Goal: Book appointment/travel/reservation: Book appointment/travel/reservation

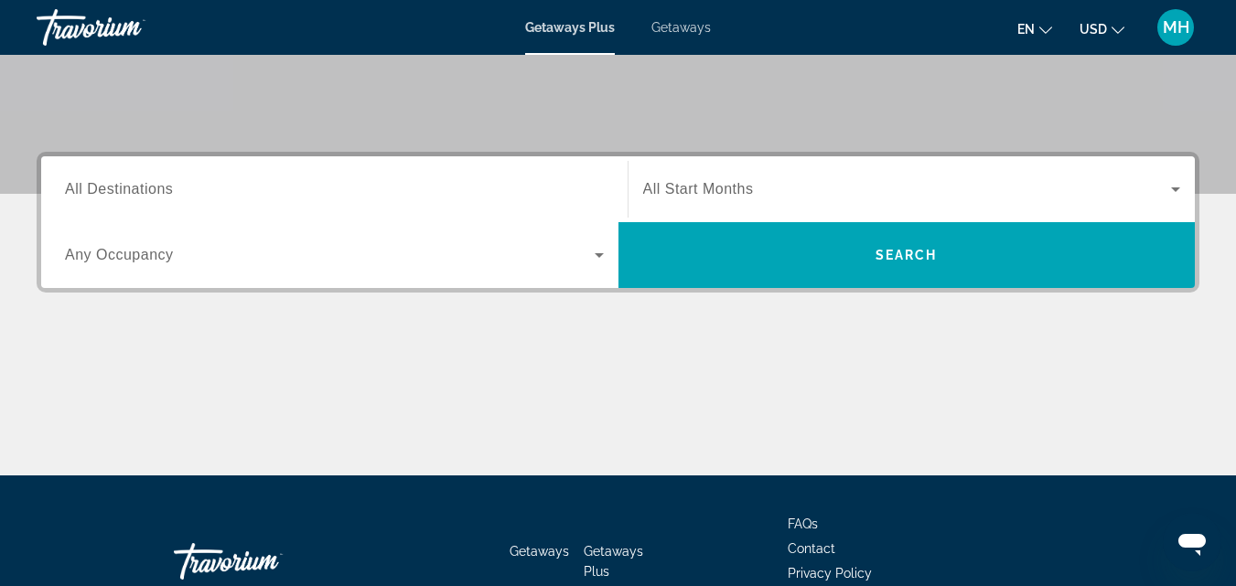
scroll to position [366, 0]
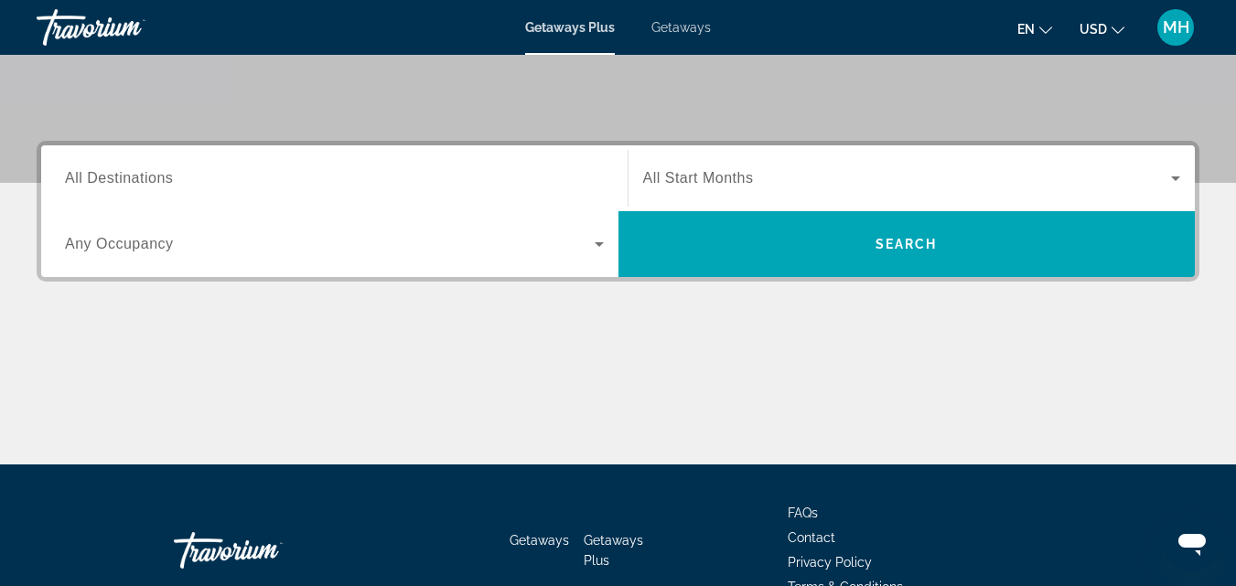
click at [427, 168] on input "Destination All Destinations" at bounding box center [334, 179] width 539 height 22
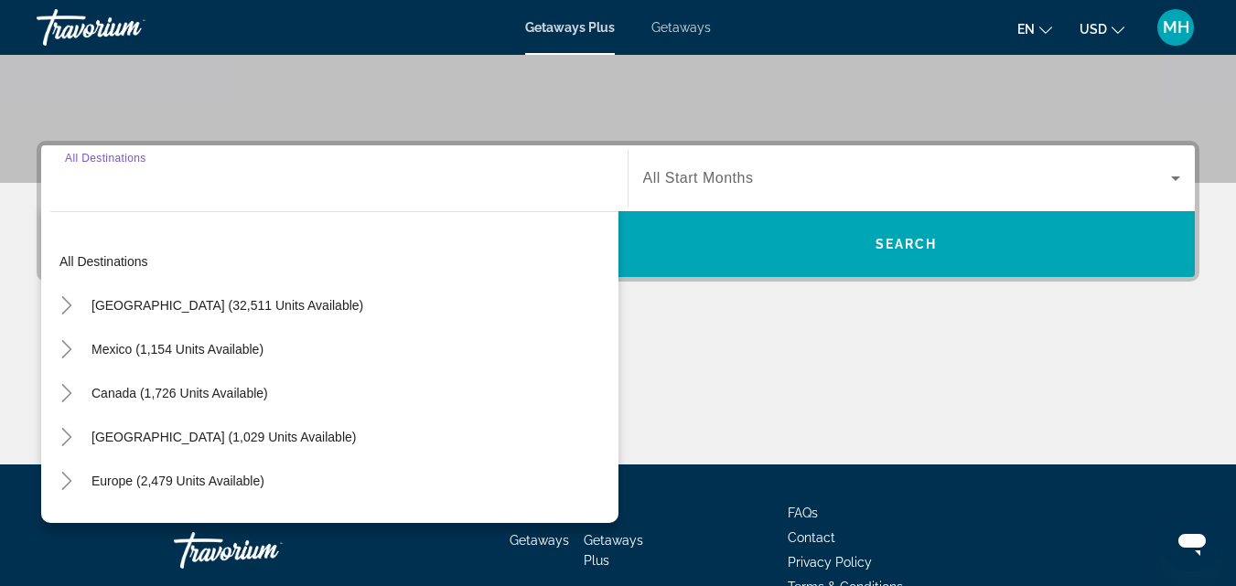
scroll to position [447, 0]
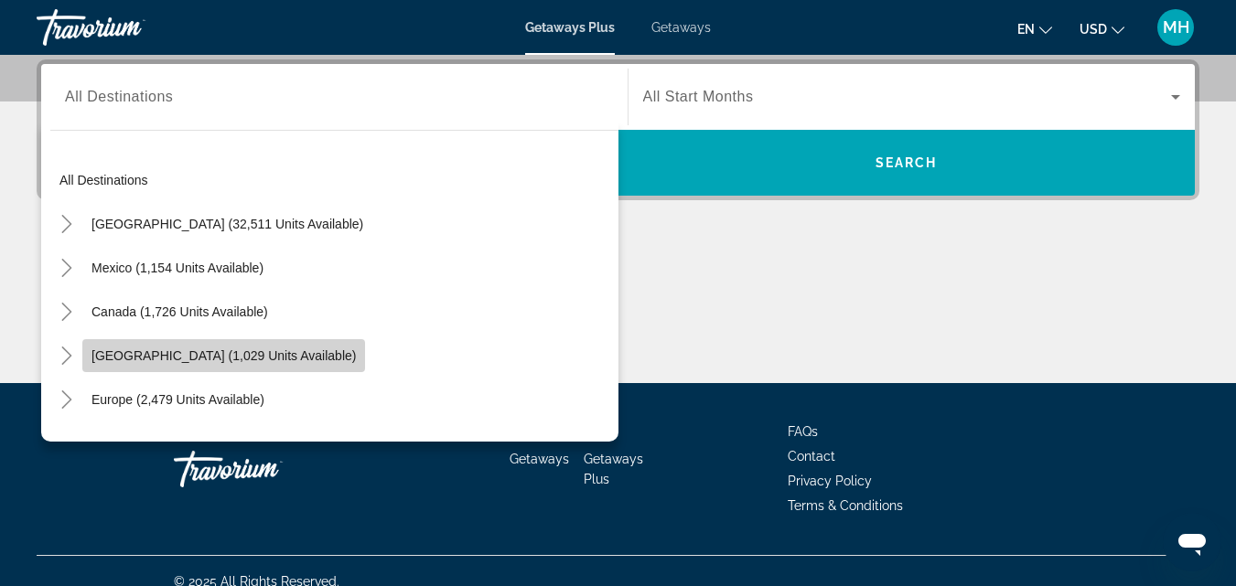
click at [183, 358] on span "[GEOGRAPHIC_DATA] (1,029 units available)" at bounding box center [223, 355] width 264 height 15
type input "**********"
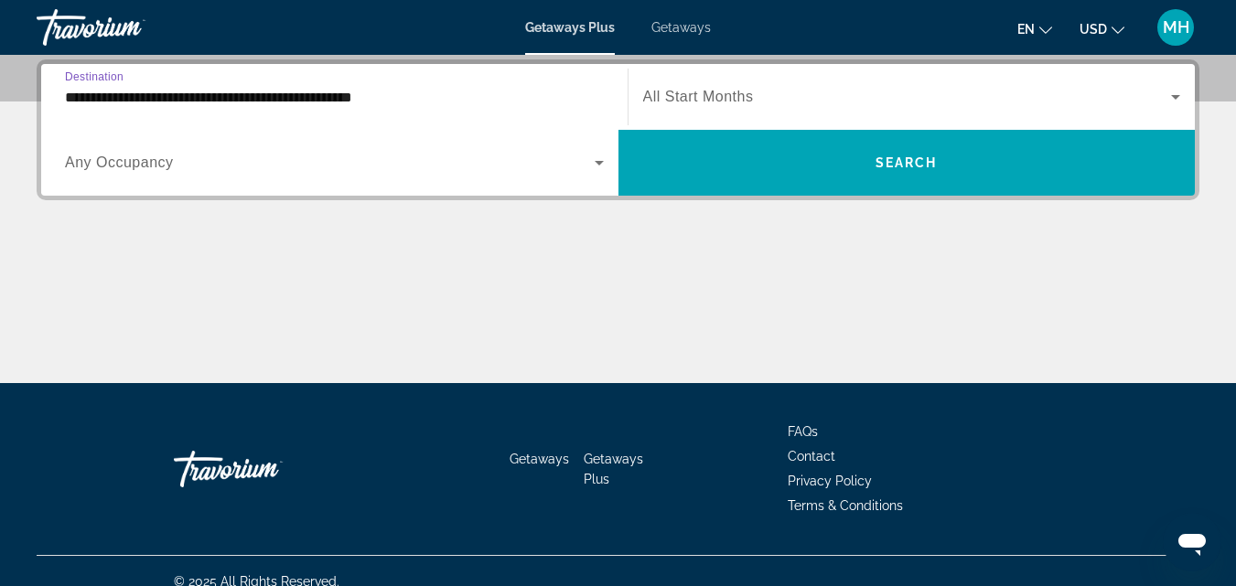
click at [603, 162] on icon "Search widget" at bounding box center [599, 163] width 22 height 22
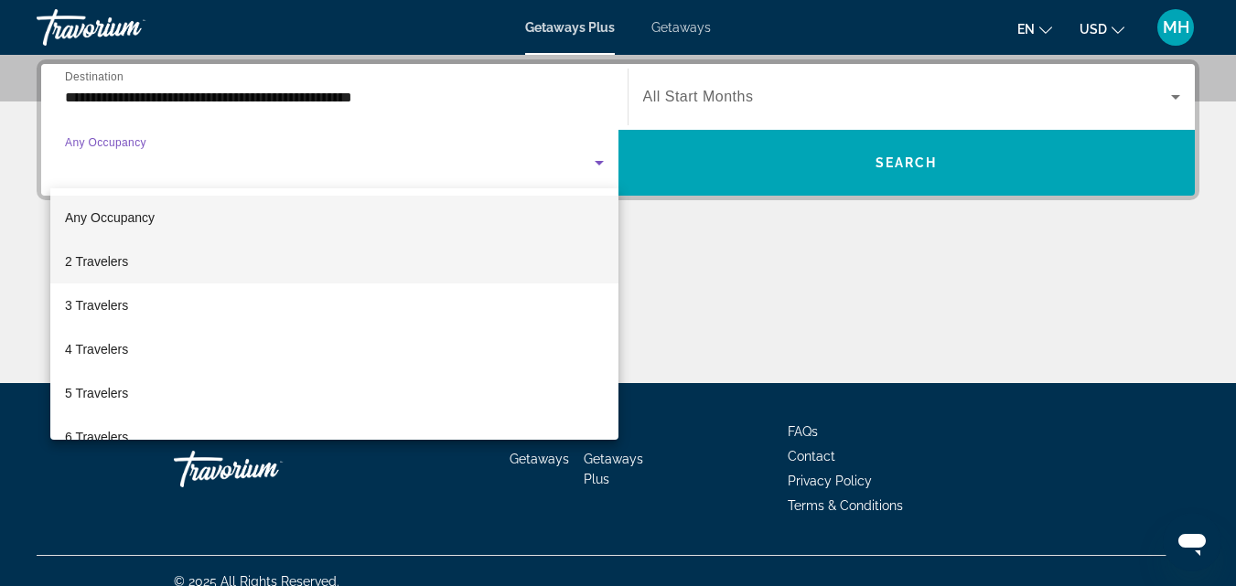
click at [121, 265] on span "2 Travelers" at bounding box center [96, 262] width 63 height 22
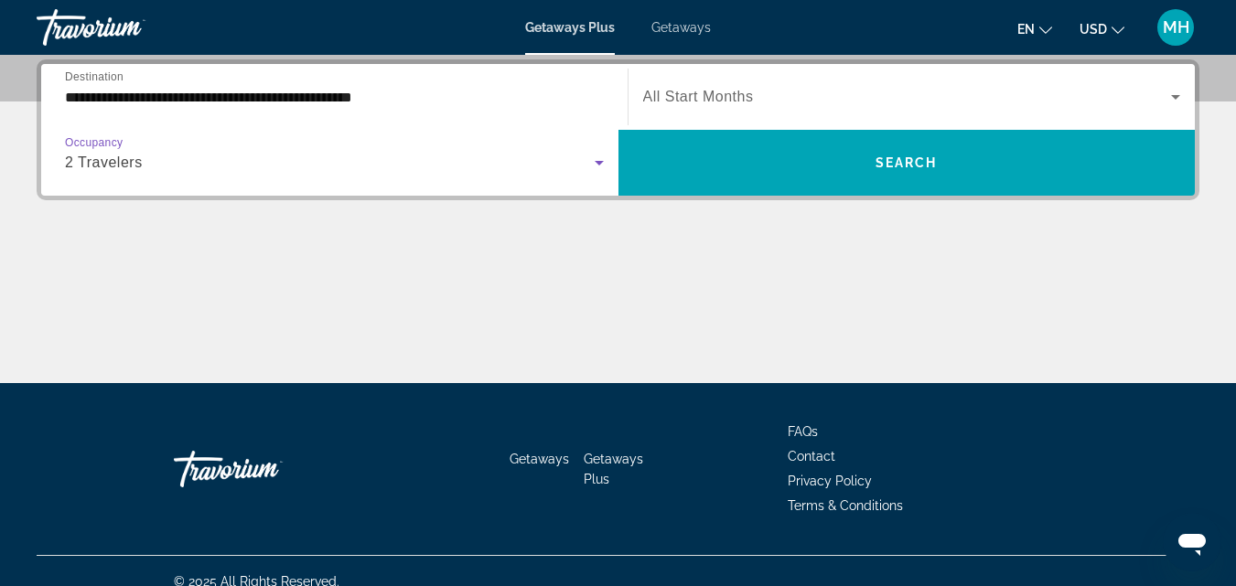
click at [700, 94] on span "All Start Months" at bounding box center [698, 97] width 111 height 16
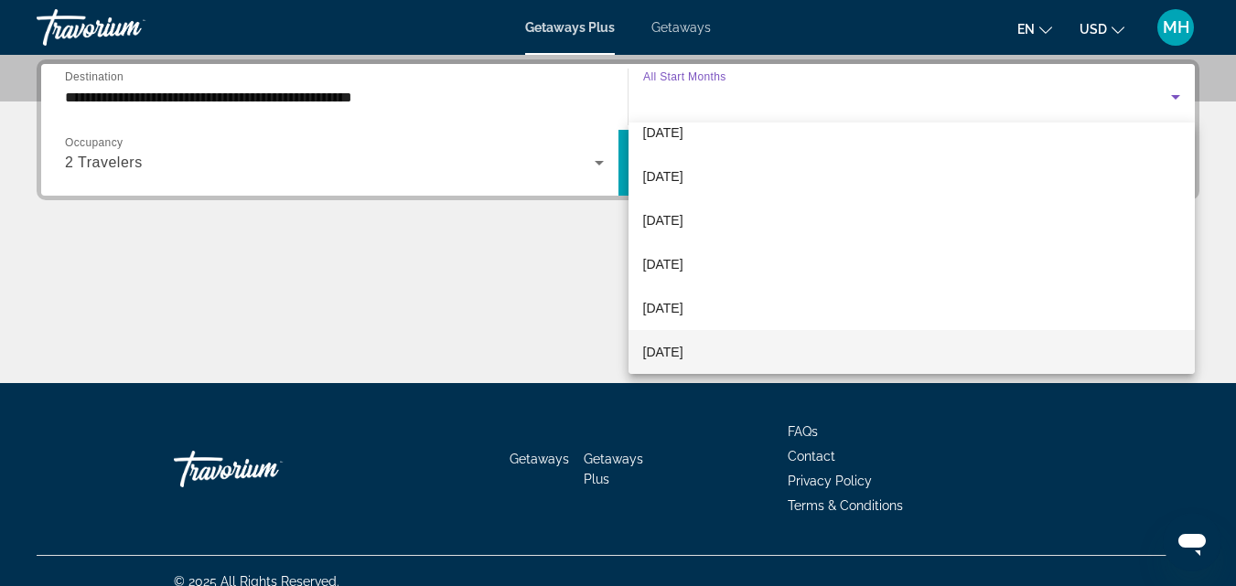
scroll to position [183, 0]
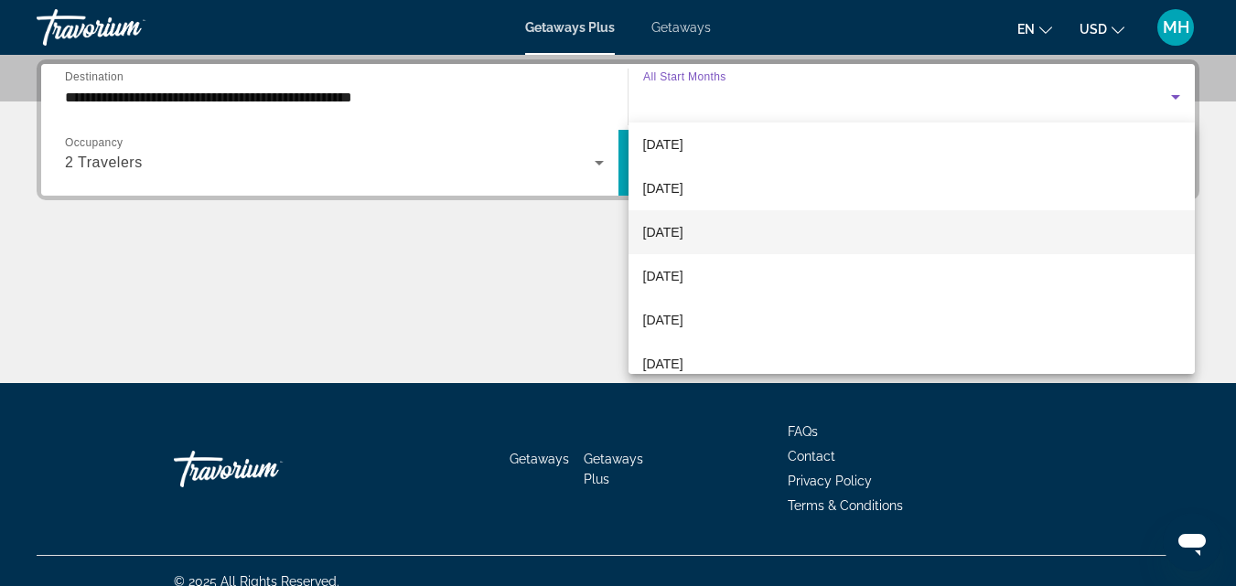
click at [683, 232] on span "[DATE]" at bounding box center [663, 232] width 40 height 22
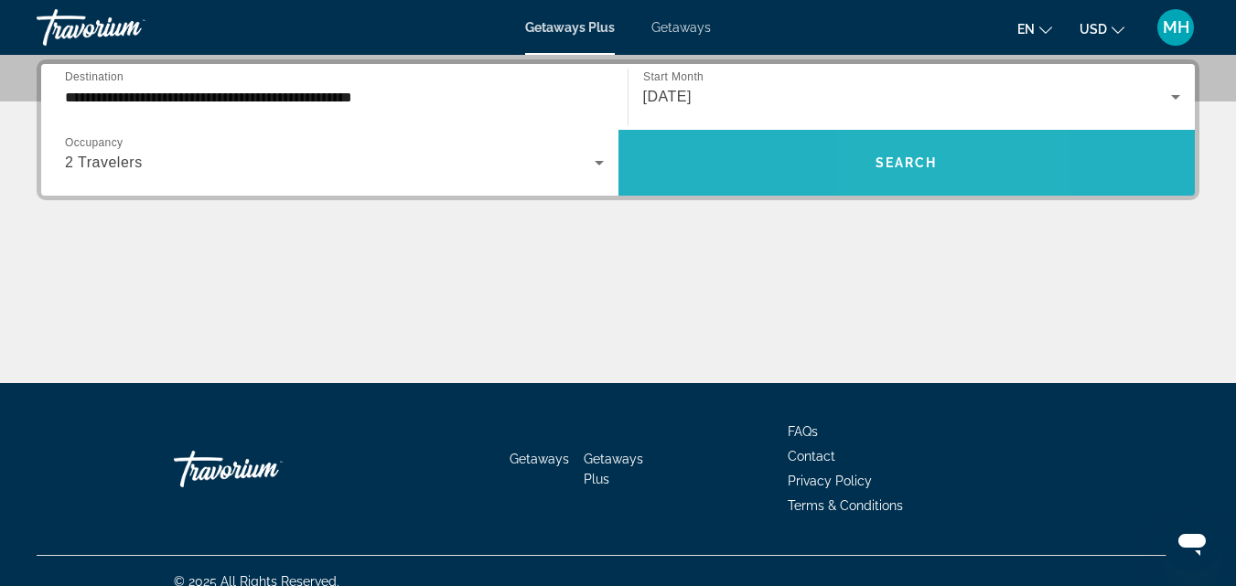
click at [900, 166] on span "Search" at bounding box center [906, 162] width 62 height 15
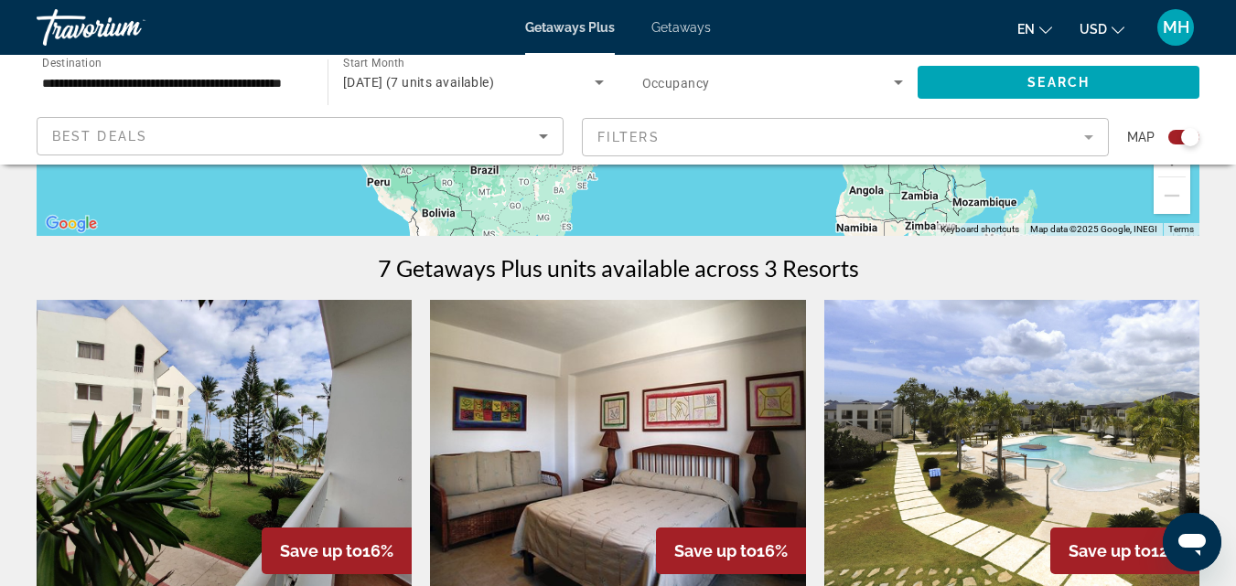
scroll to position [488, 0]
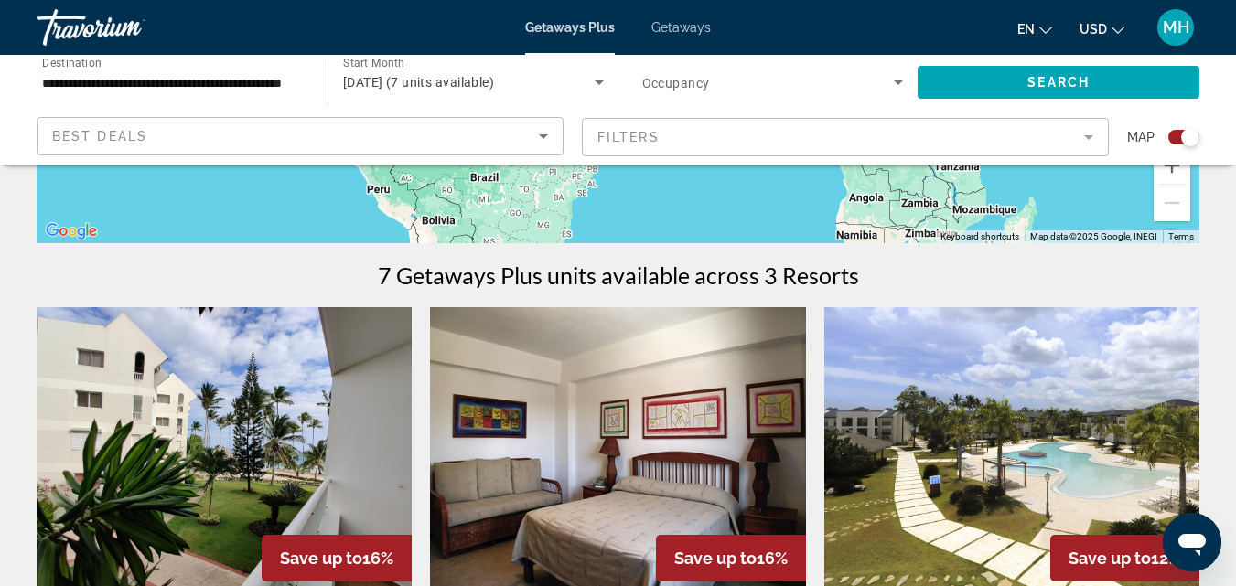
click at [443, 80] on span "[DATE] (7 units available)" at bounding box center [418, 82] width 151 height 15
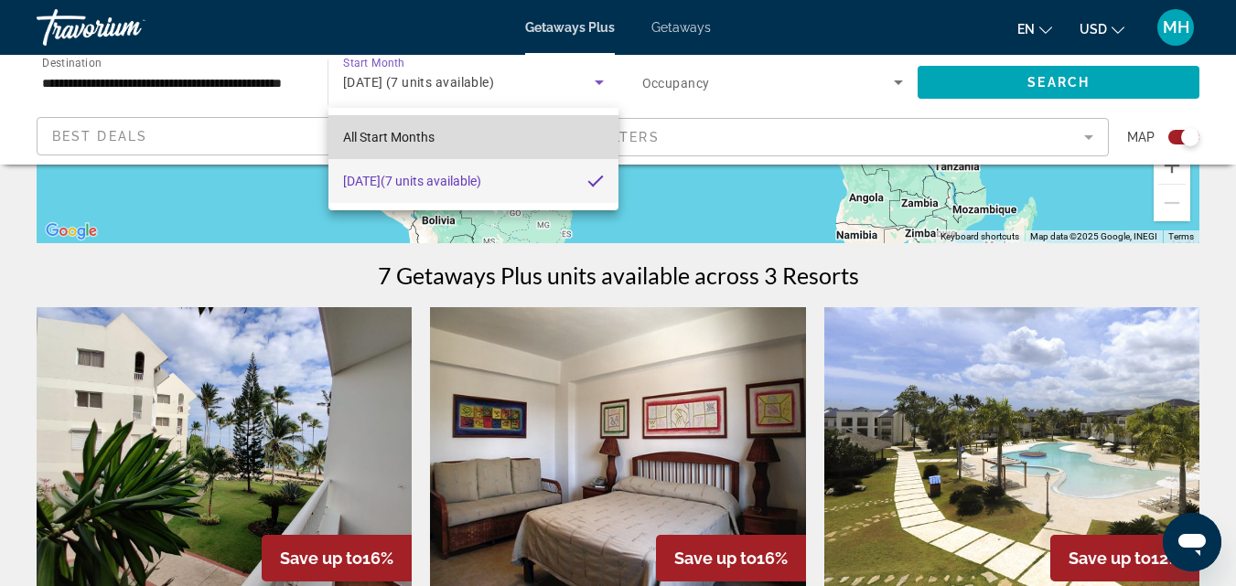
click at [426, 133] on span "All Start Months" at bounding box center [388, 137] width 91 height 15
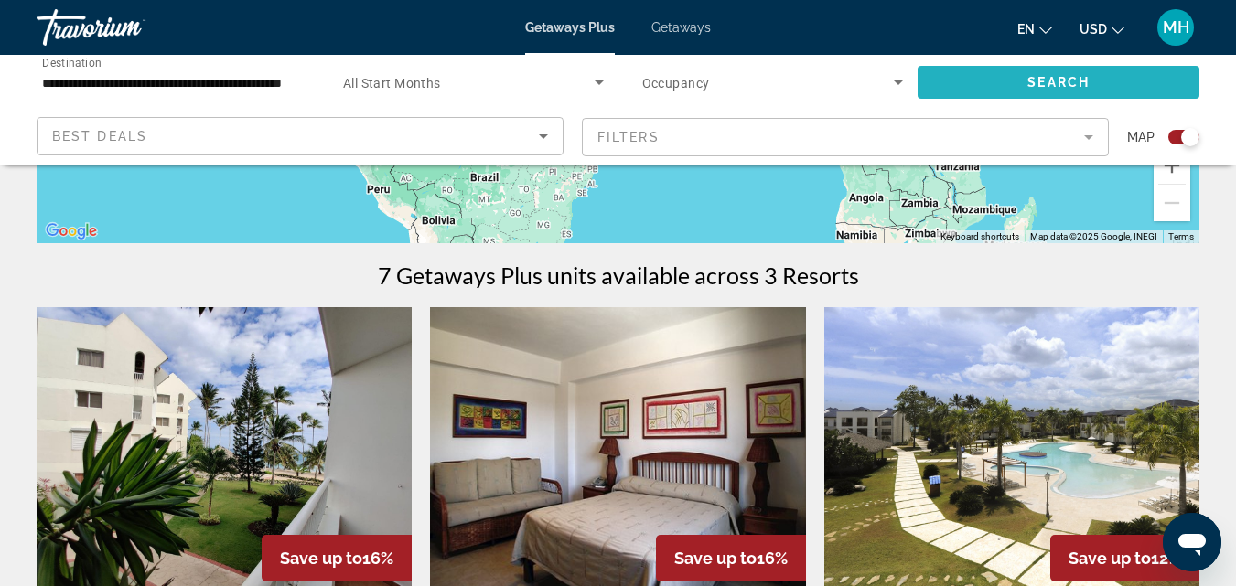
click at [1009, 91] on span "Search widget" at bounding box center [1058, 82] width 282 height 44
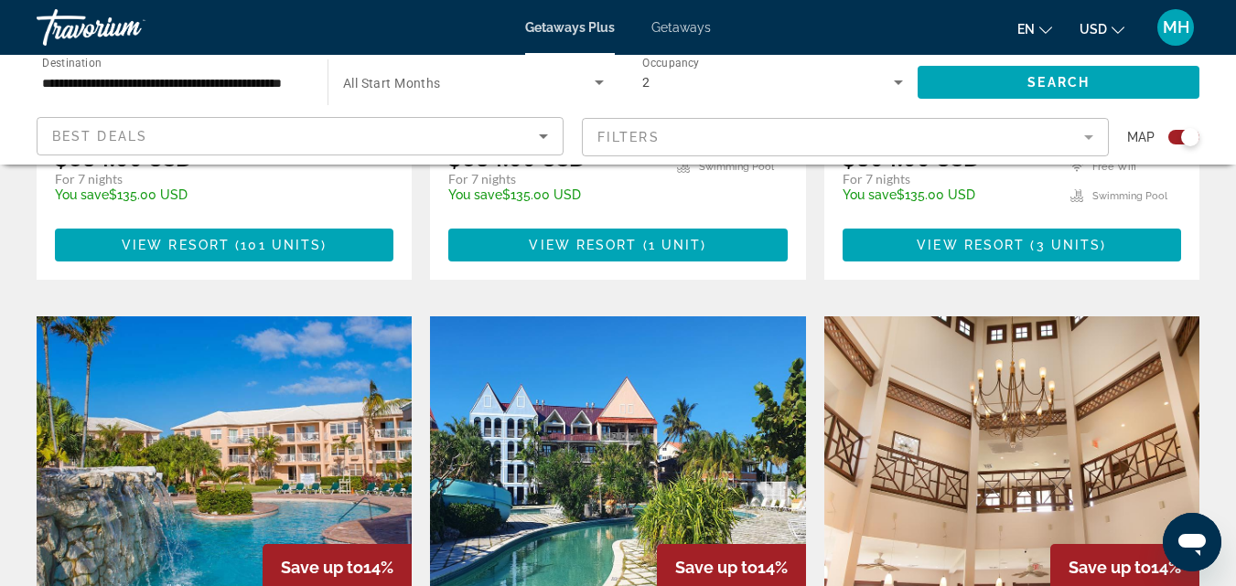
scroll to position [2378, 0]
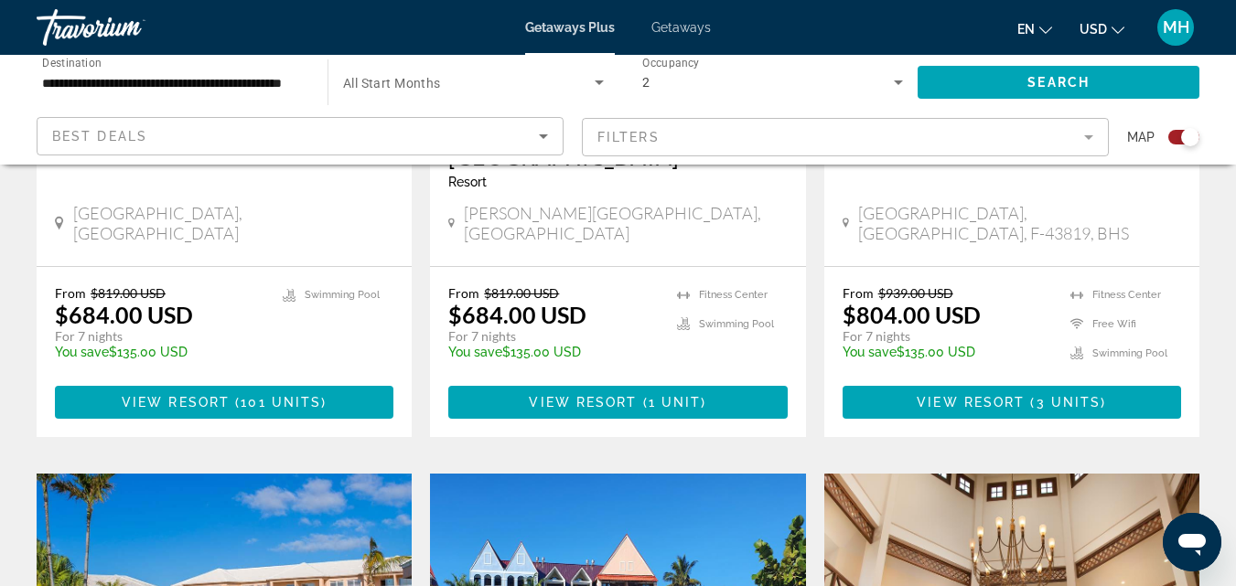
click at [997, 138] on mat-form-field "Filters" at bounding box center [845, 137] width 527 height 38
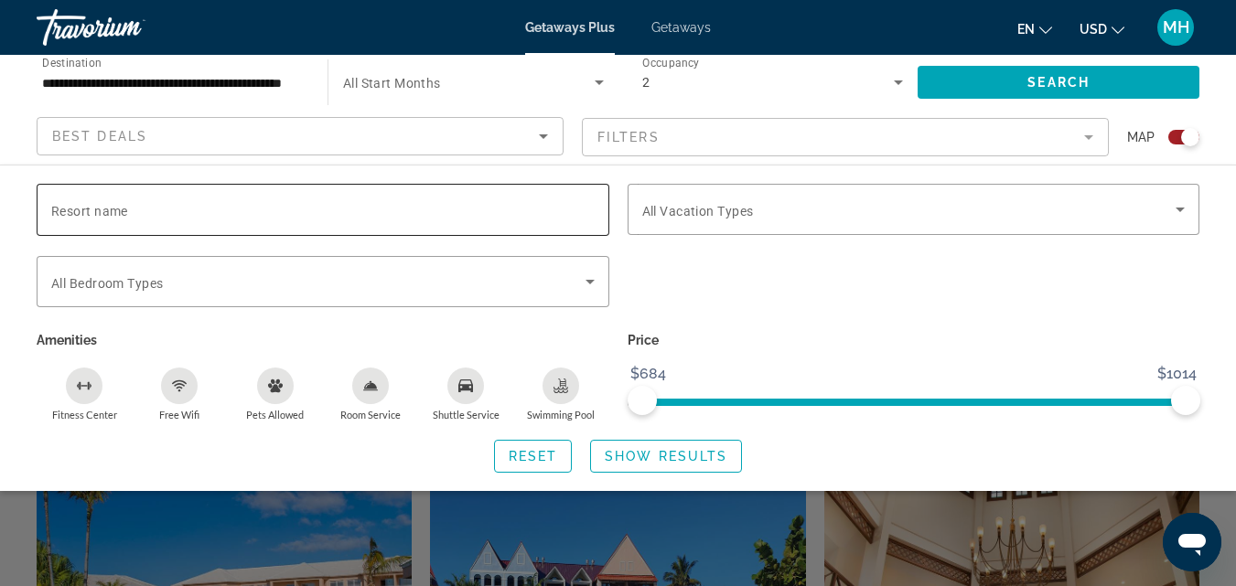
click at [508, 206] on input "Resort name" at bounding box center [322, 210] width 543 height 22
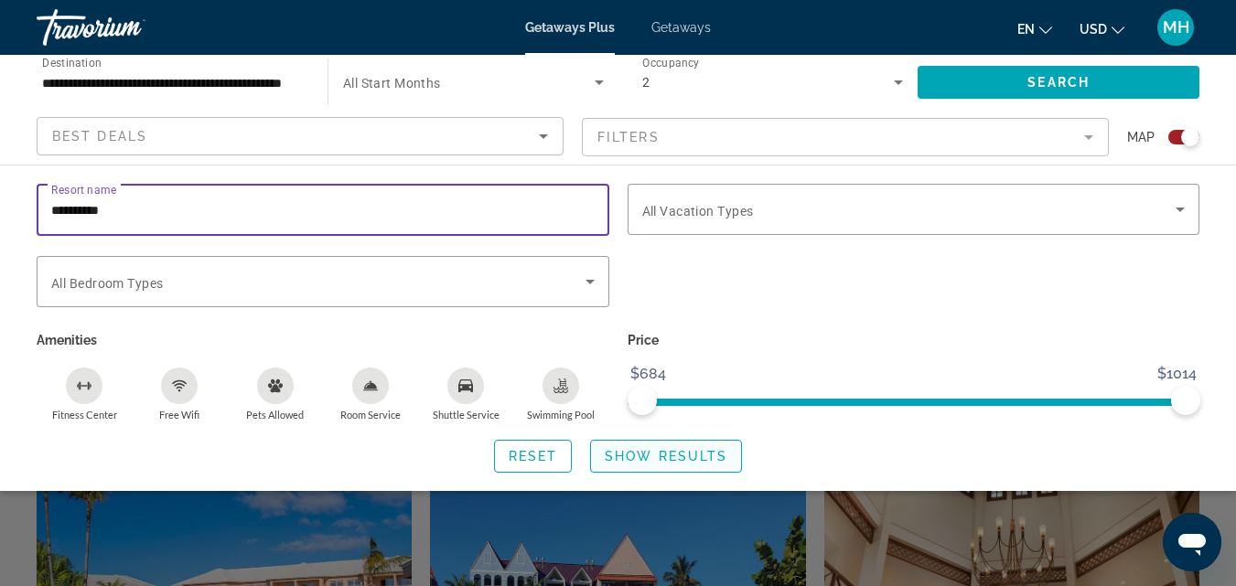
click at [648, 461] on span "Show Results" at bounding box center [666, 456] width 123 height 15
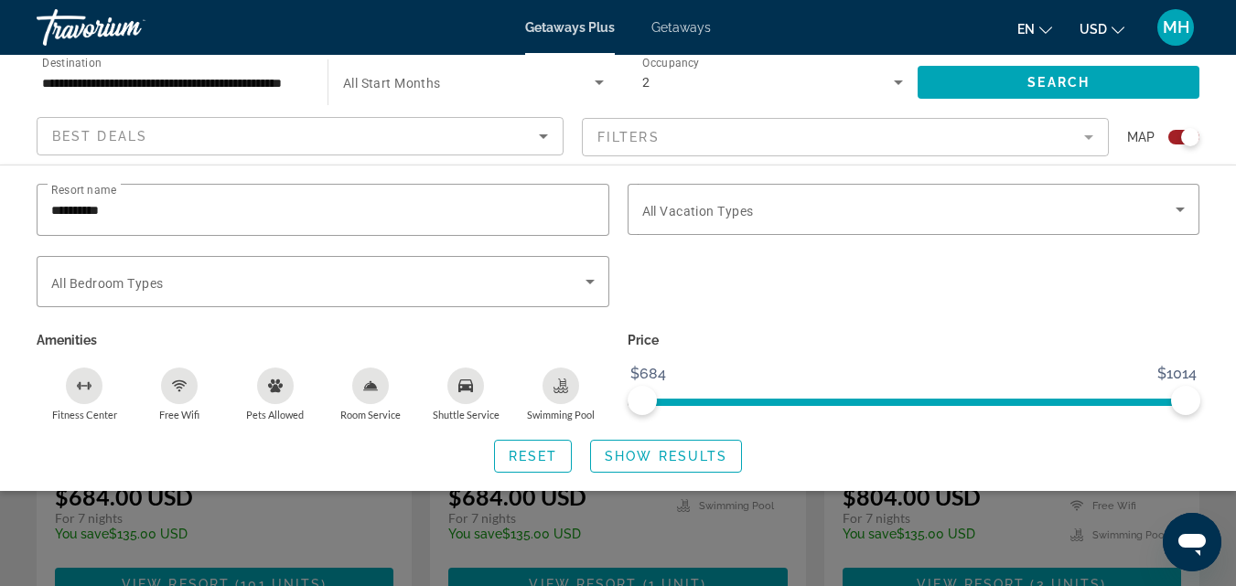
scroll to position [2195, 0]
click at [409, 275] on span "Search widget" at bounding box center [318, 282] width 534 height 22
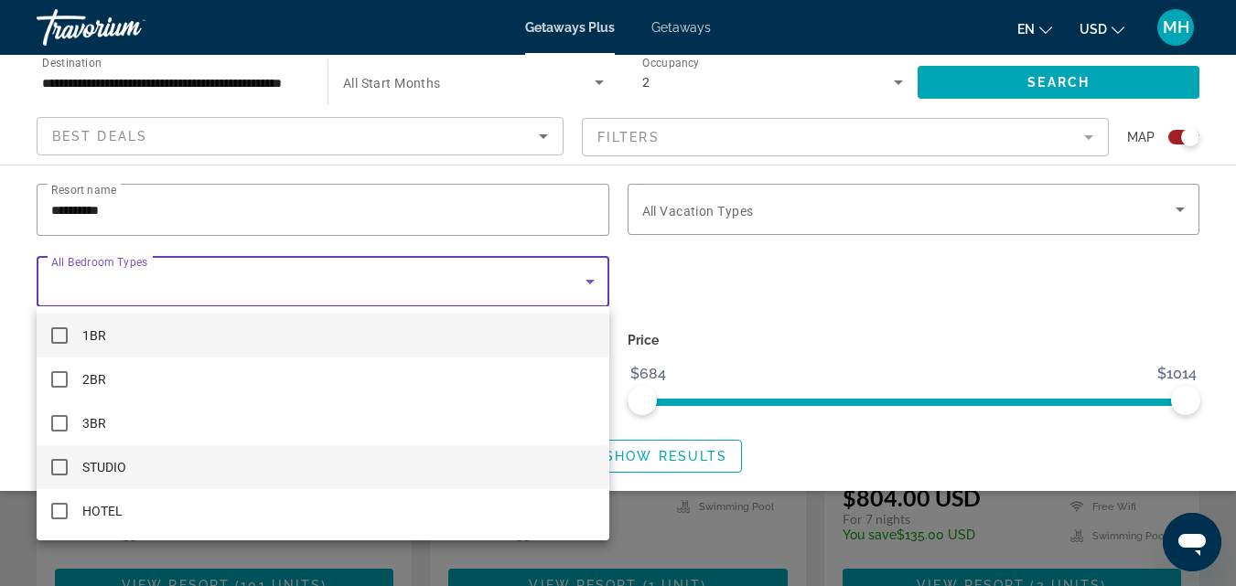
click at [62, 472] on mat-pseudo-checkbox at bounding box center [59, 467] width 16 height 16
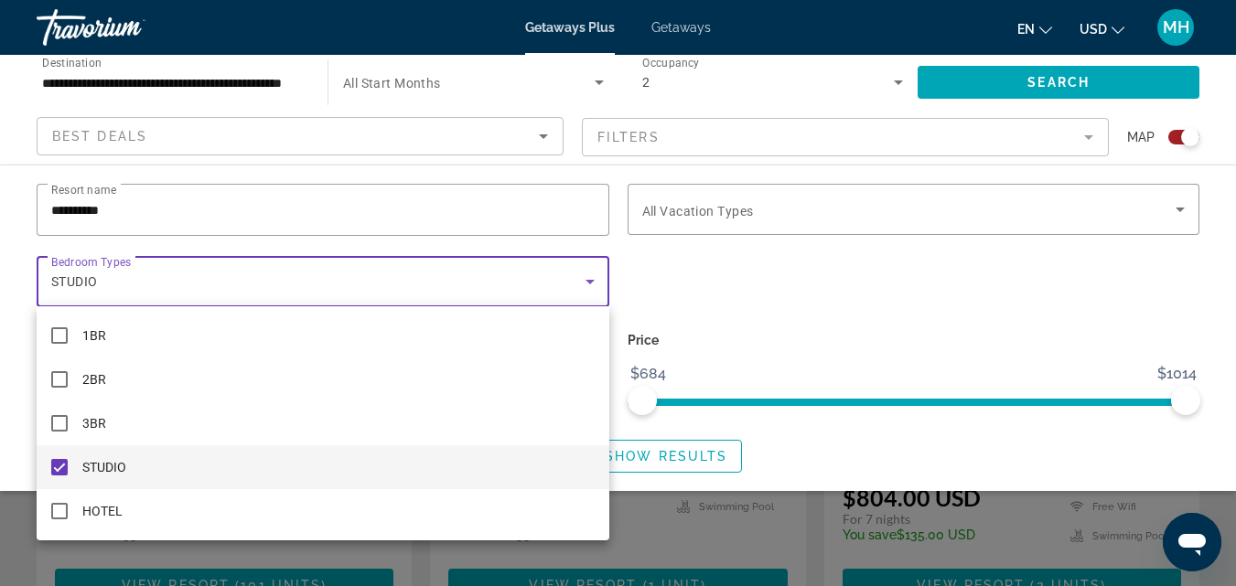
click at [1004, 210] on div at bounding box center [618, 293] width 1236 height 586
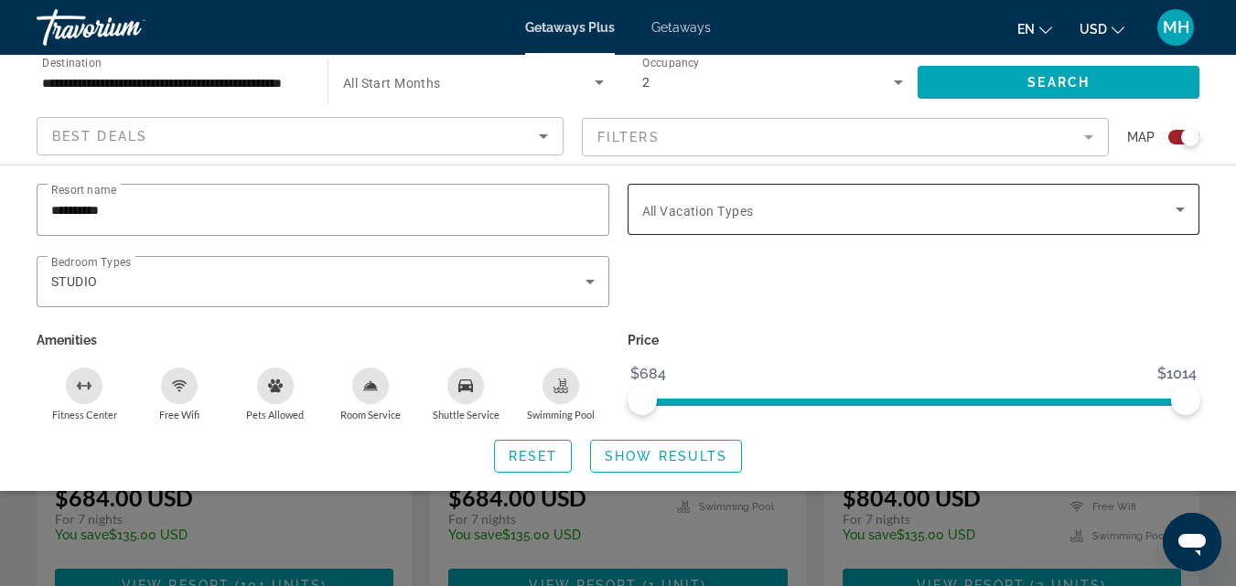
click at [1183, 208] on icon "Search widget" at bounding box center [1179, 210] width 9 height 5
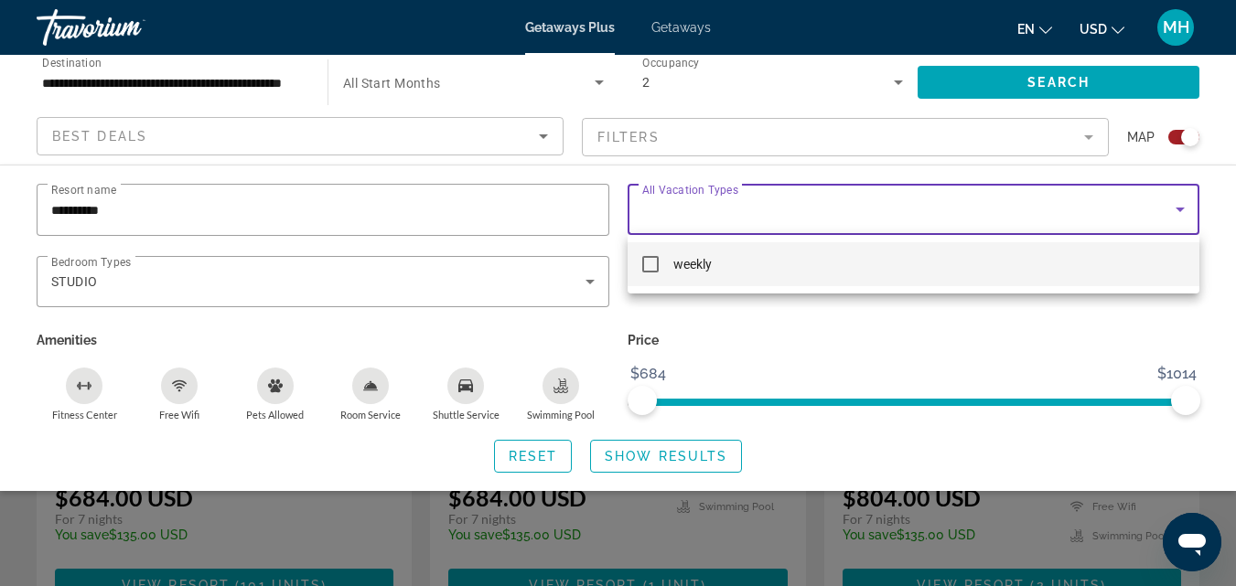
click at [652, 264] on mat-pseudo-checkbox at bounding box center [650, 264] width 16 height 16
click at [647, 459] on div at bounding box center [618, 293] width 1236 height 586
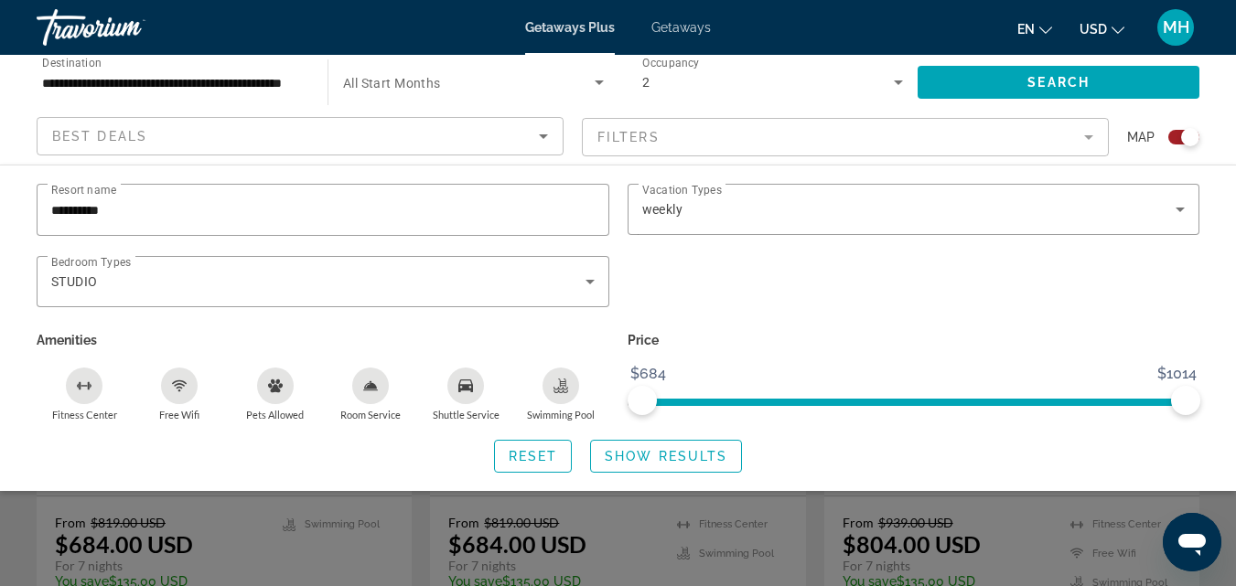
scroll to position [2103, 0]
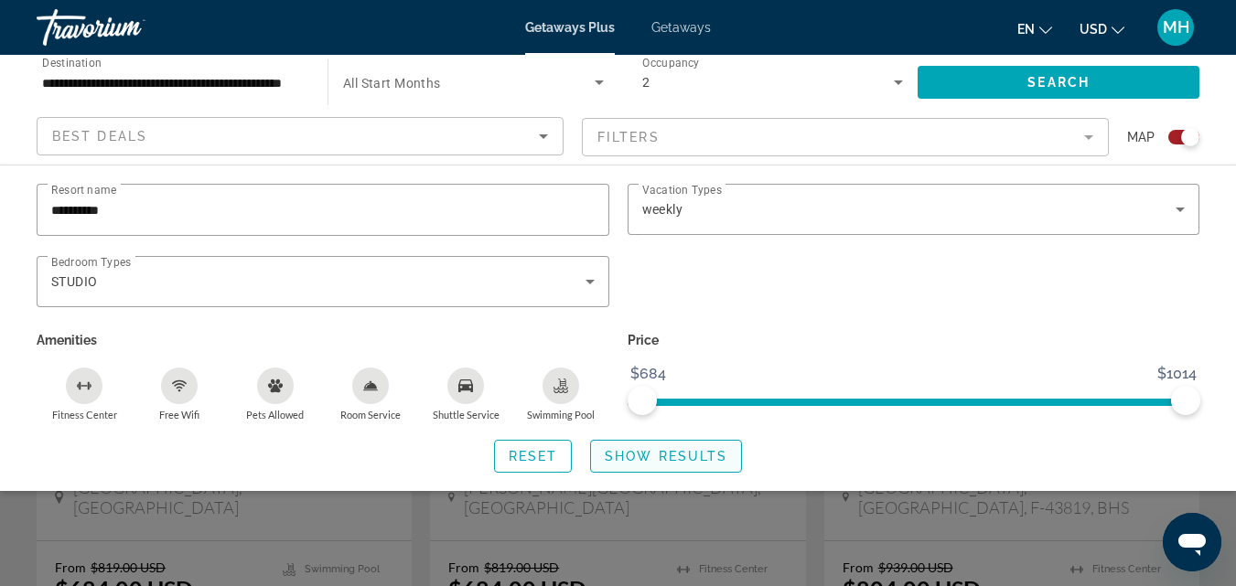
click at [656, 456] on span "Show Results" at bounding box center [666, 456] width 123 height 15
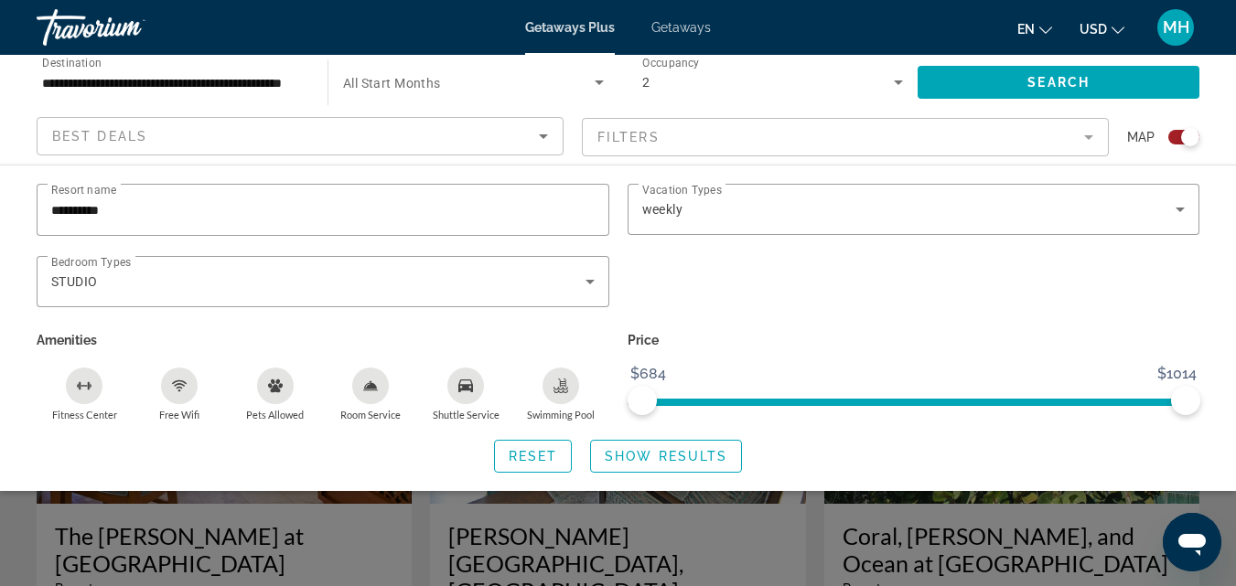
scroll to position [1921, 0]
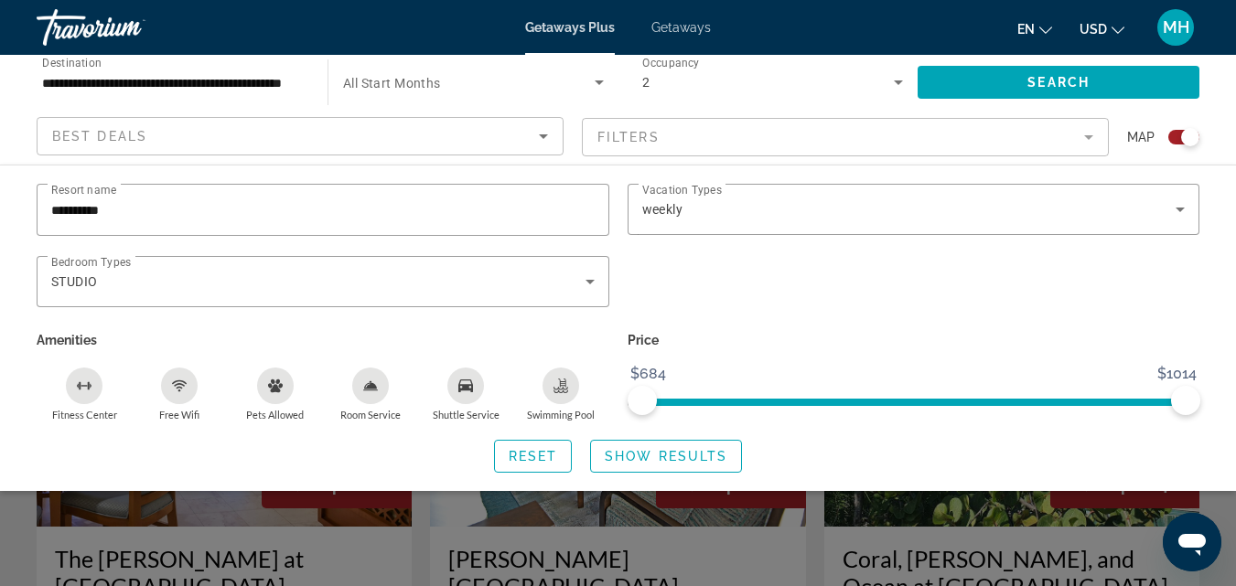
click at [205, 137] on div "Best Deals" at bounding box center [295, 136] width 487 height 22
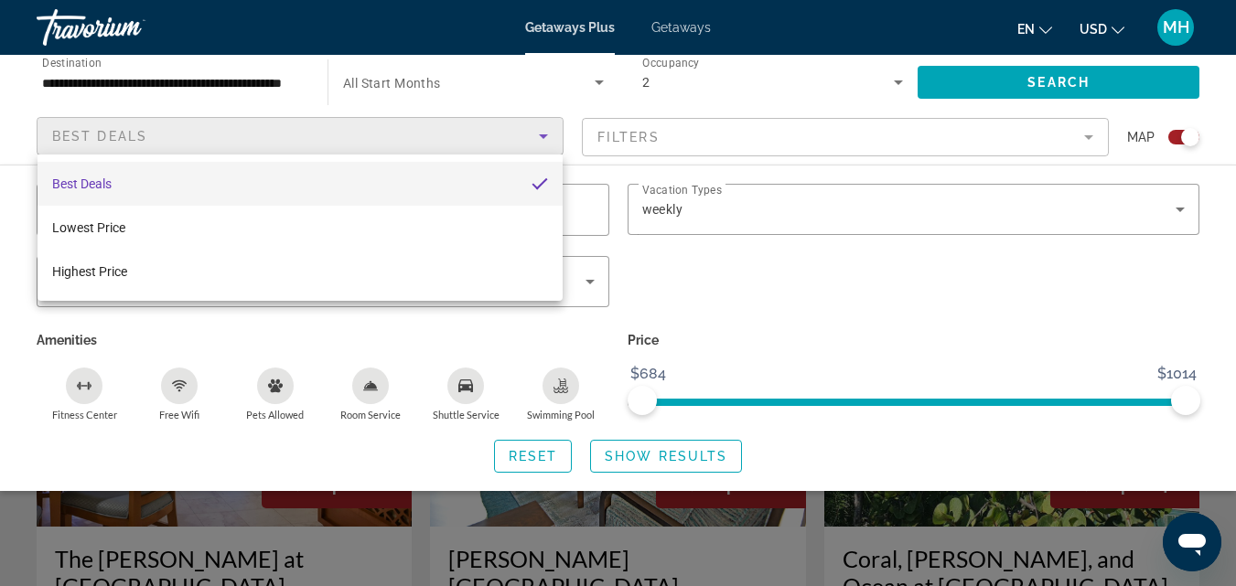
click at [240, 125] on div at bounding box center [618, 293] width 1236 height 586
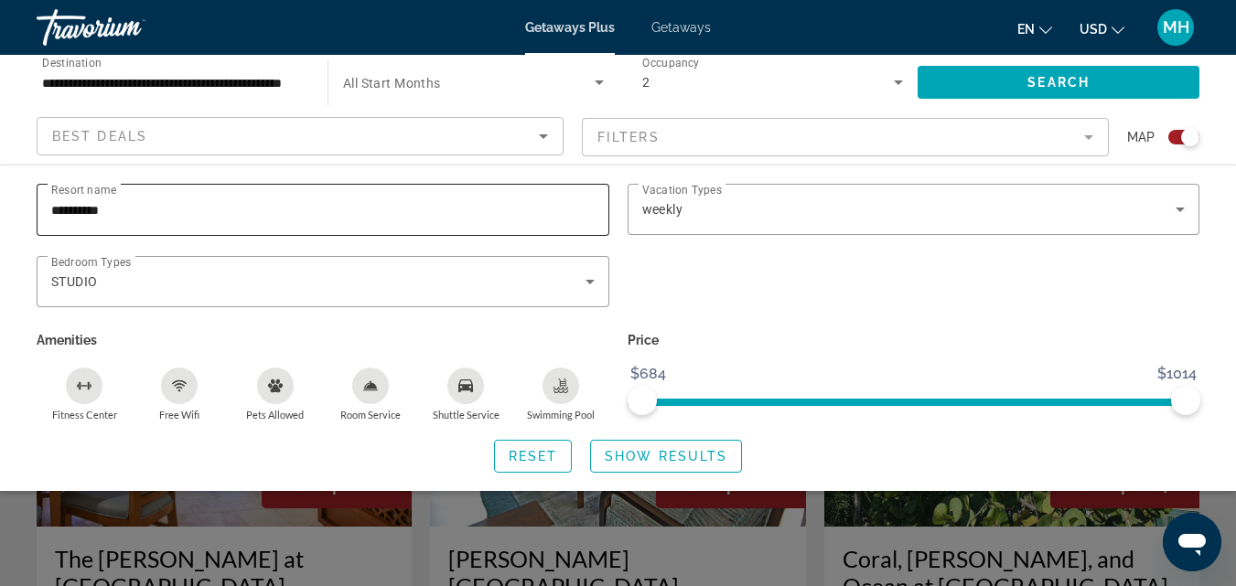
click at [181, 211] on input "**********" at bounding box center [322, 210] width 543 height 22
click at [819, 329] on p "Price" at bounding box center [913, 340] width 573 height 26
click at [656, 456] on span "Show Results" at bounding box center [666, 456] width 123 height 15
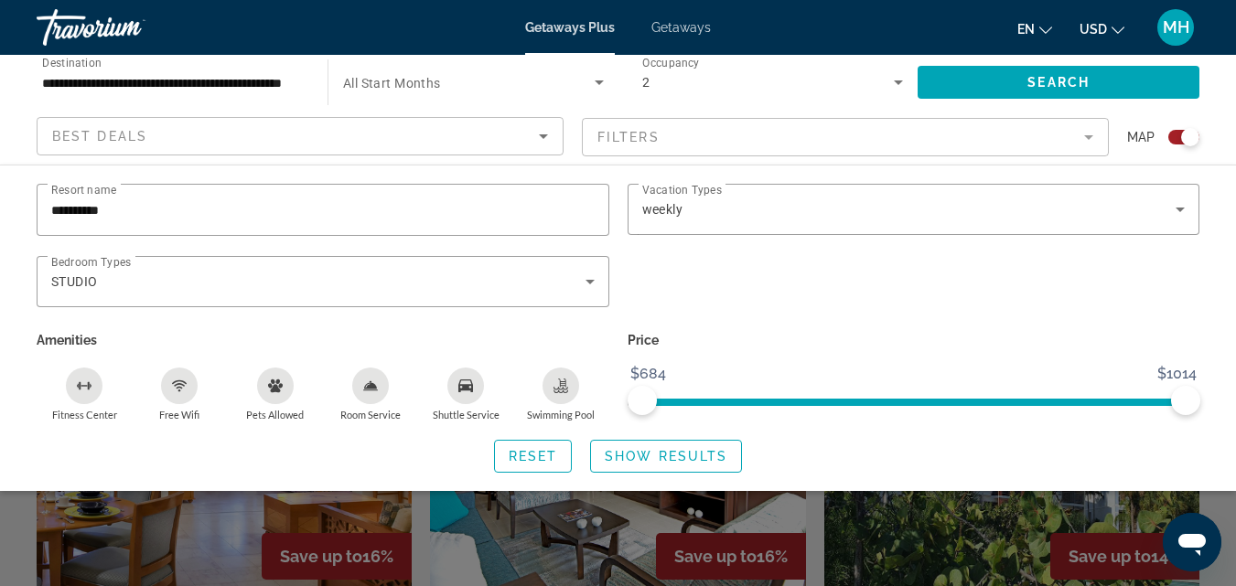
scroll to position [1738, 0]
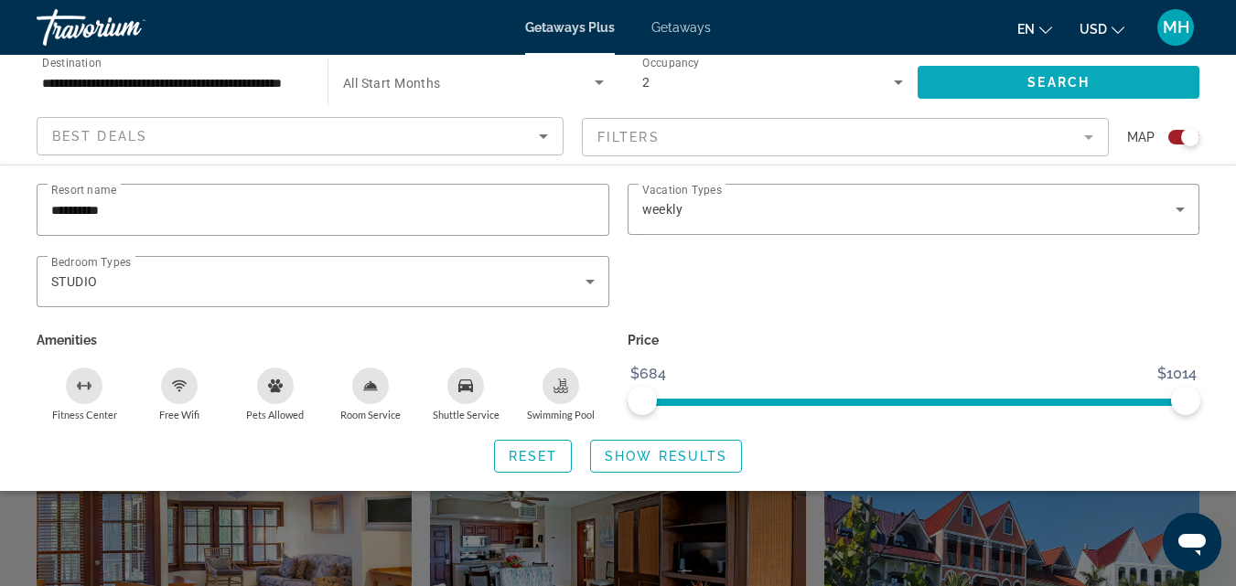
click at [1081, 76] on span "Search" at bounding box center [1058, 82] width 62 height 15
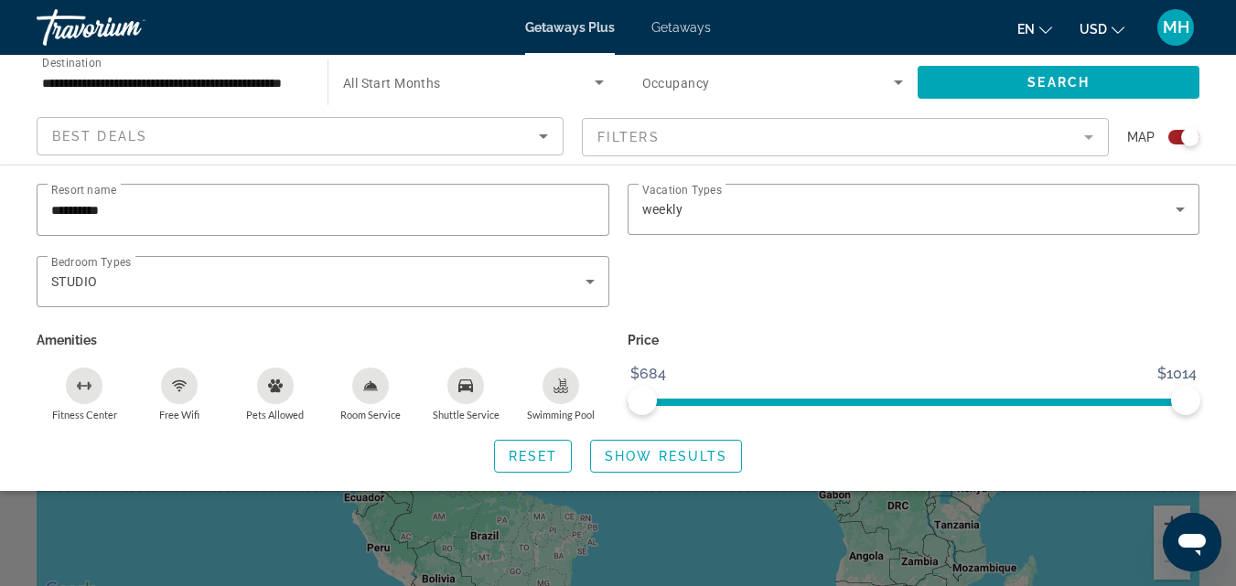
scroll to position [91, 0]
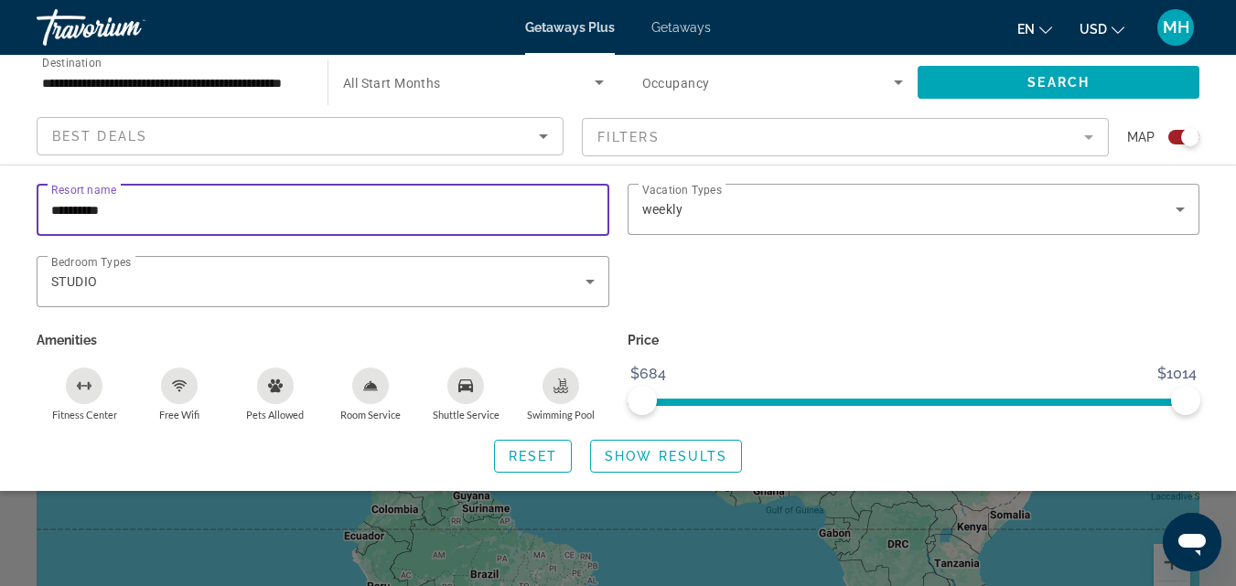
click at [140, 209] on input "**********" at bounding box center [322, 210] width 543 height 22
type input "*"
click at [1049, 76] on span "Search" at bounding box center [1058, 82] width 62 height 15
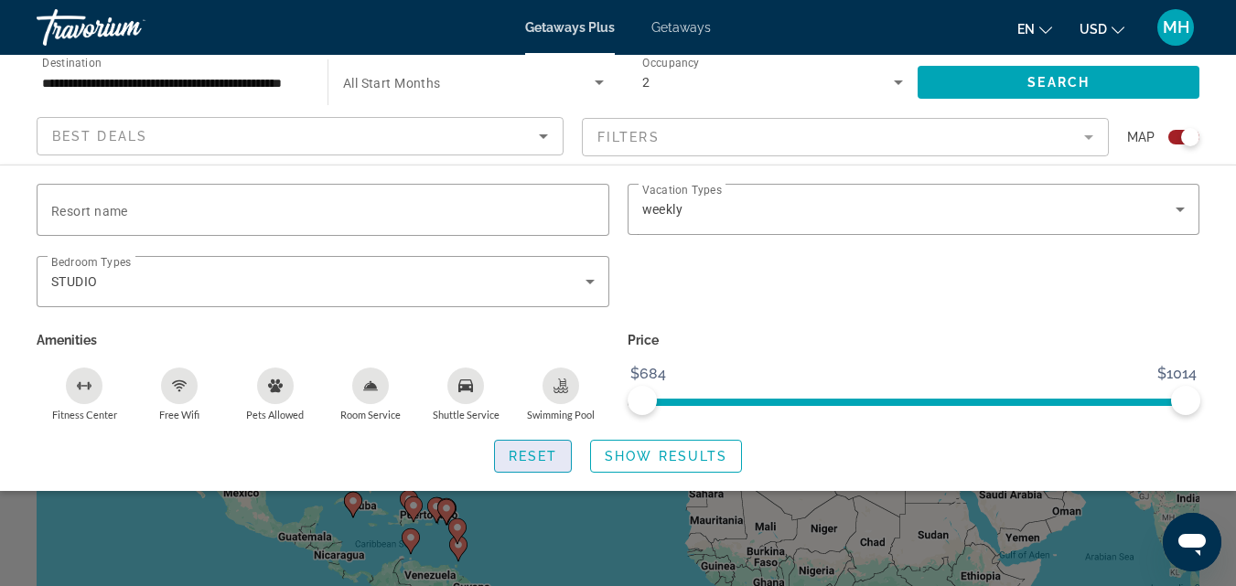
click at [513, 454] on span "Reset" at bounding box center [532, 456] width 49 height 15
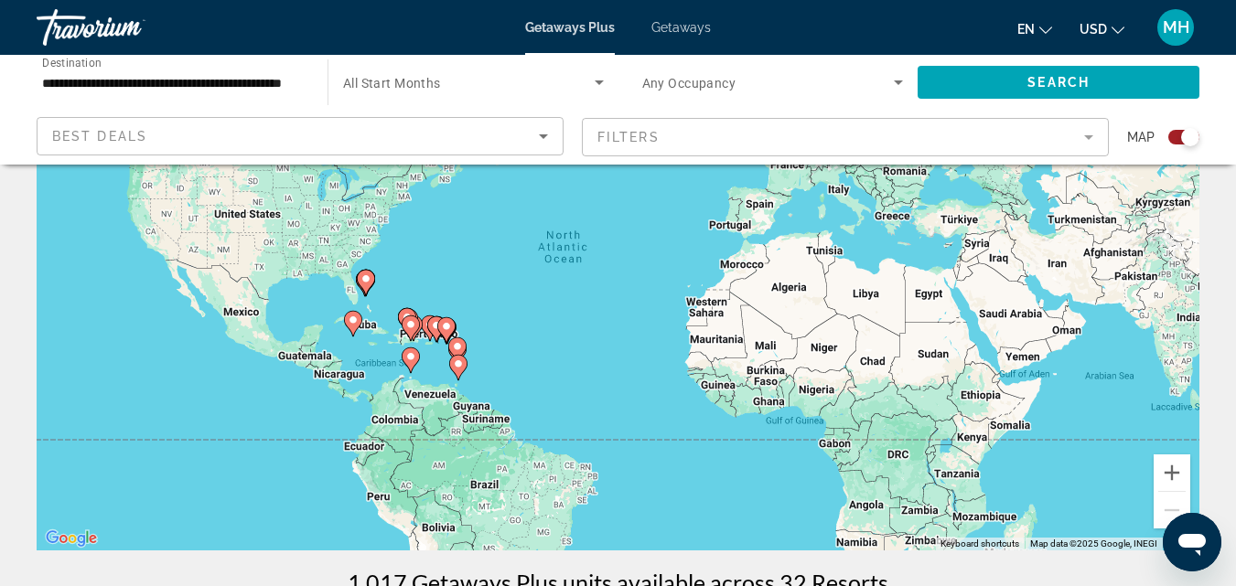
scroll to position [183, 0]
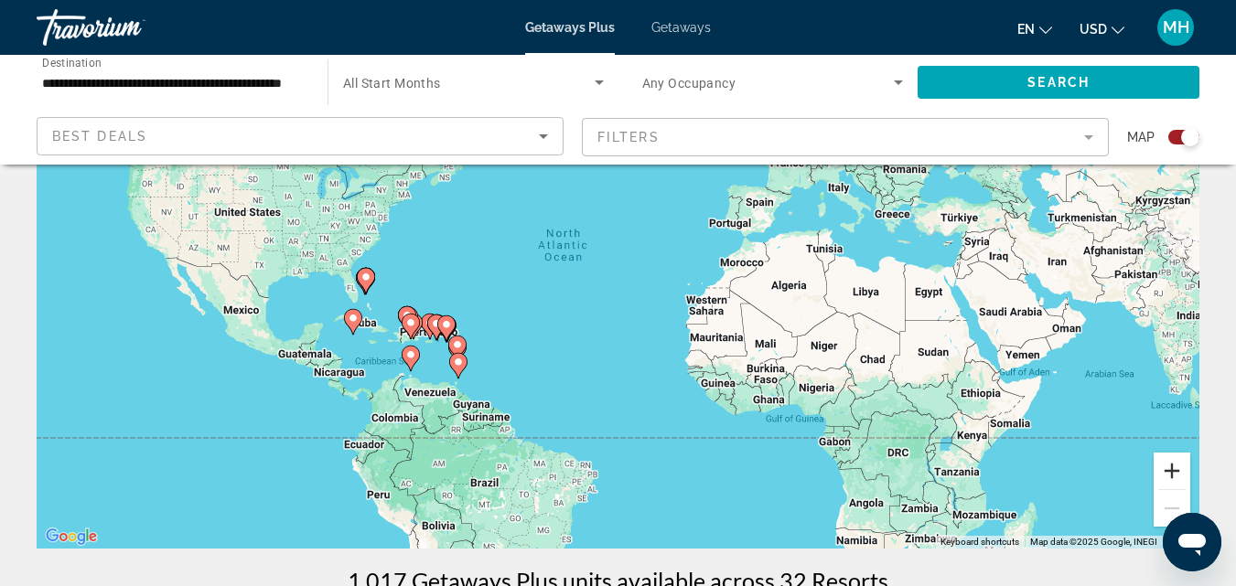
click at [1173, 471] on button "Zoom in" at bounding box center [1171, 471] width 37 height 37
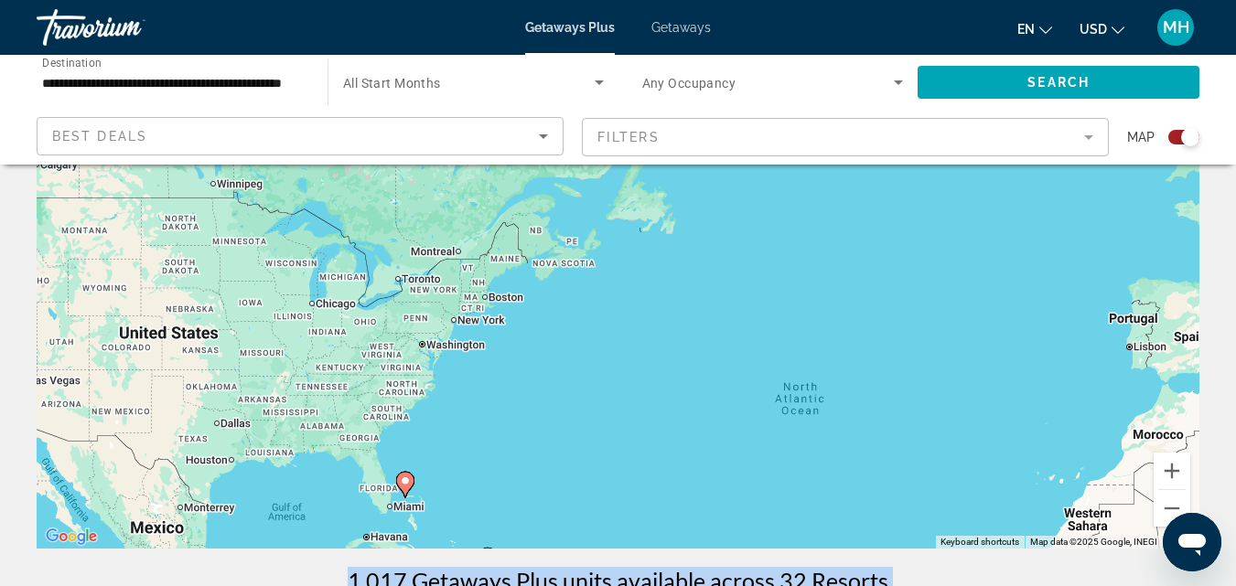
drag, startPoint x: 515, startPoint y: 368, endPoint x: 811, endPoint y: 573, distance: 360.2
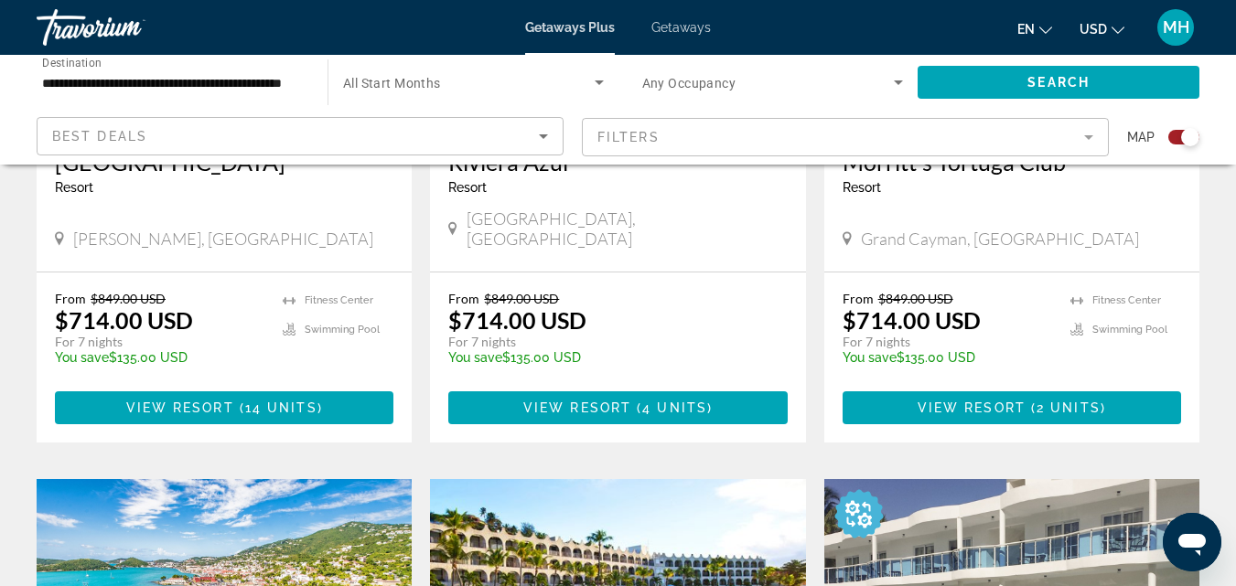
drag, startPoint x: 874, startPoint y: 318, endPoint x: 732, endPoint y: 547, distance: 269.5
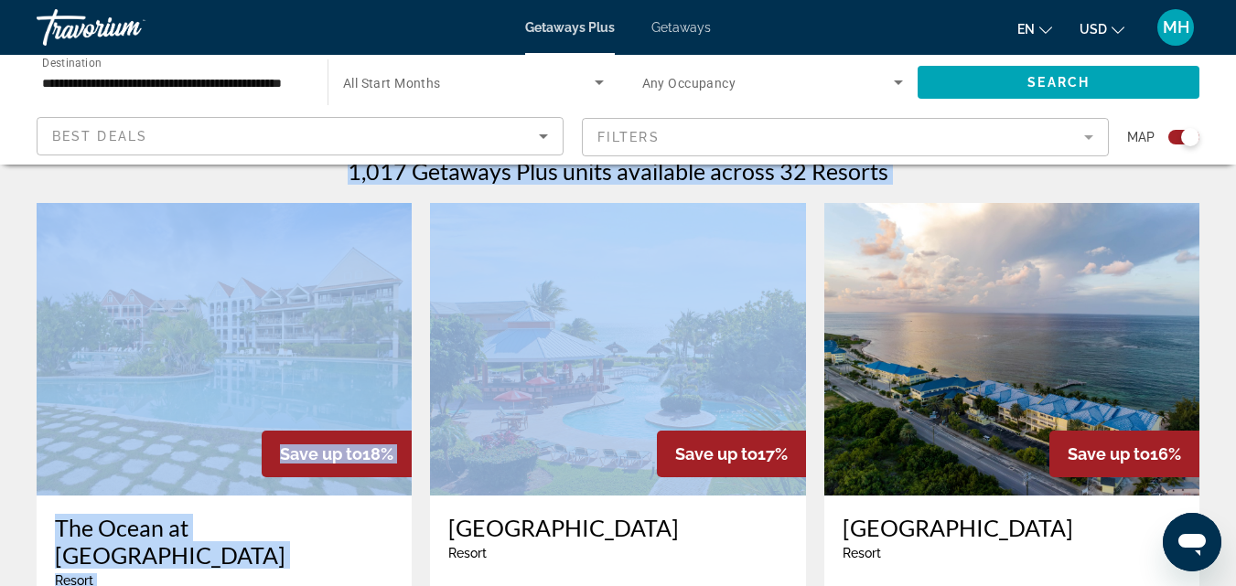
scroll to position [823, 0]
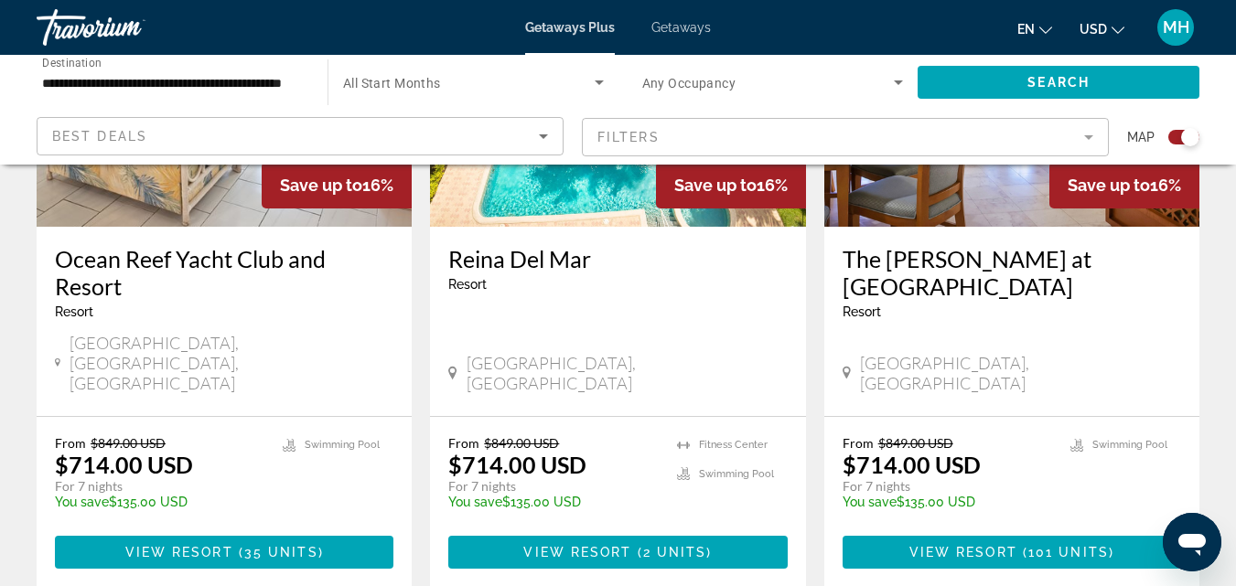
scroll to position [2835, 0]
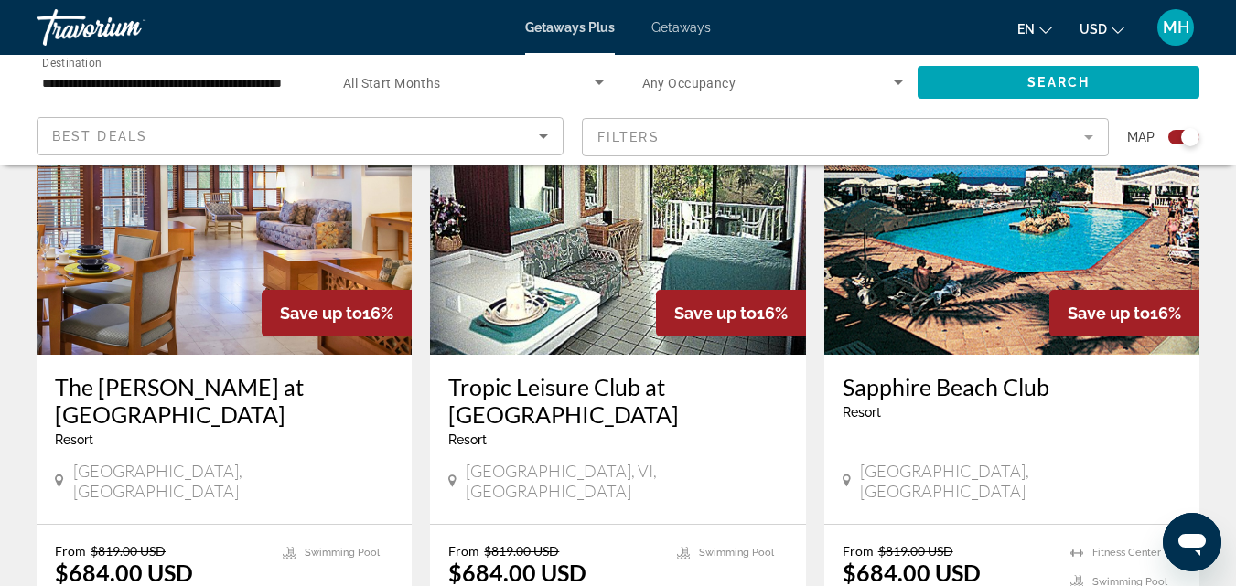
scroll to position [1372, 0]
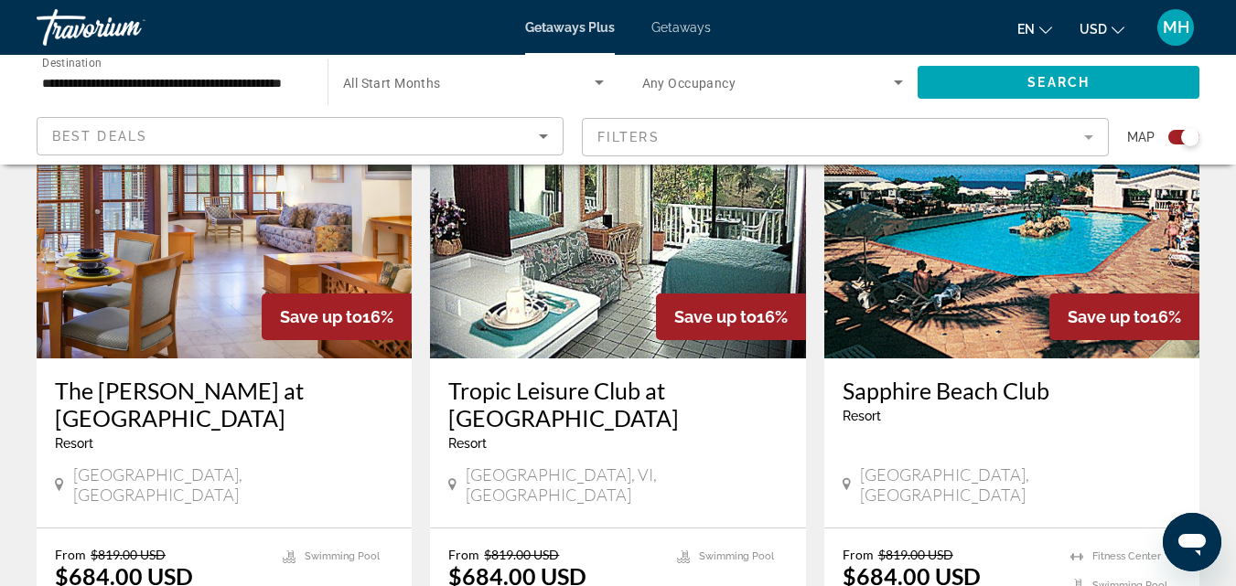
click at [944, 262] on img "Main content" at bounding box center [1011, 212] width 375 height 293
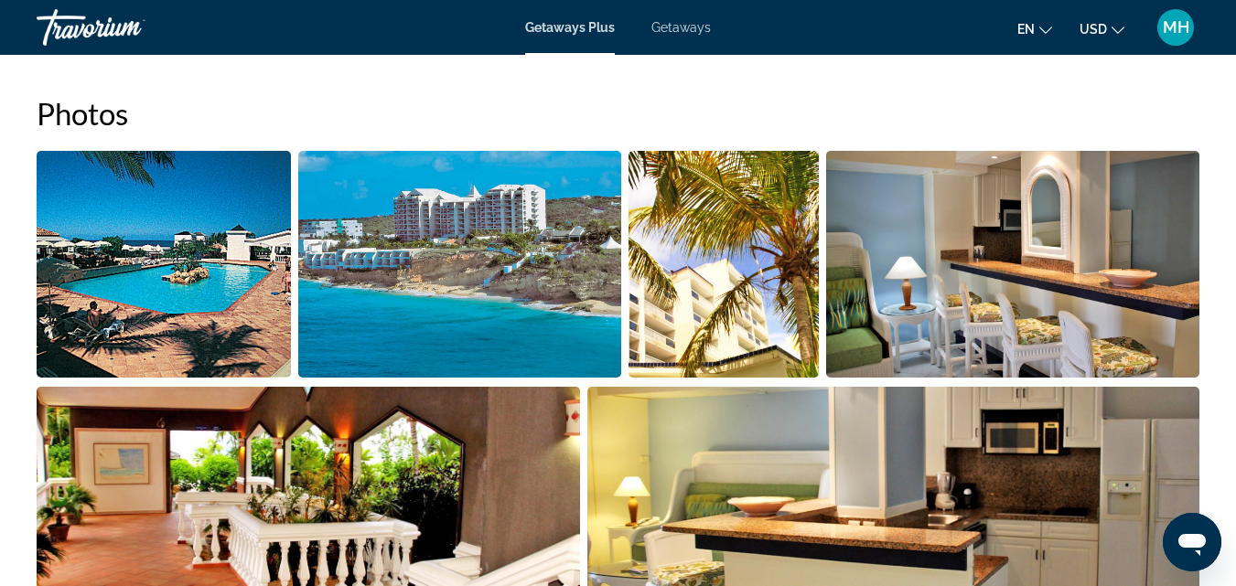
scroll to position [1149, 0]
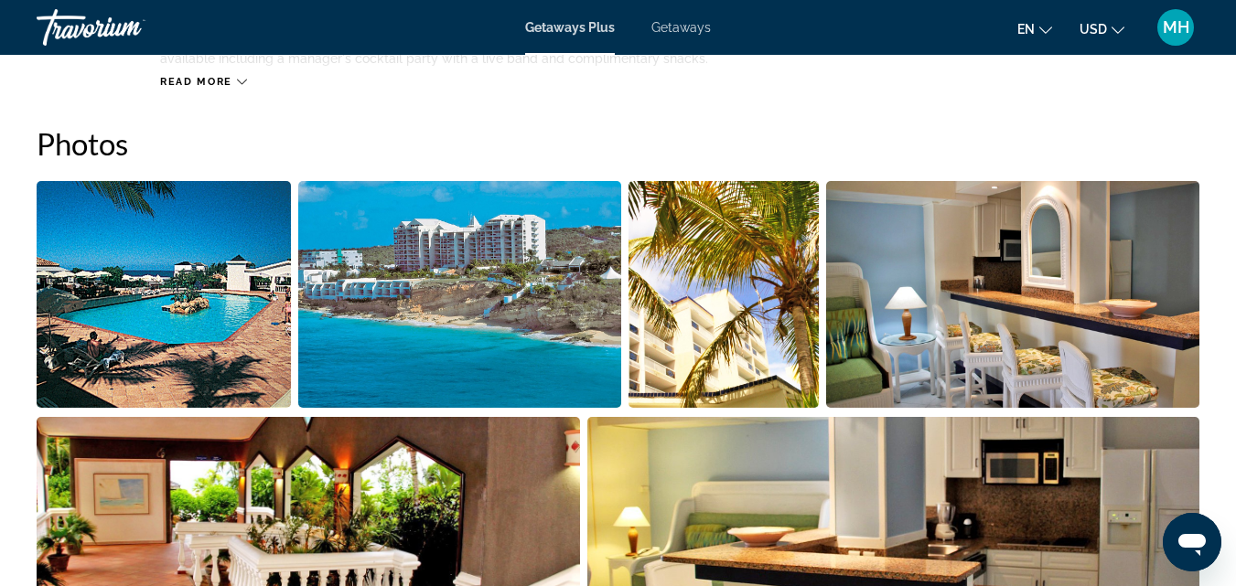
click at [199, 77] on span "Read more" at bounding box center [196, 82] width 72 height 12
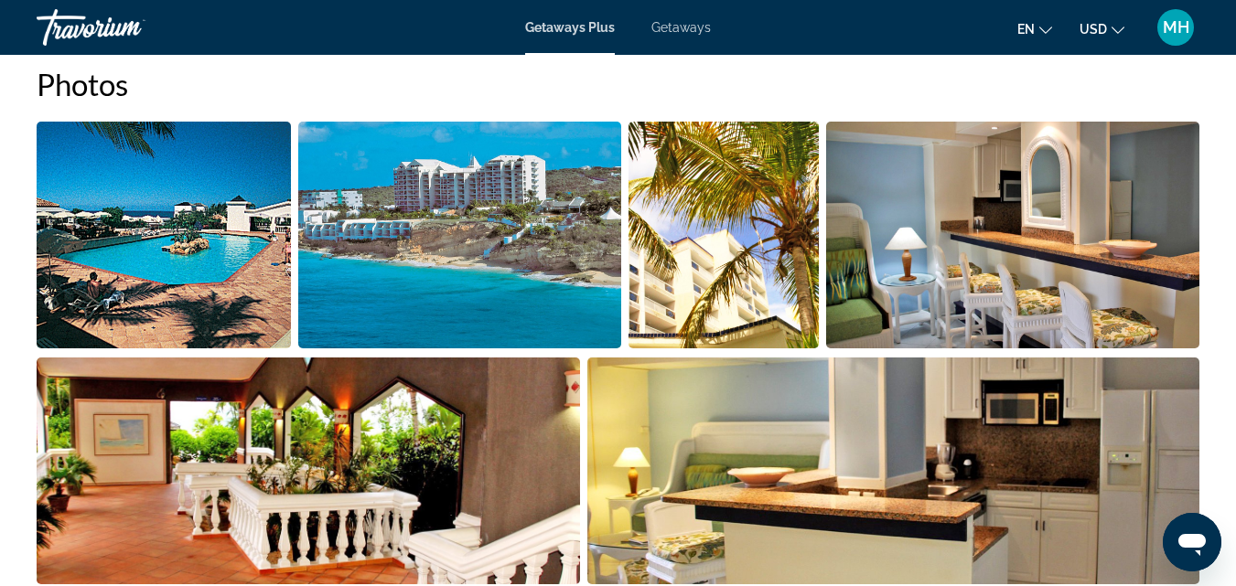
scroll to position [1240, 0]
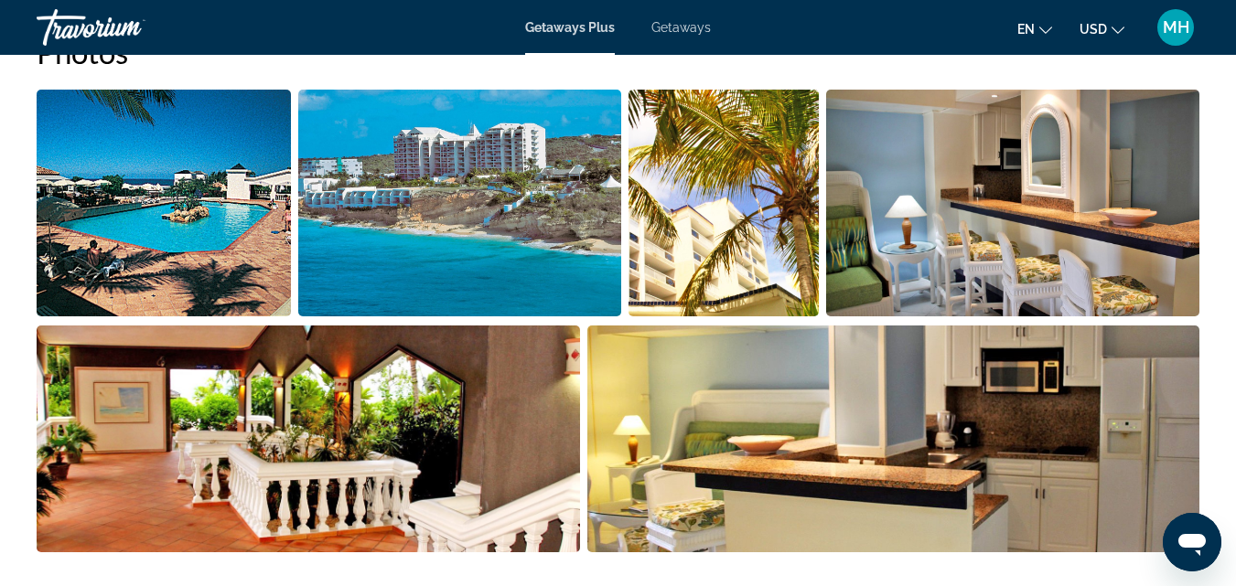
click at [906, 227] on img "Open full-screen image slider" at bounding box center [1012, 203] width 373 height 227
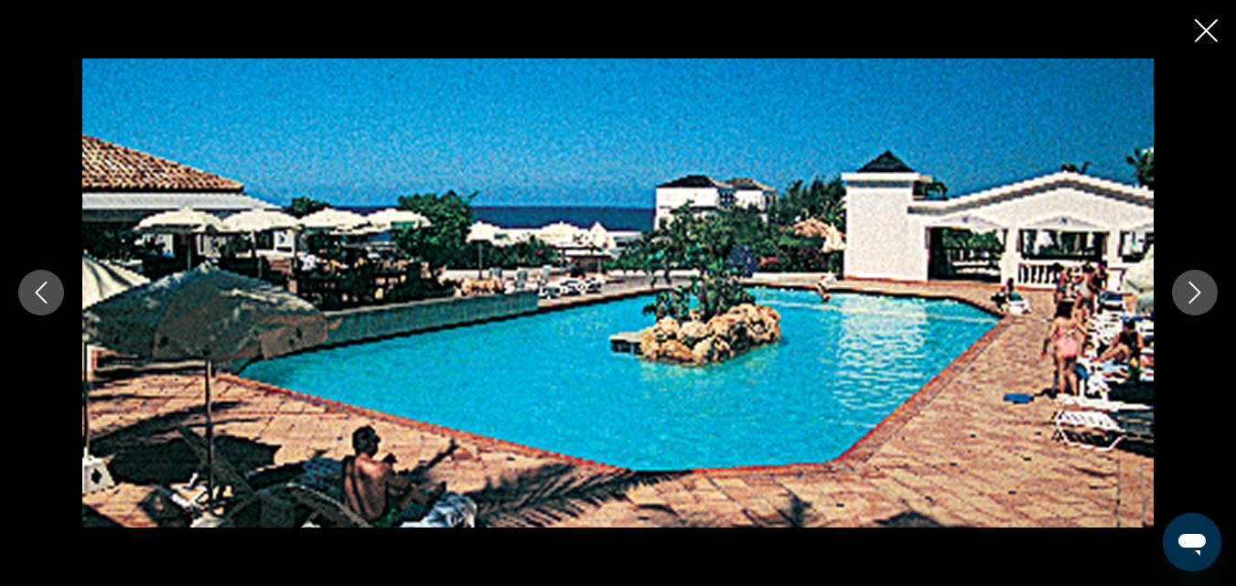
click at [1193, 297] on icon "Next image" at bounding box center [1194, 293] width 22 height 22
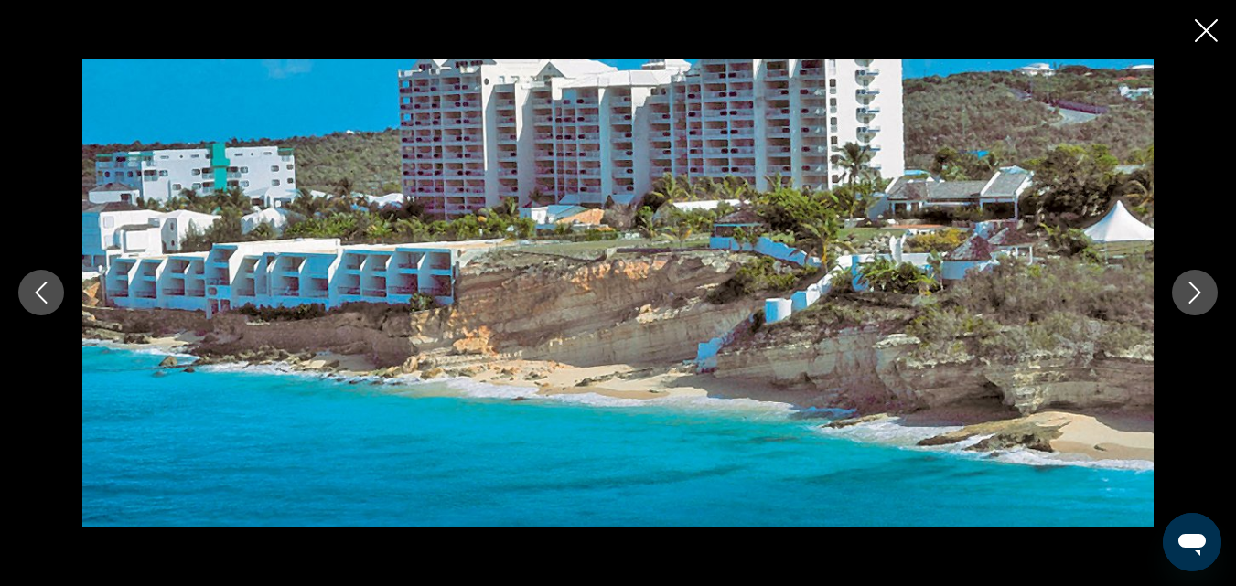
click at [1193, 297] on icon "Next image" at bounding box center [1194, 293] width 22 height 22
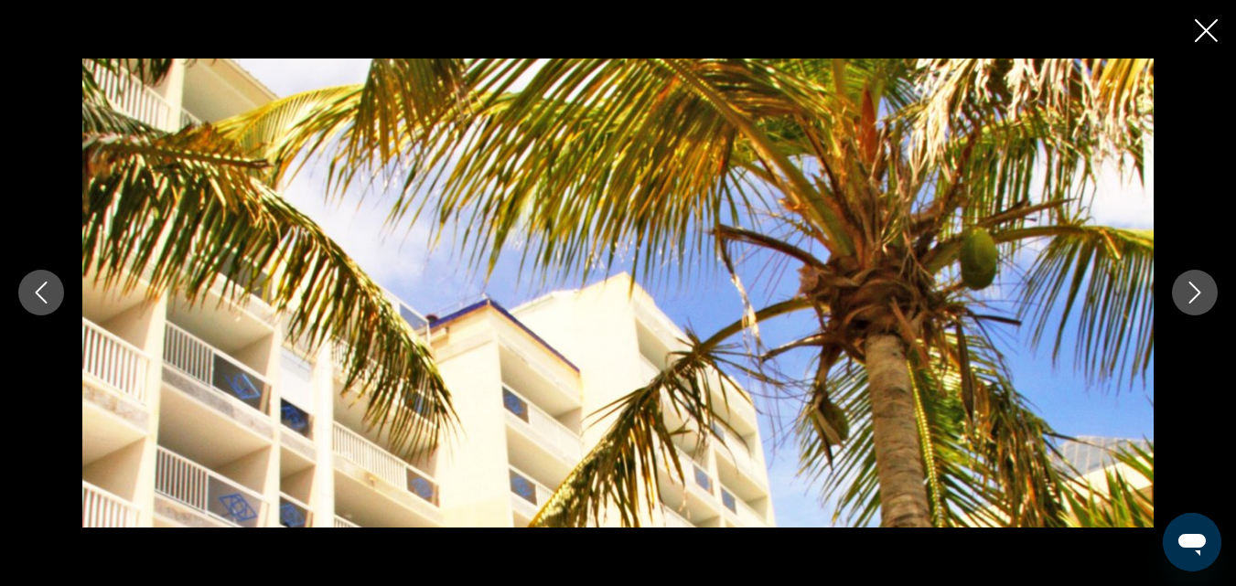
click at [1193, 297] on icon "Next image" at bounding box center [1194, 293] width 22 height 22
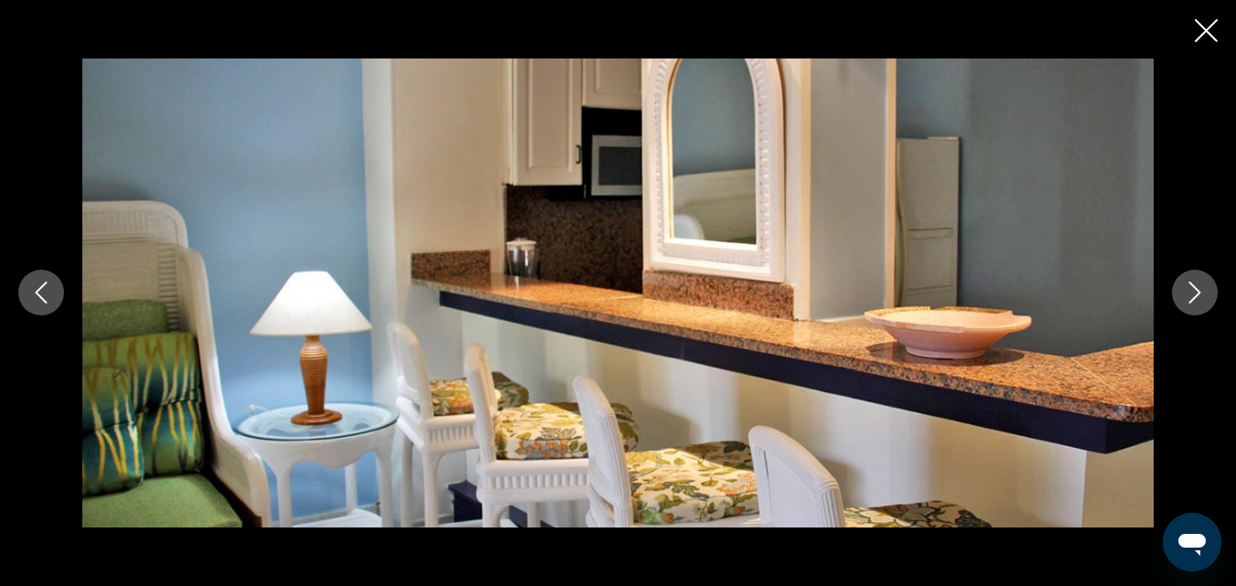
click at [1193, 297] on icon "Next image" at bounding box center [1194, 293] width 22 height 22
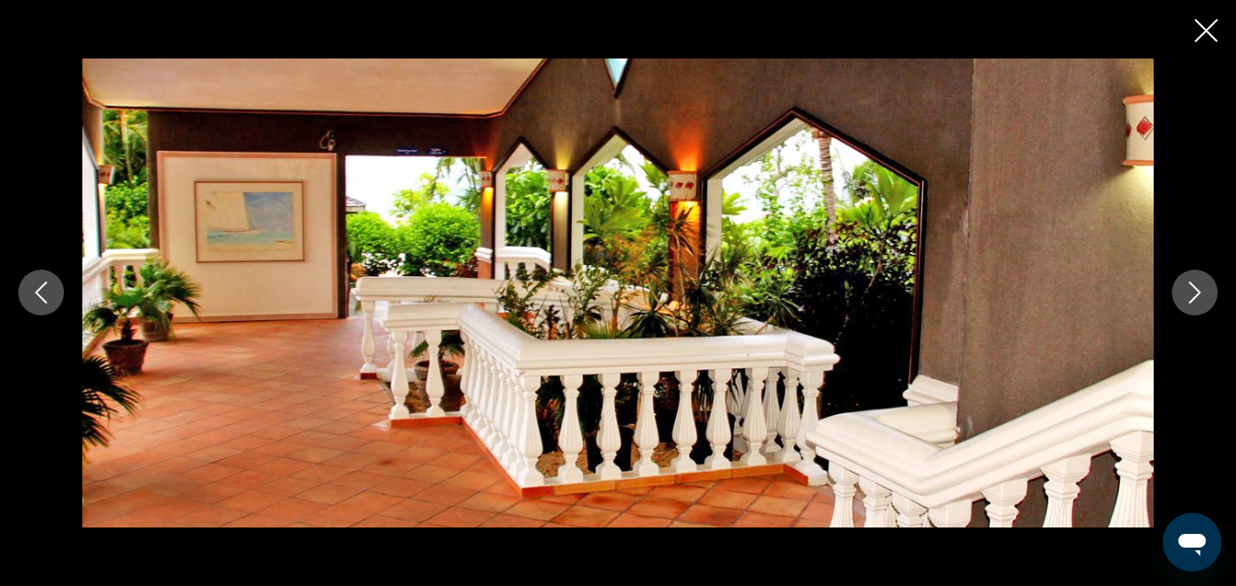
click at [1193, 297] on icon "Next image" at bounding box center [1194, 293] width 22 height 22
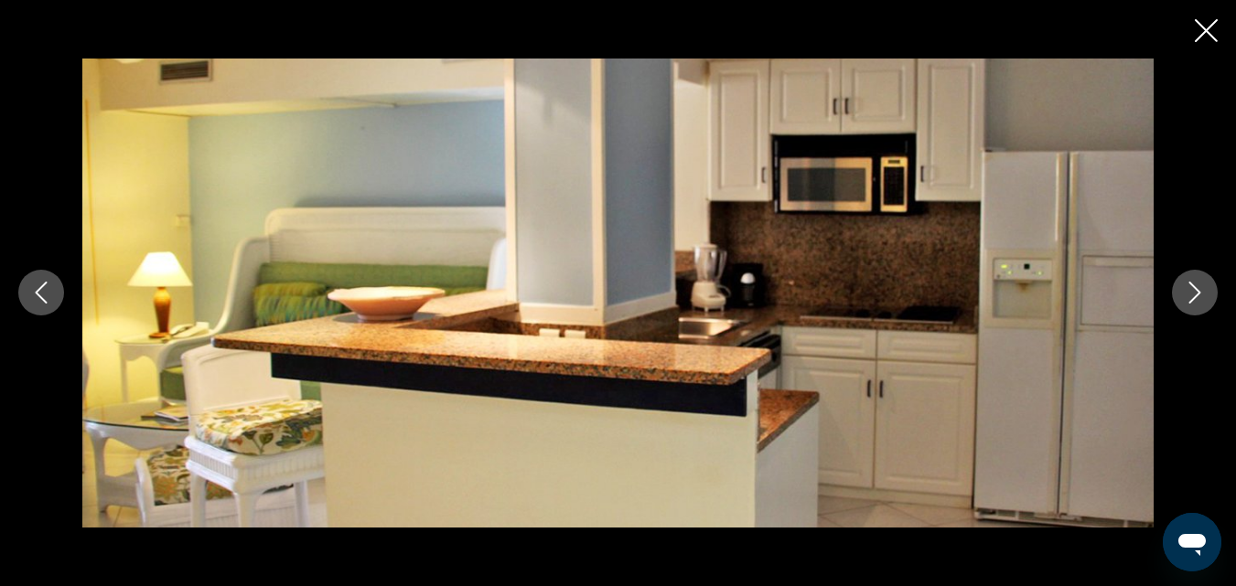
click at [1193, 297] on icon "Next image" at bounding box center [1194, 293] width 22 height 22
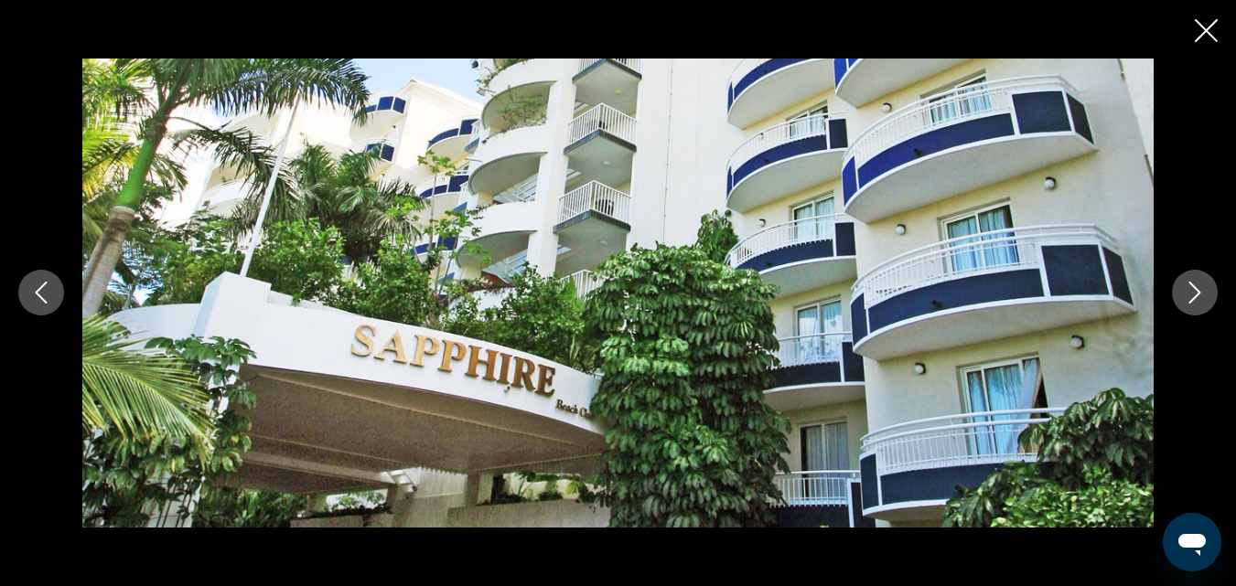
click at [1193, 297] on icon "Next image" at bounding box center [1194, 293] width 22 height 22
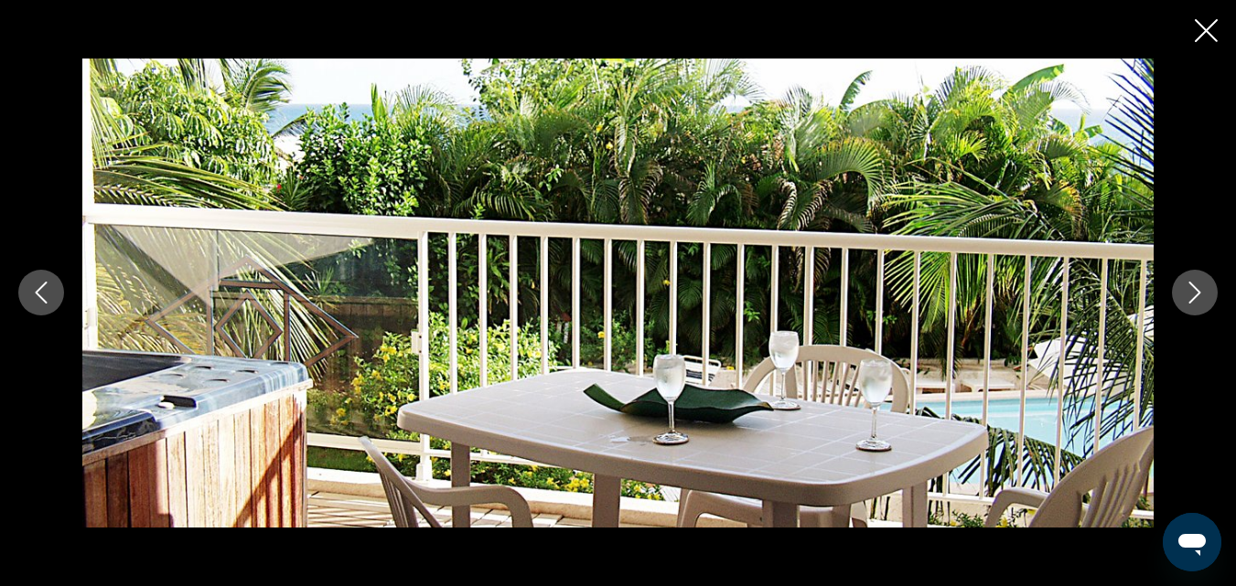
click at [1193, 297] on icon "Next image" at bounding box center [1194, 293] width 22 height 22
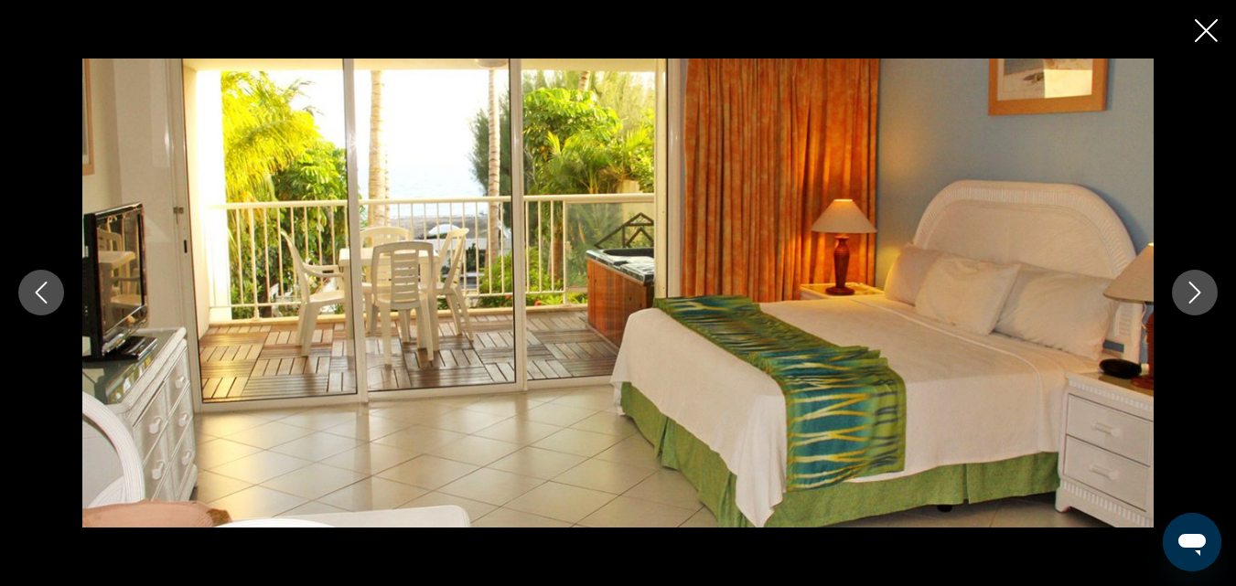
click at [1192, 294] on icon "Next image" at bounding box center [1194, 293] width 22 height 22
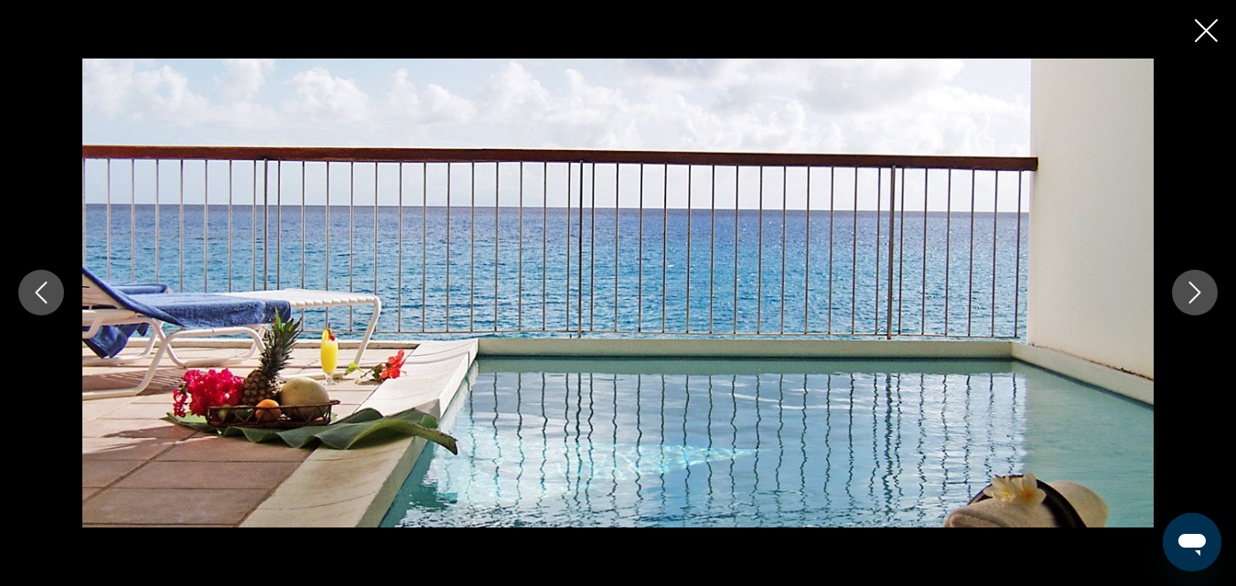
click at [1193, 294] on icon "Next image" at bounding box center [1194, 293] width 22 height 22
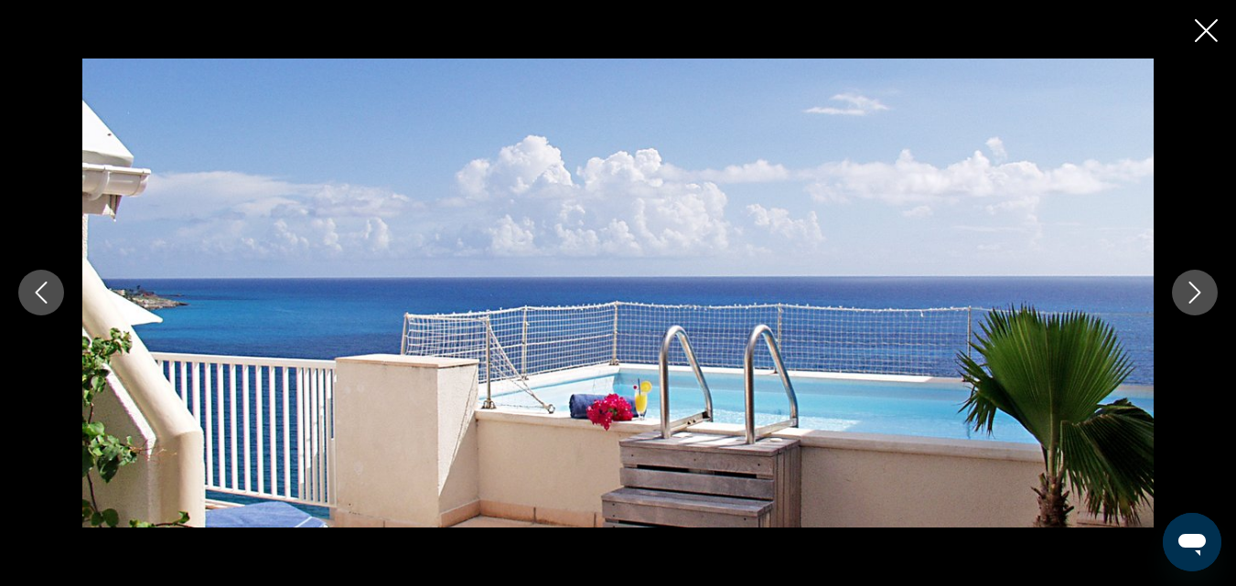
click at [1193, 294] on icon "Next image" at bounding box center [1194, 293] width 22 height 22
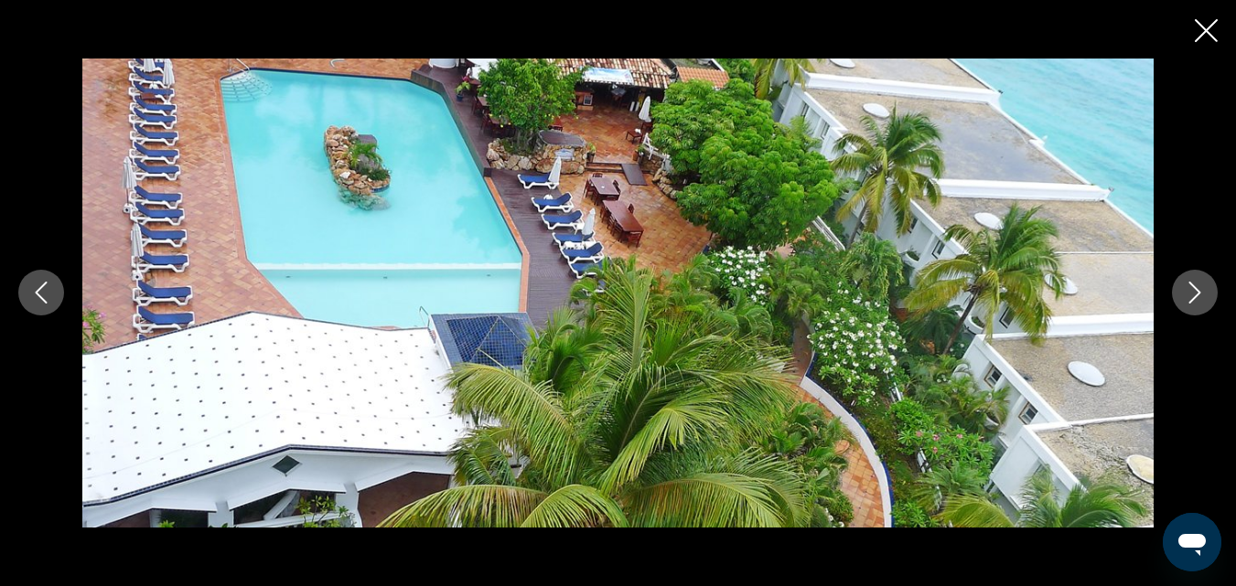
click at [1193, 294] on icon "Next image" at bounding box center [1194, 293] width 22 height 22
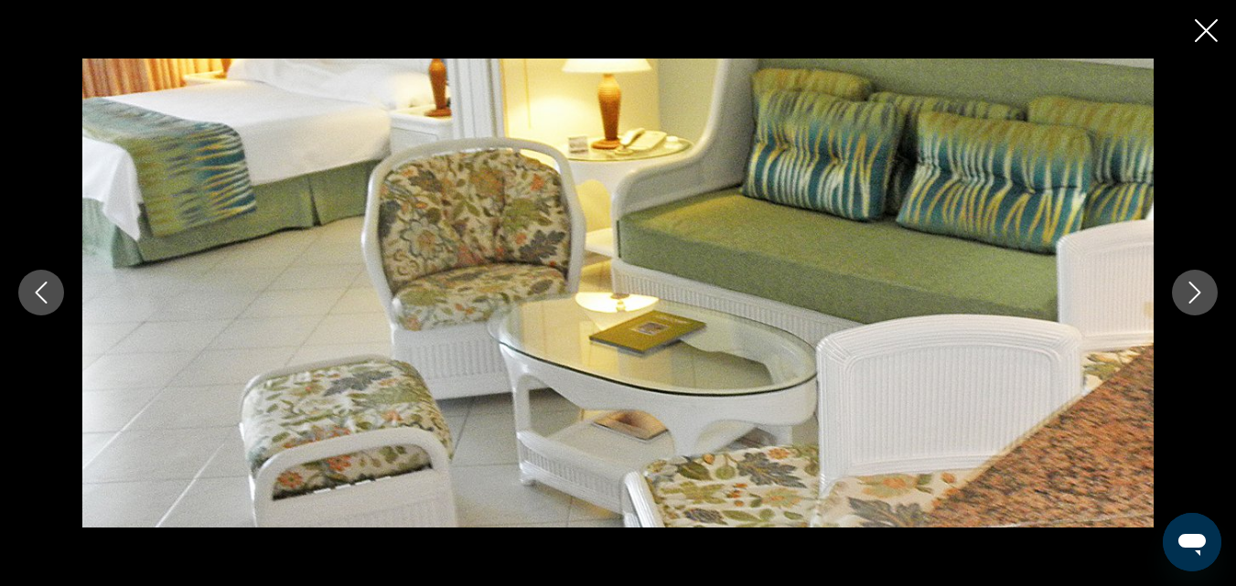
click at [1193, 294] on icon "Next image" at bounding box center [1194, 293] width 22 height 22
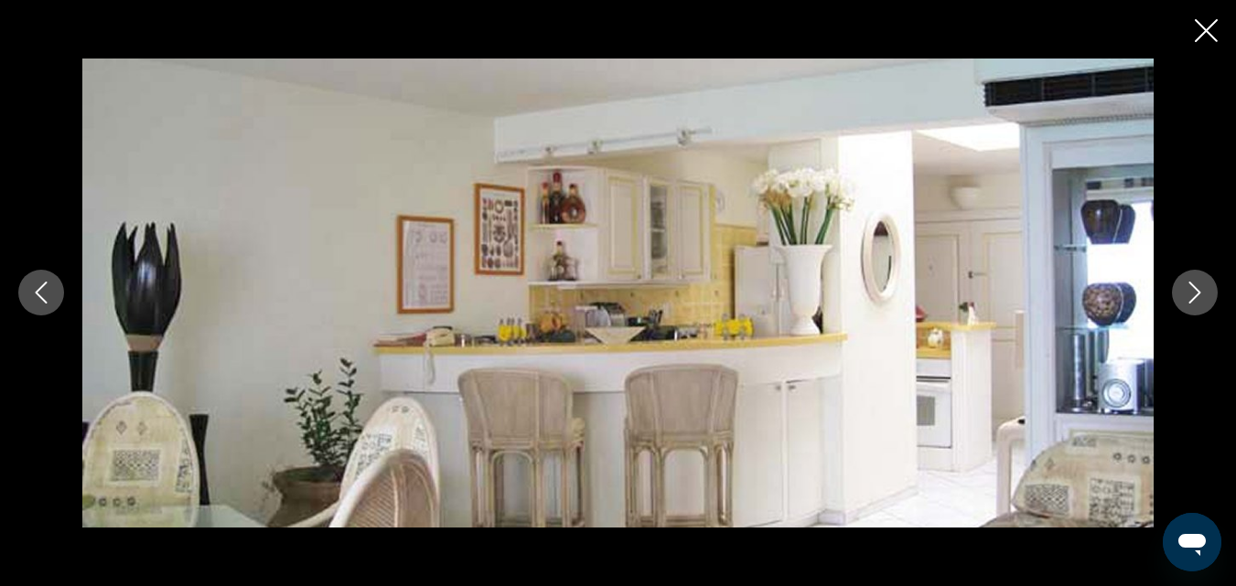
scroll to position [2355, 0]
click at [1199, 291] on icon "Next image" at bounding box center [1194, 293] width 22 height 22
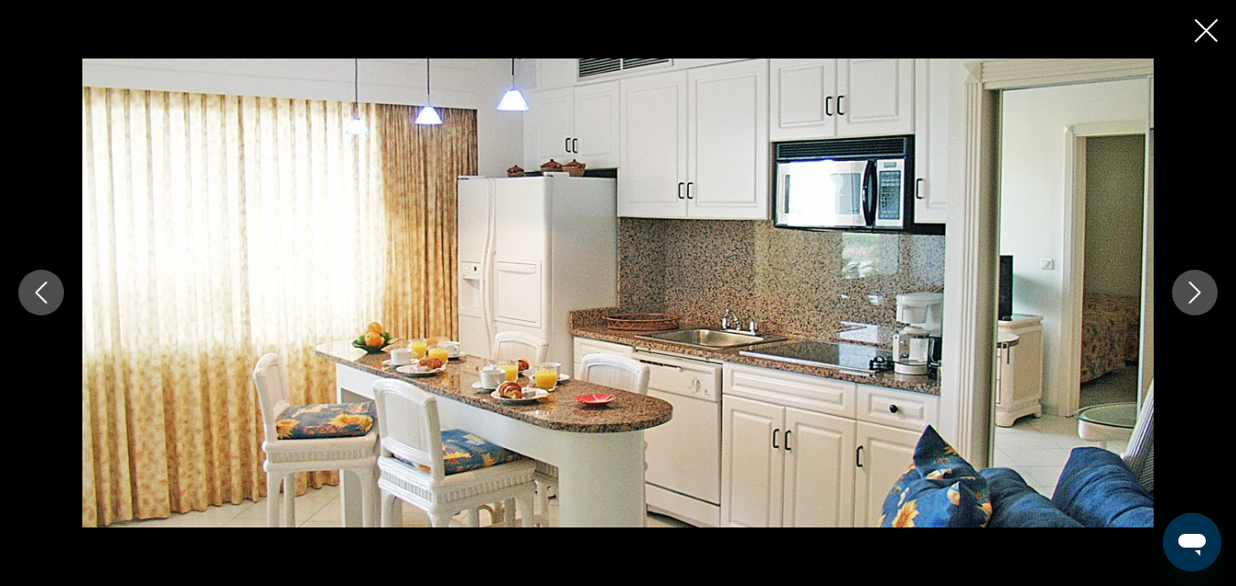
click at [1198, 291] on icon "Next image" at bounding box center [1195, 294] width 12 height 22
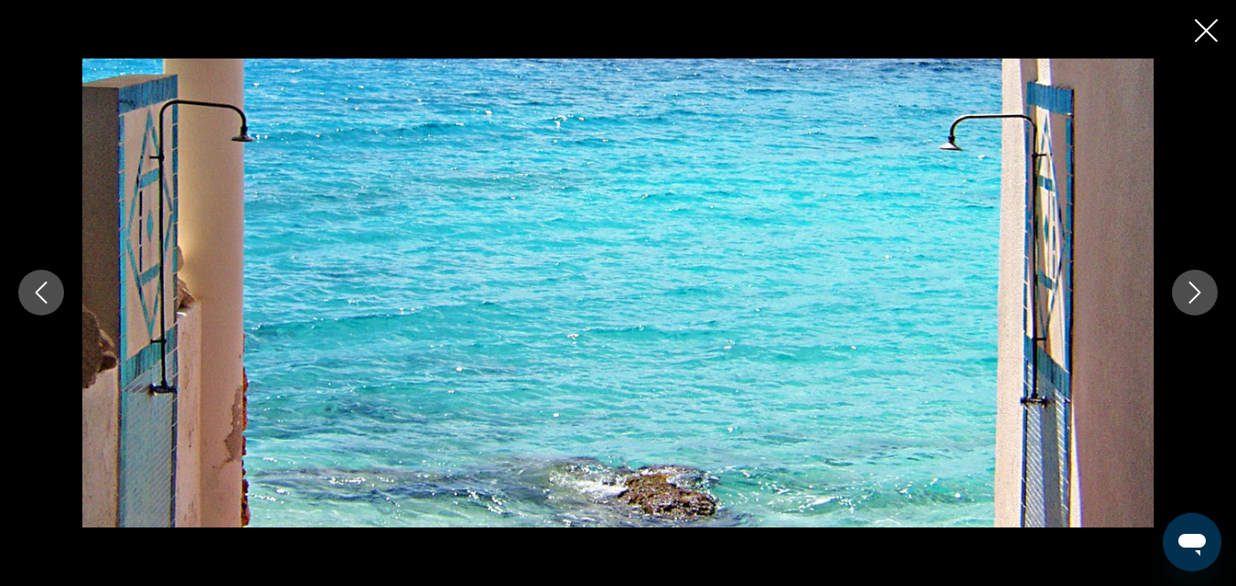
click at [1198, 291] on icon "Next image" at bounding box center [1195, 294] width 12 height 22
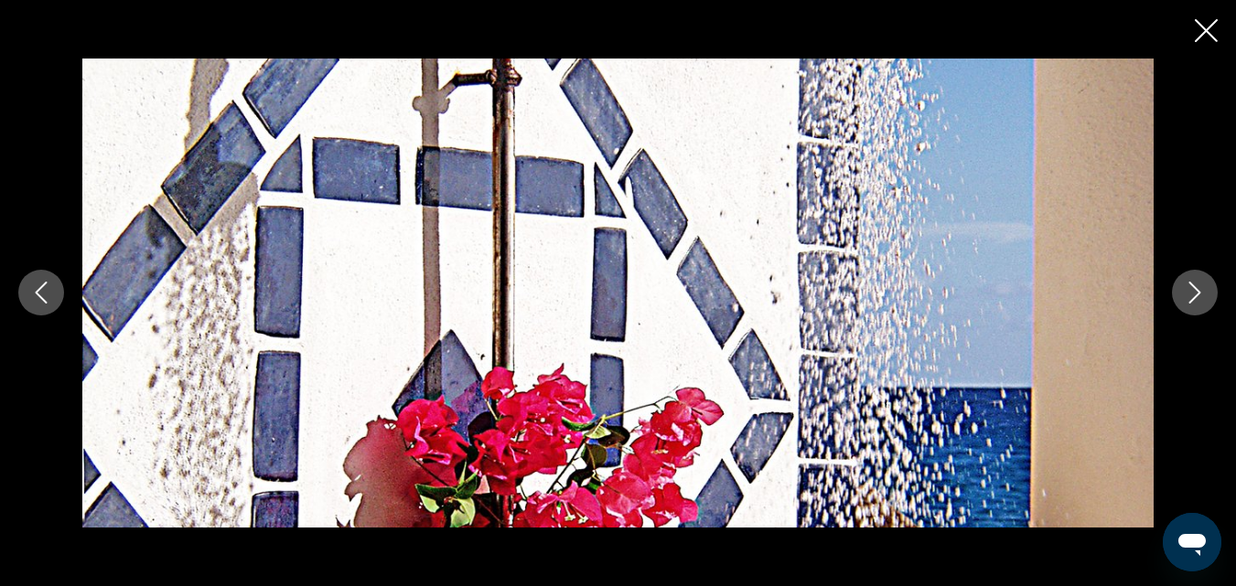
click at [1198, 291] on icon "Next image" at bounding box center [1195, 294] width 12 height 22
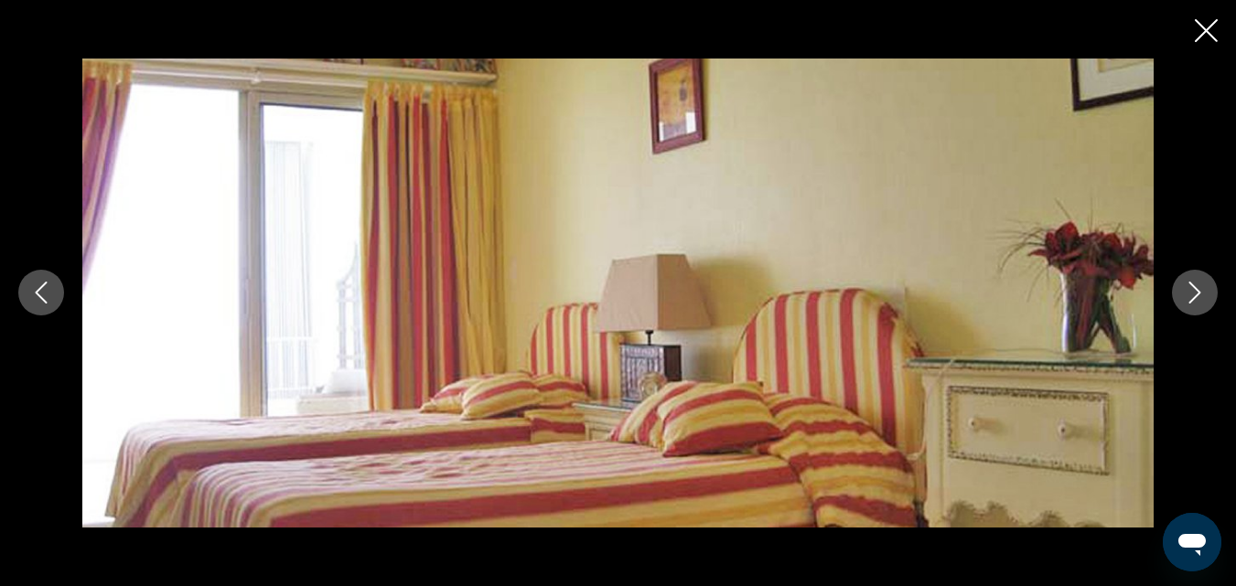
click at [1198, 291] on icon "Next image" at bounding box center [1195, 294] width 12 height 22
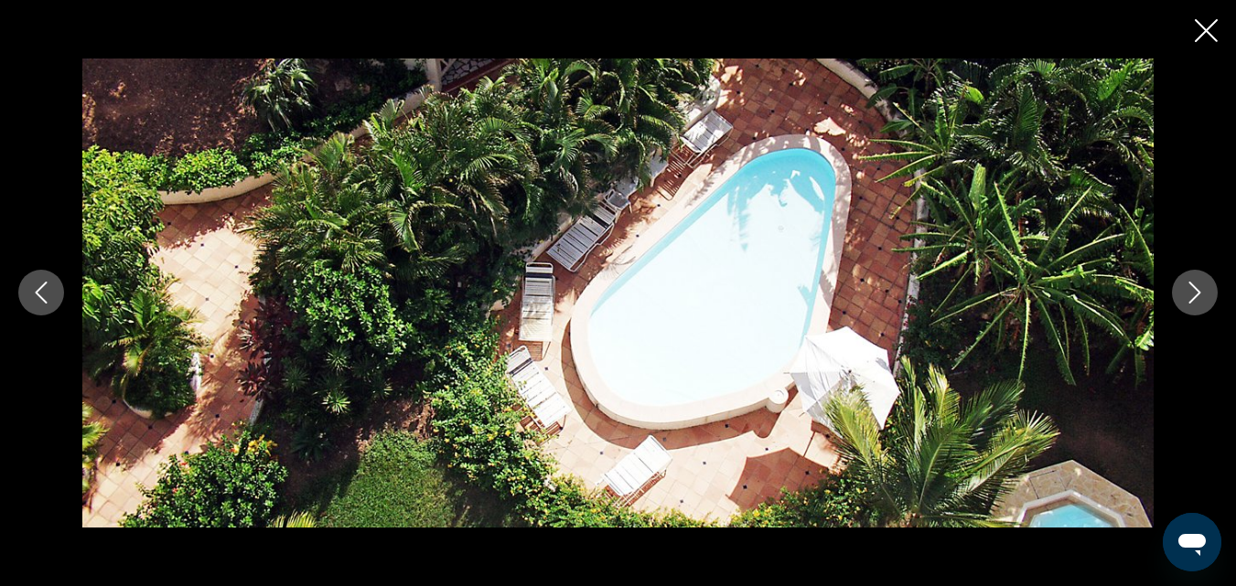
click at [1198, 291] on icon "Next image" at bounding box center [1195, 294] width 12 height 22
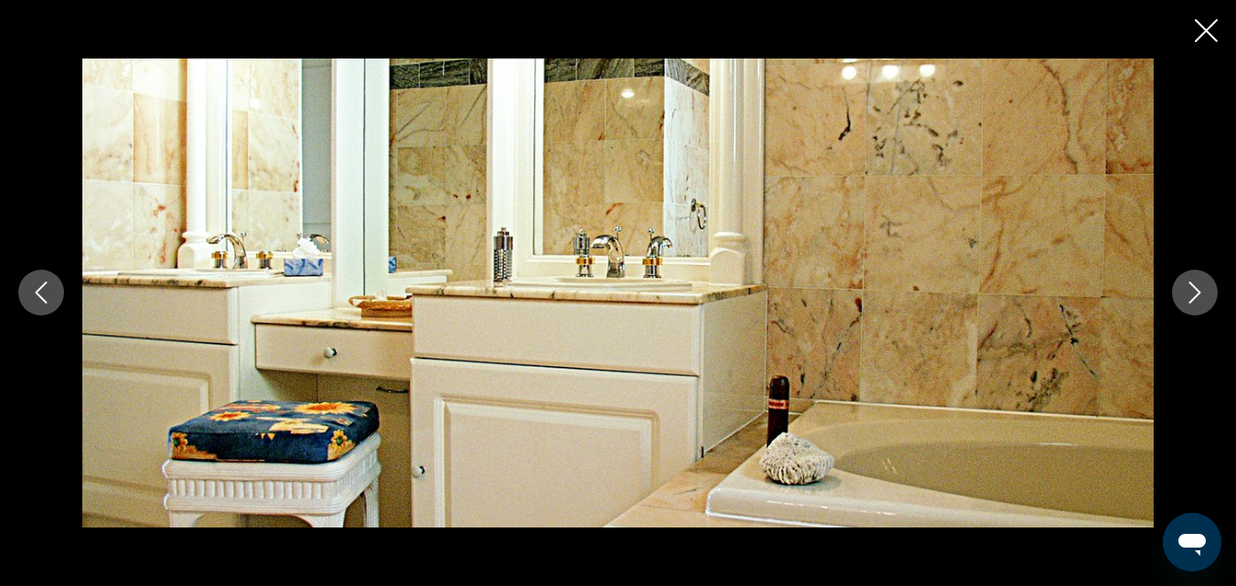
click at [1198, 291] on icon "Next image" at bounding box center [1195, 294] width 12 height 22
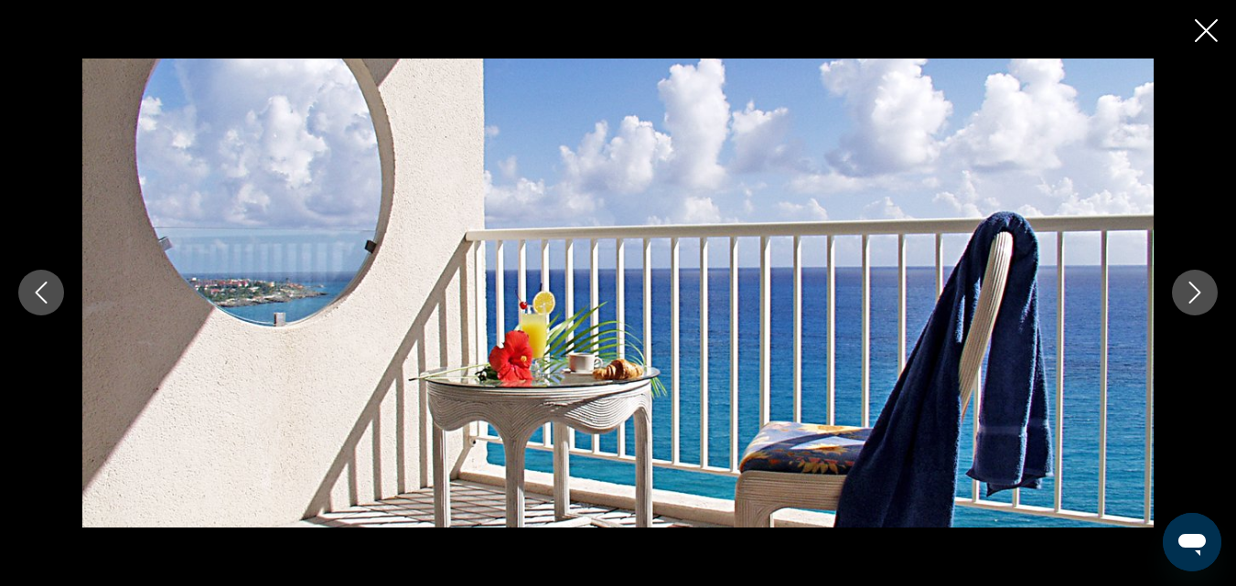
click at [1198, 291] on icon "Next image" at bounding box center [1195, 294] width 12 height 22
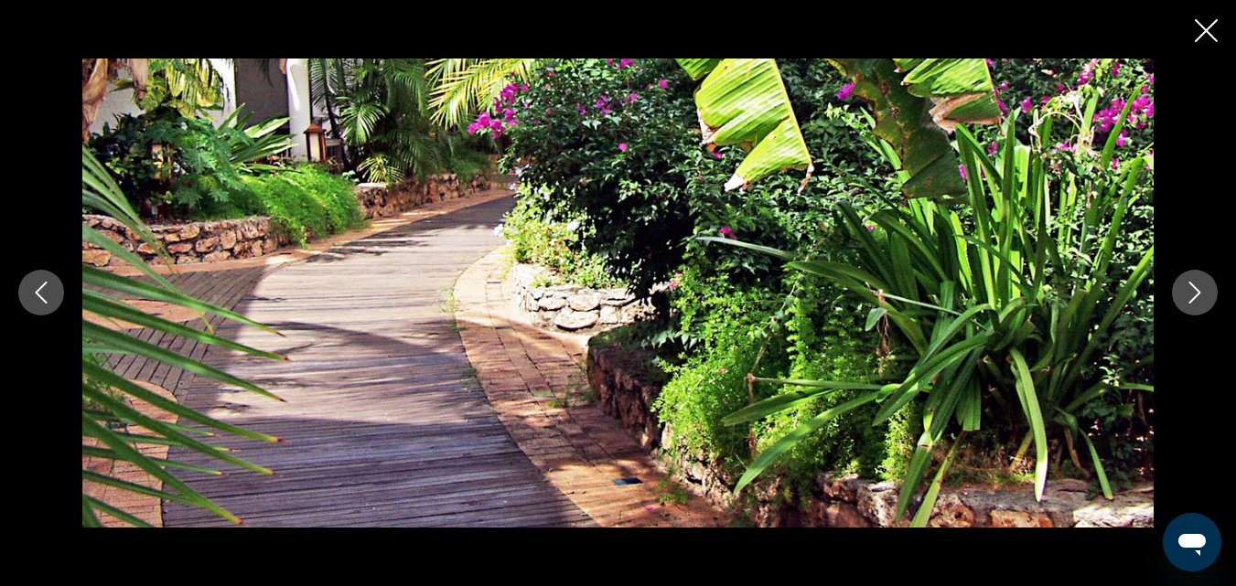
click at [1198, 291] on icon "Next image" at bounding box center [1195, 294] width 12 height 22
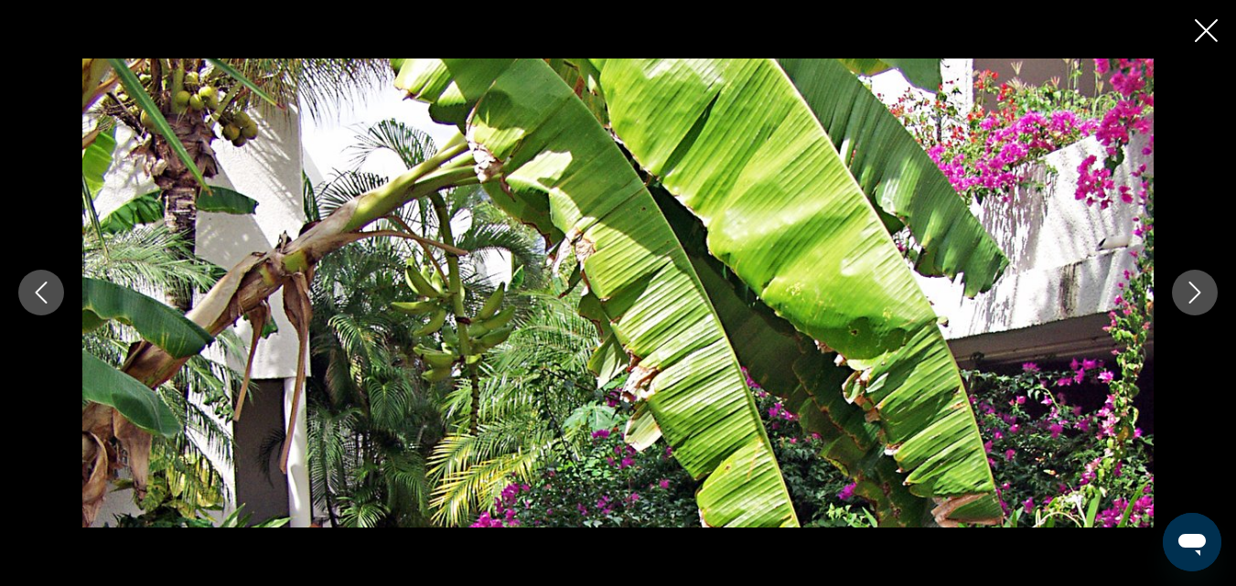
click at [1198, 291] on icon "Next image" at bounding box center [1195, 294] width 12 height 22
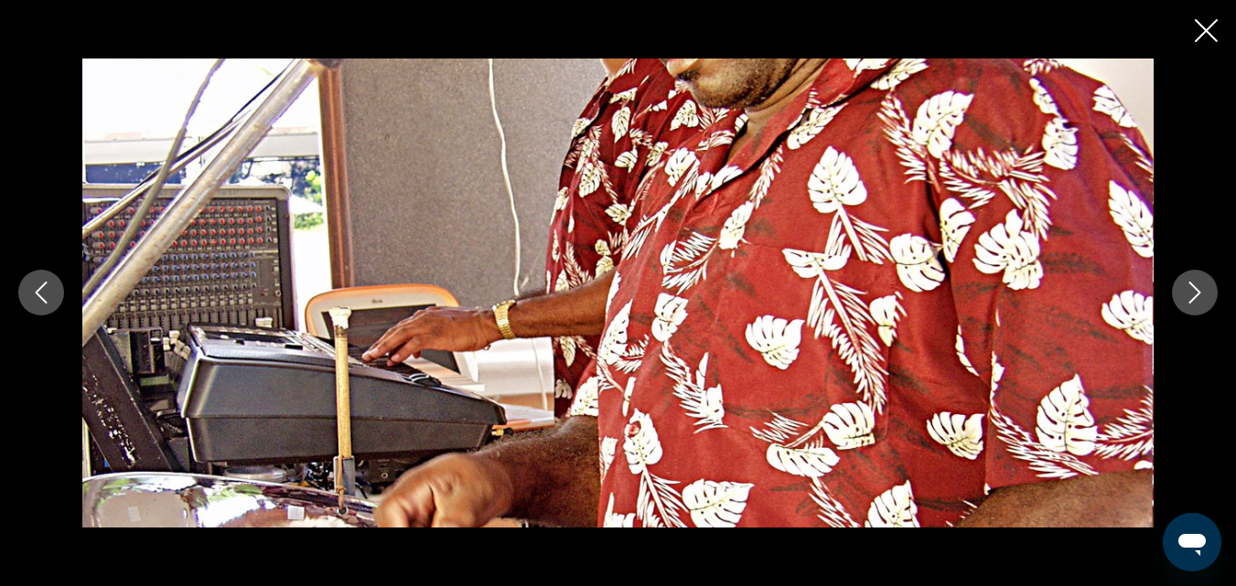
click at [1198, 291] on icon "Next image" at bounding box center [1195, 294] width 12 height 22
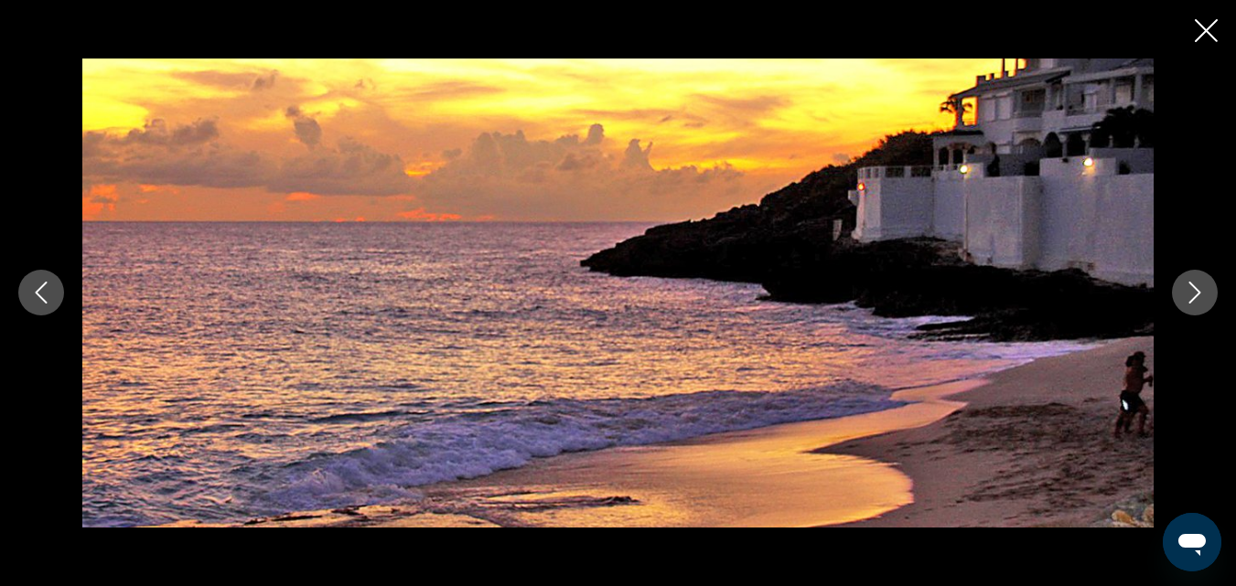
click at [1198, 291] on icon "Next image" at bounding box center [1195, 294] width 12 height 22
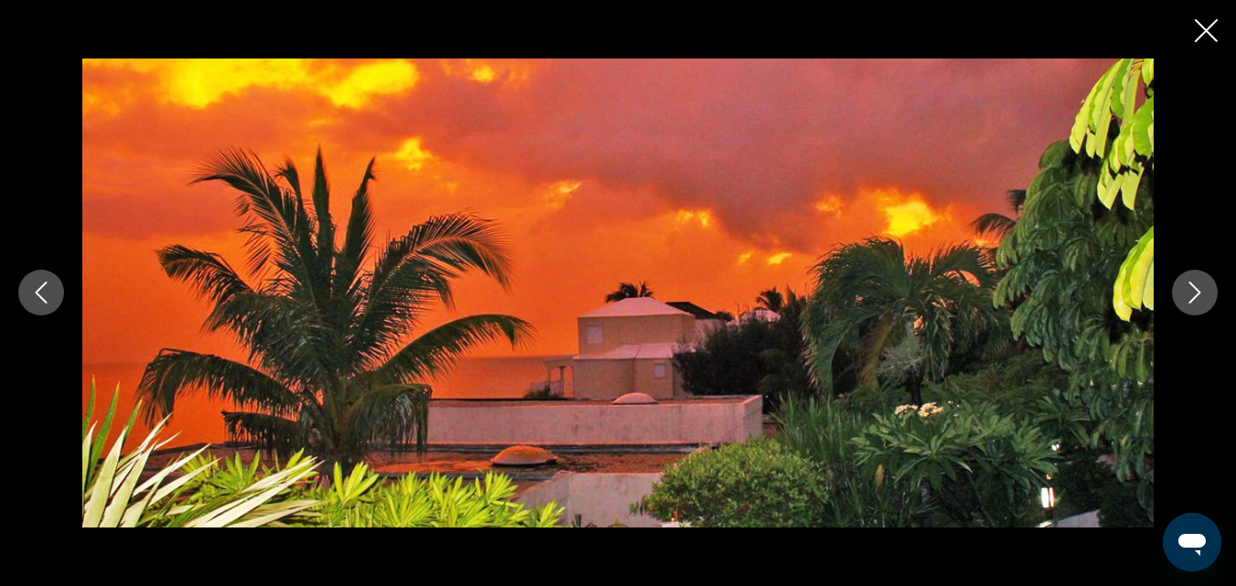
click at [1198, 291] on icon "Next image" at bounding box center [1195, 294] width 12 height 22
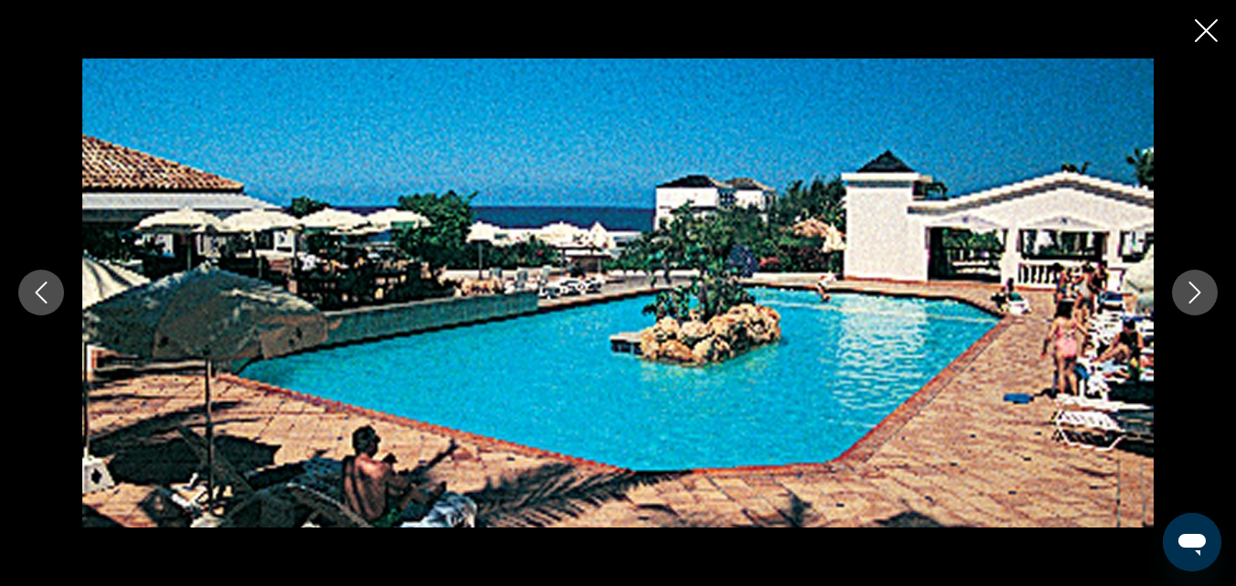
click at [1198, 291] on icon "Next image" at bounding box center [1195, 294] width 12 height 22
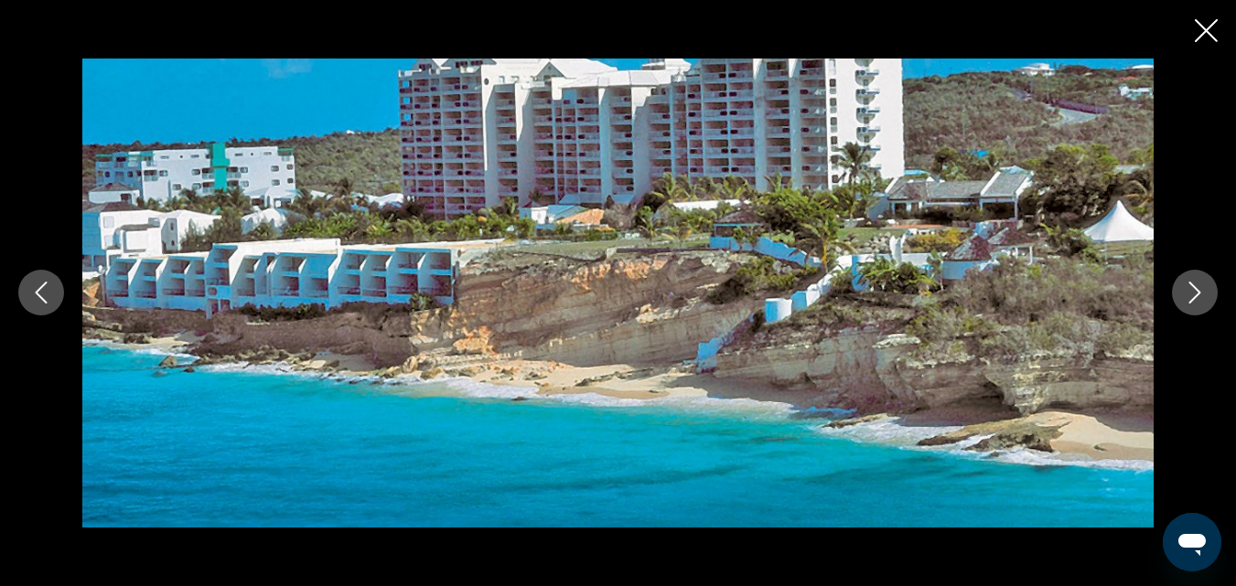
click at [1206, 43] on button "Close slideshow" at bounding box center [1205, 32] width 23 height 28
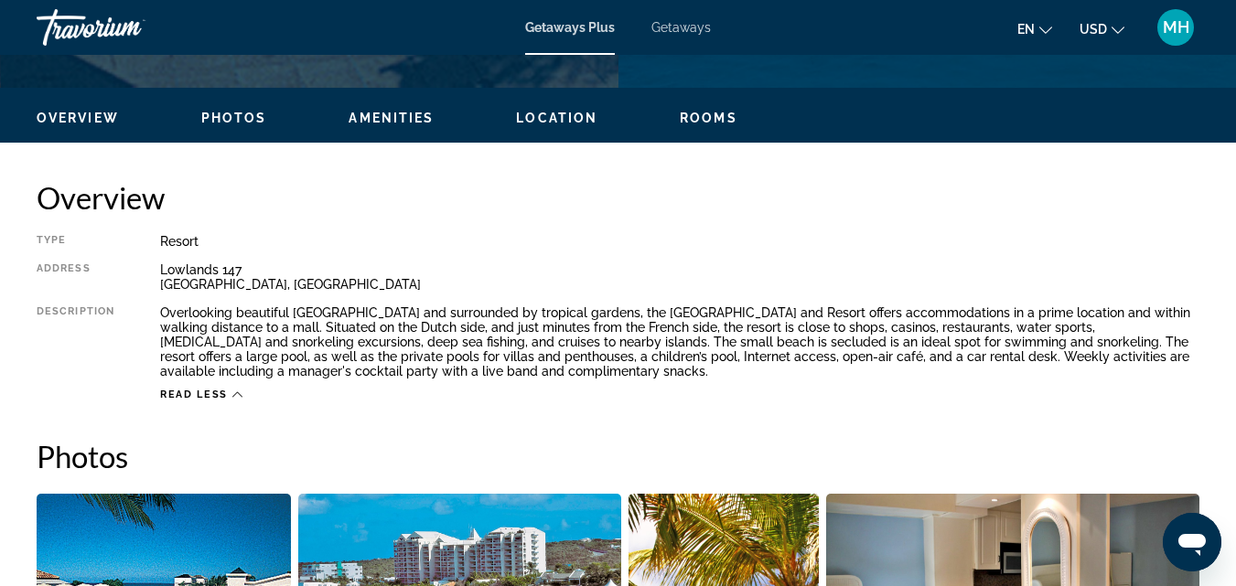
scroll to position [800, 0]
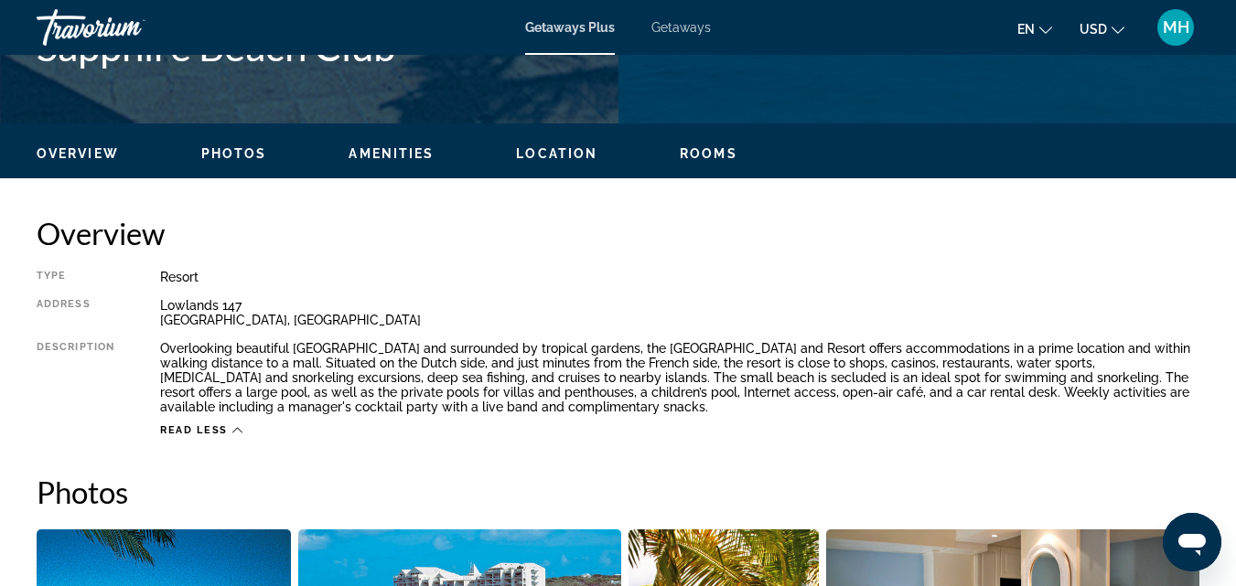
click at [395, 150] on span "Amenities" at bounding box center [390, 153] width 85 height 15
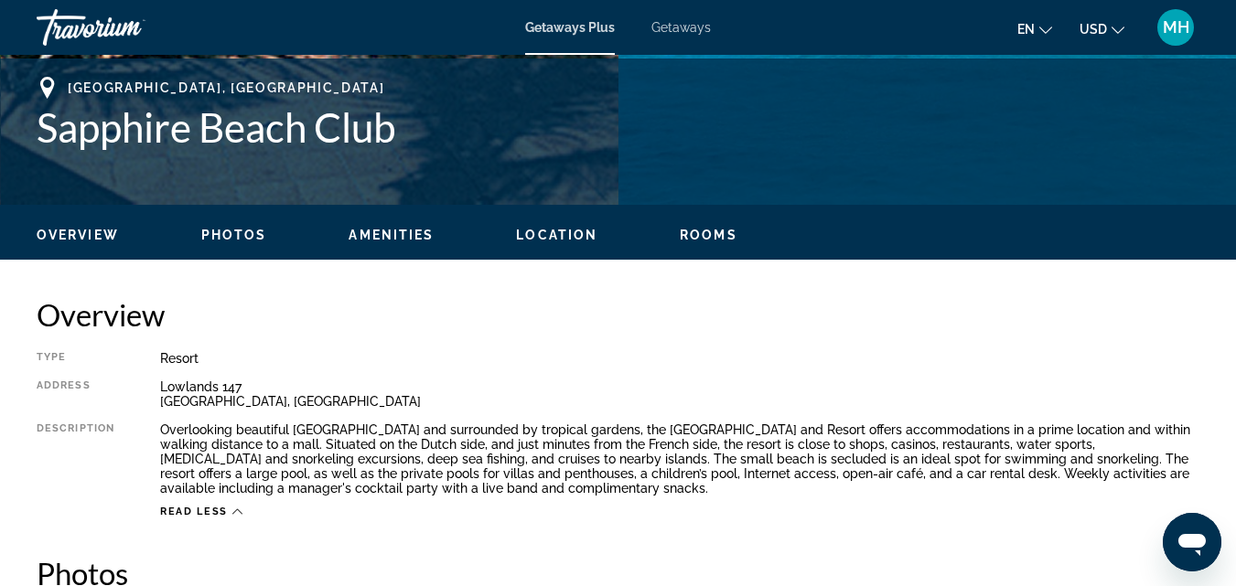
scroll to position [630, 0]
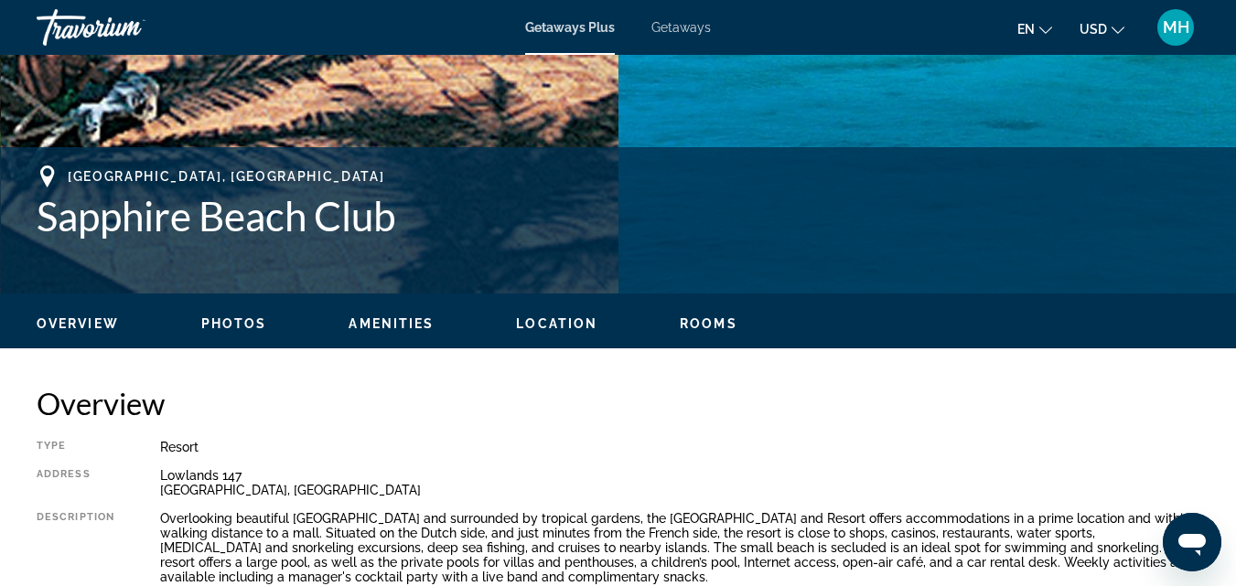
click at [716, 324] on span "Rooms" at bounding box center [709, 323] width 58 height 15
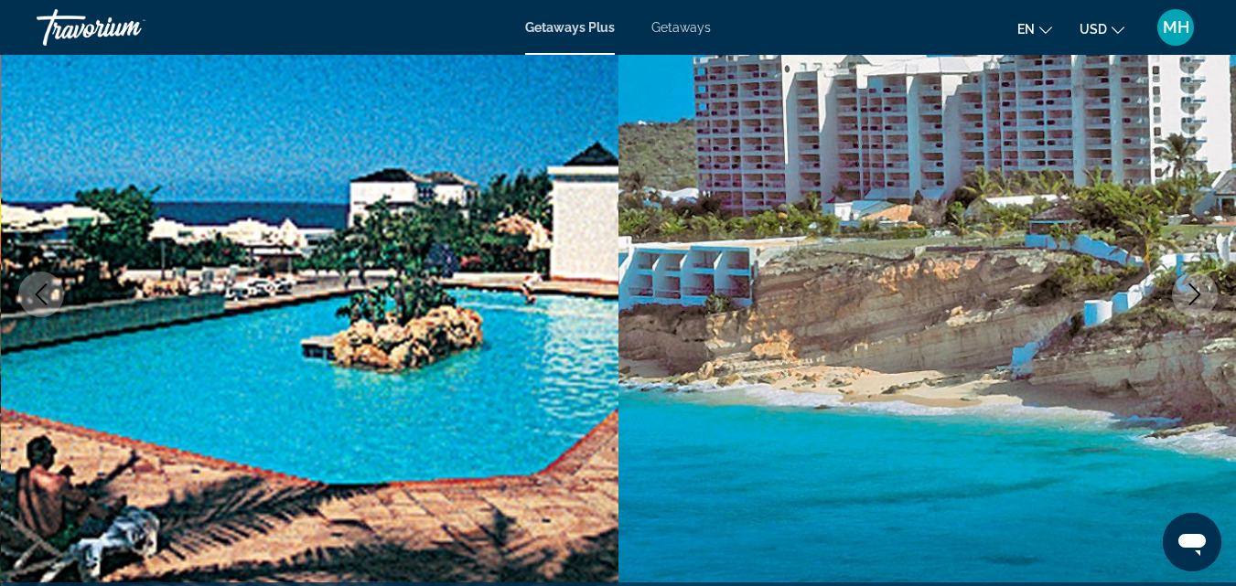
scroll to position [0, 0]
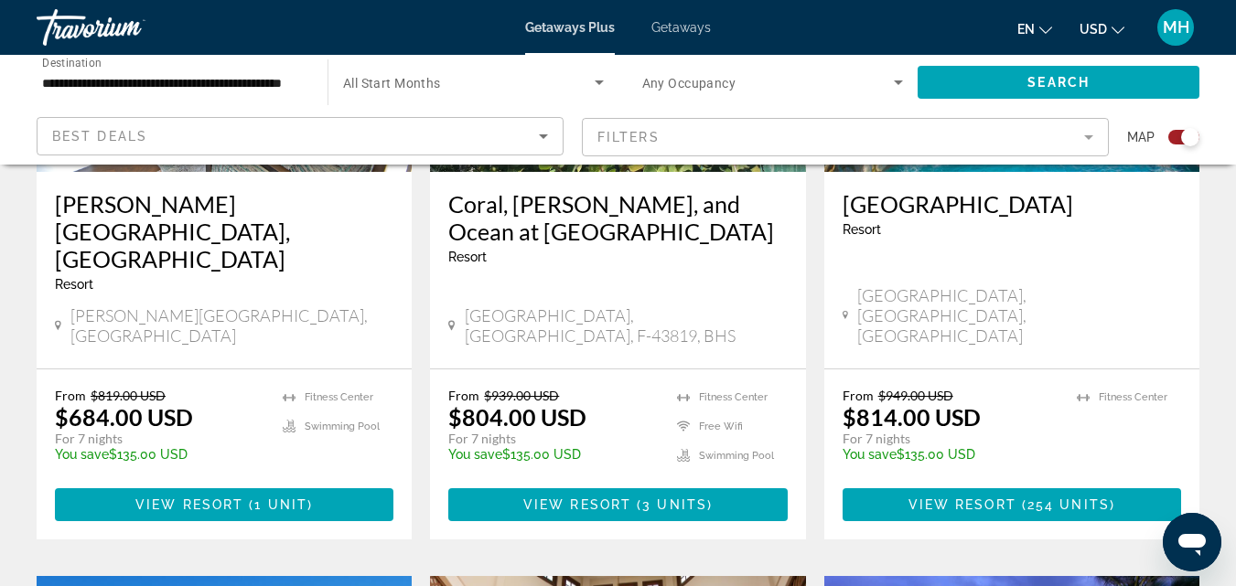
scroll to position [2195, 0]
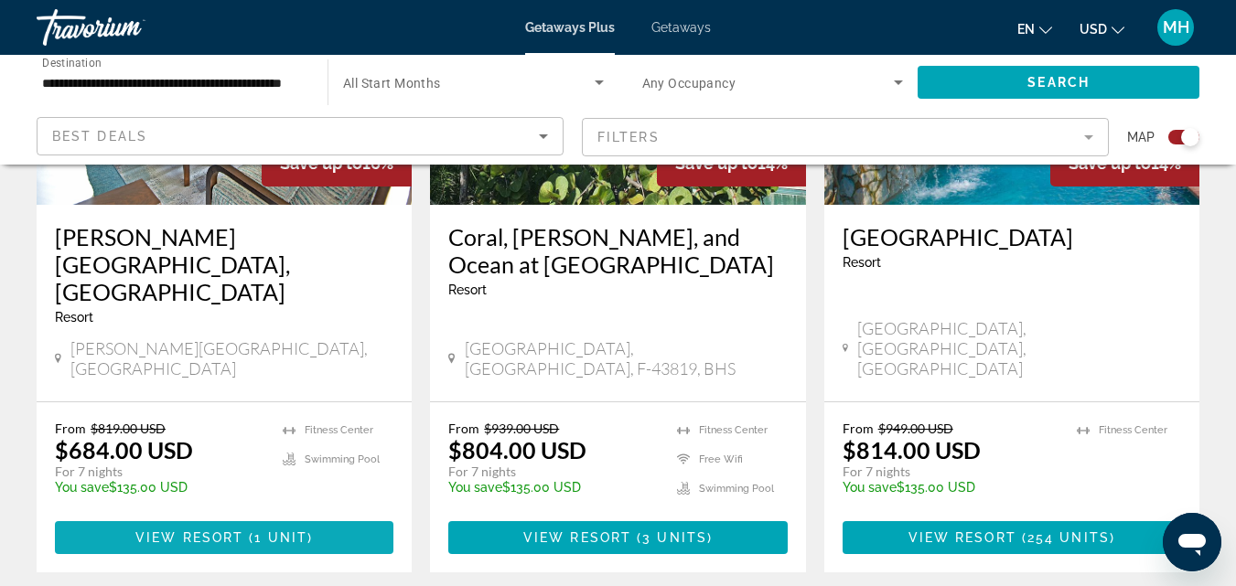
click at [244, 530] on span "Main content" at bounding box center [245, 537] width 5 height 15
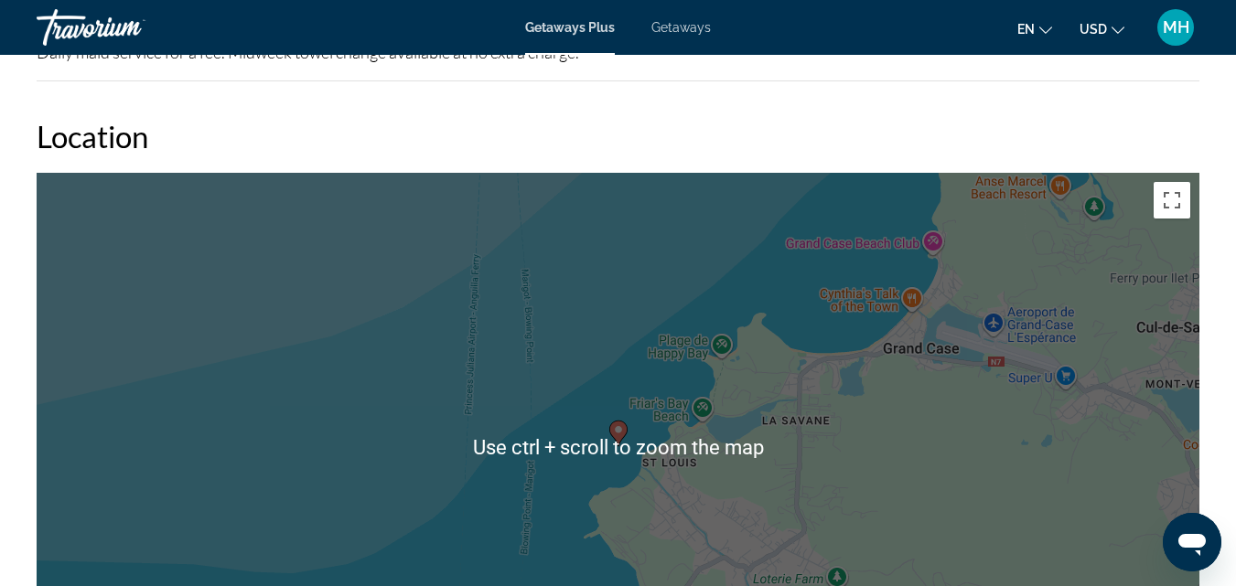
scroll to position [2469, 0]
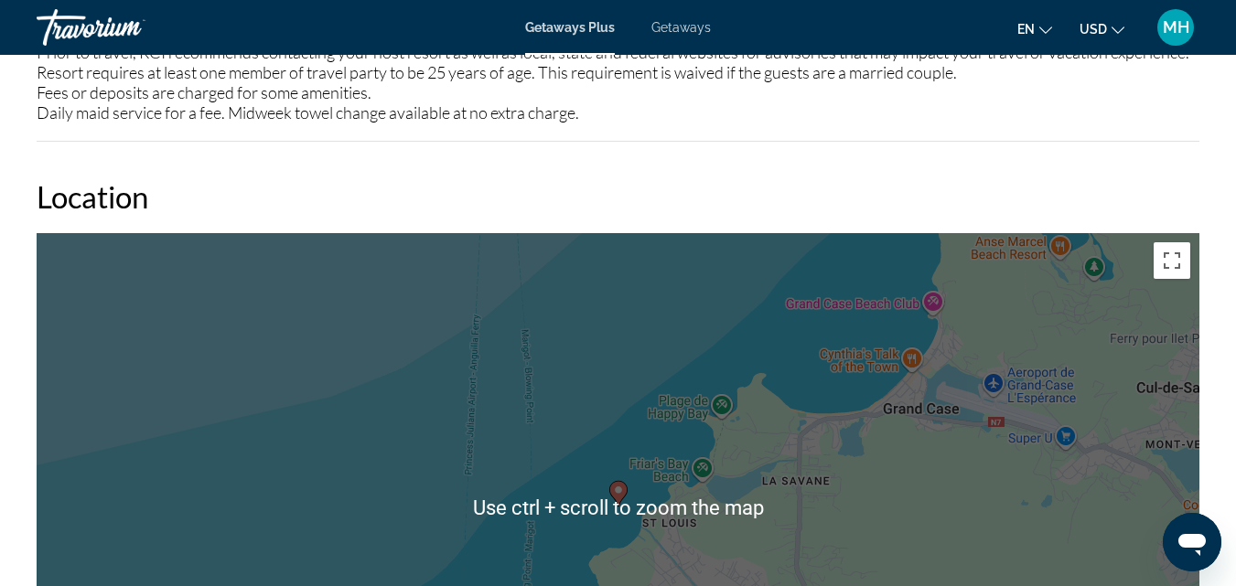
click at [854, 199] on h2 "Location" at bounding box center [618, 196] width 1162 height 37
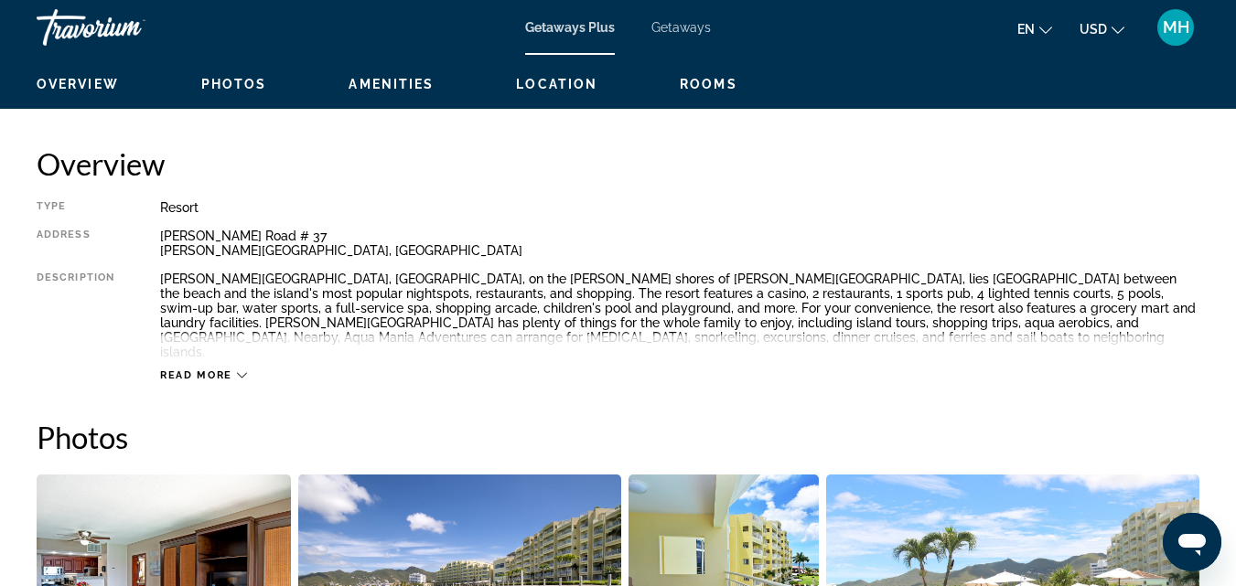
scroll to position [823, 0]
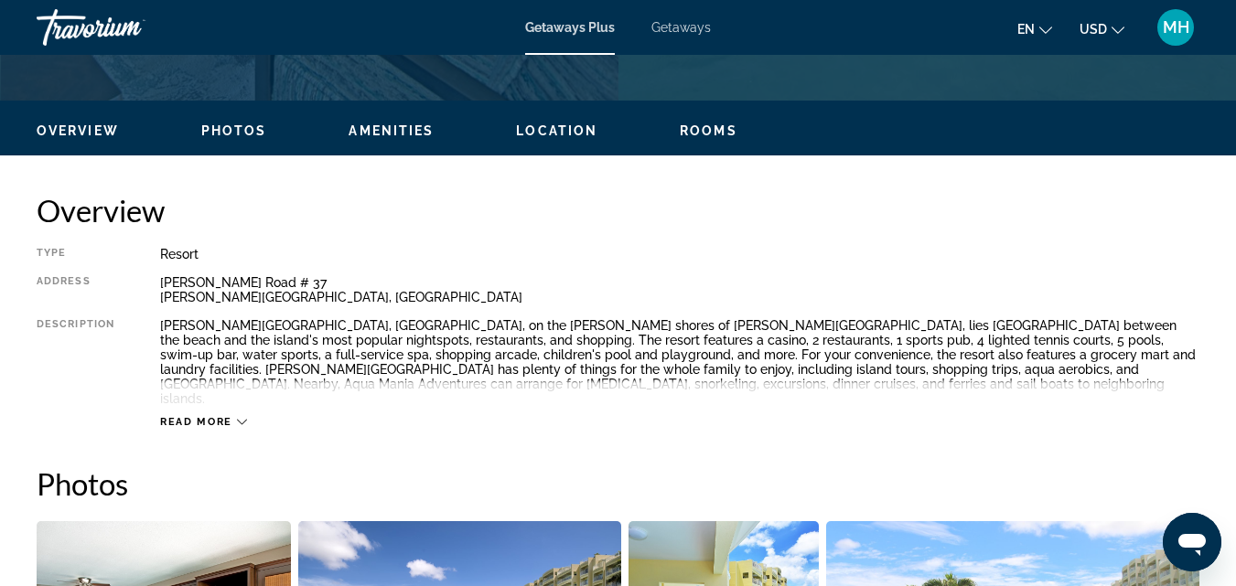
click at [719, 134] on span "Rooms" at bounding box center [709, 130] width 58 height 15
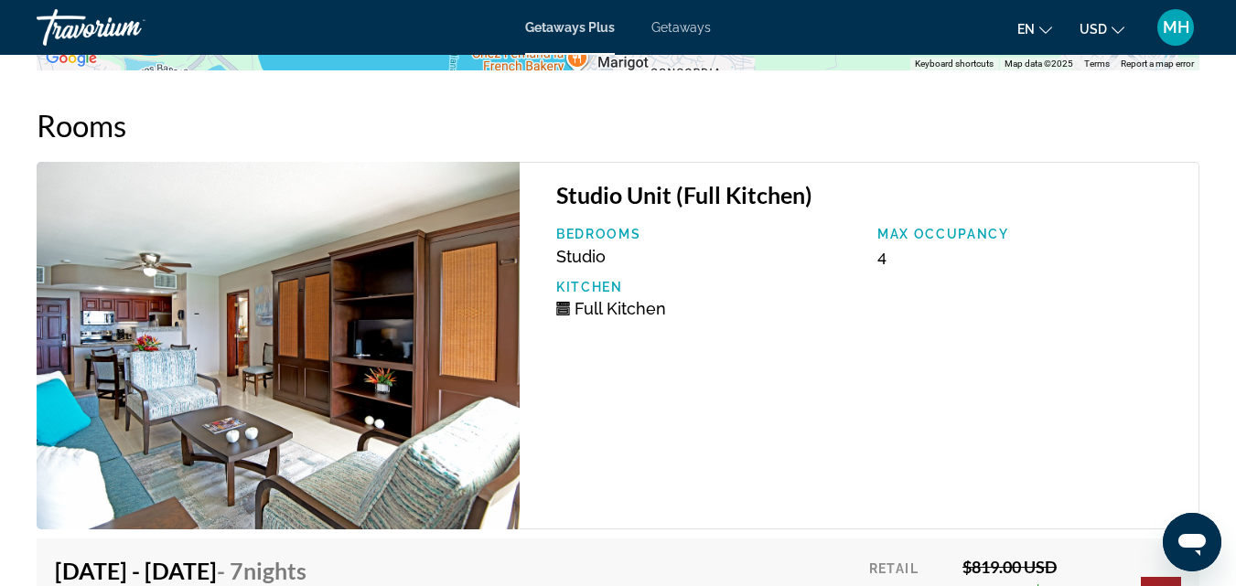
scroll to position [3184, 0]
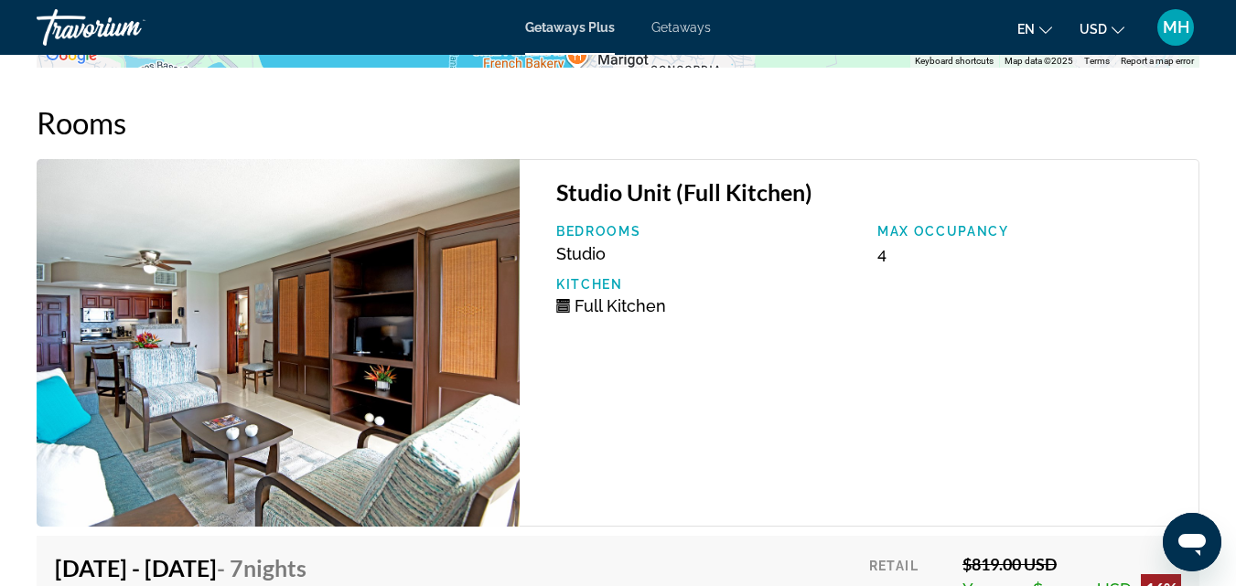
click at [403, 354] on img "Main content" at bounding box center [278, 343] width 483 height 368
click at [446, 340] on img "Main content" at bounding box center [278, 343] width 483 height 368
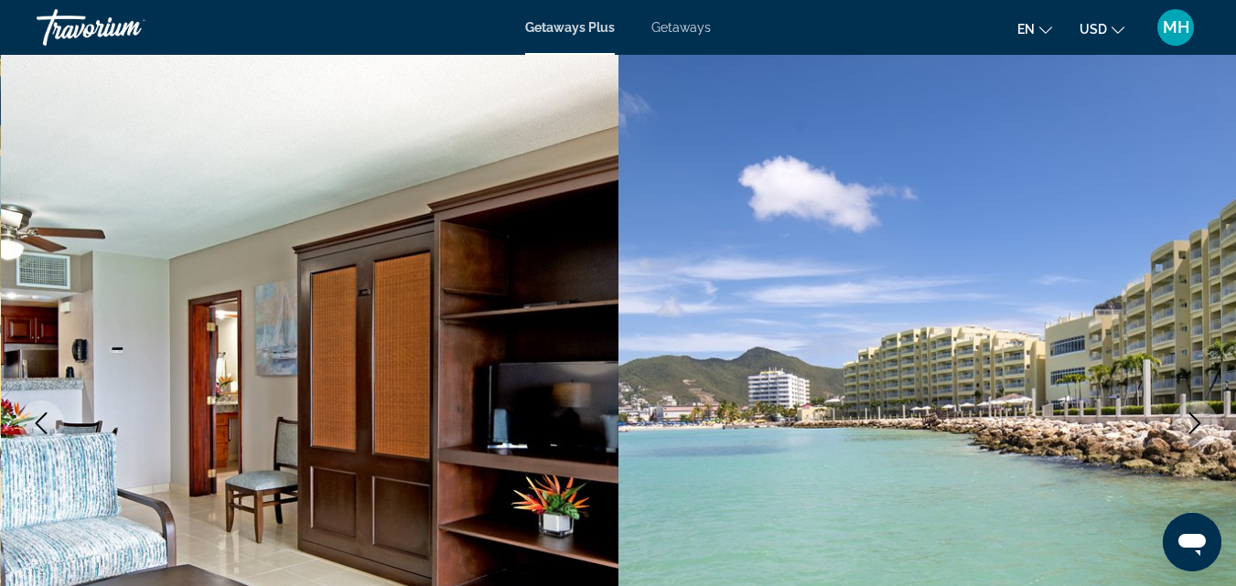
scroll to position [0, 0]
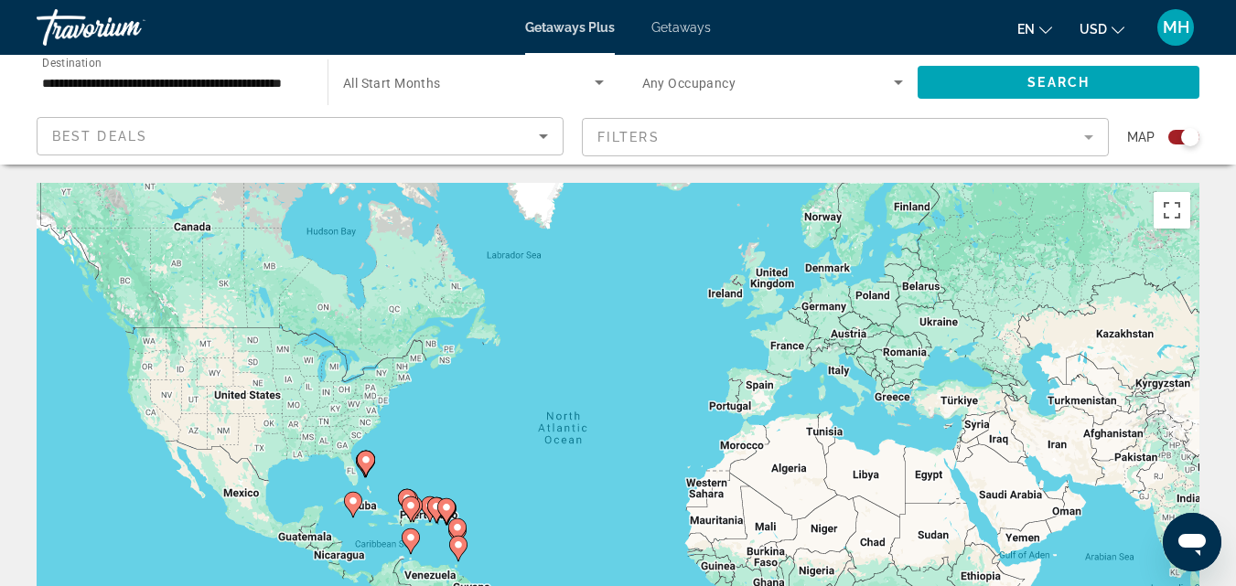
click at [394, 86] on span "All Start Months" at bounding box center [392, 83] width 98 height 15
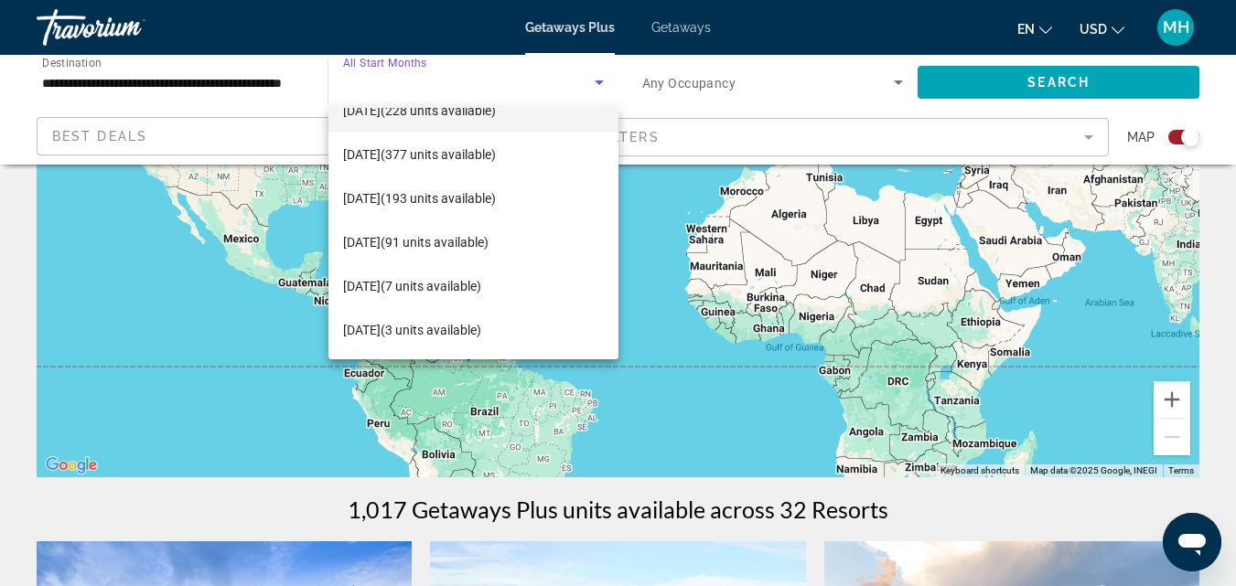
scroll to position [274, 0]
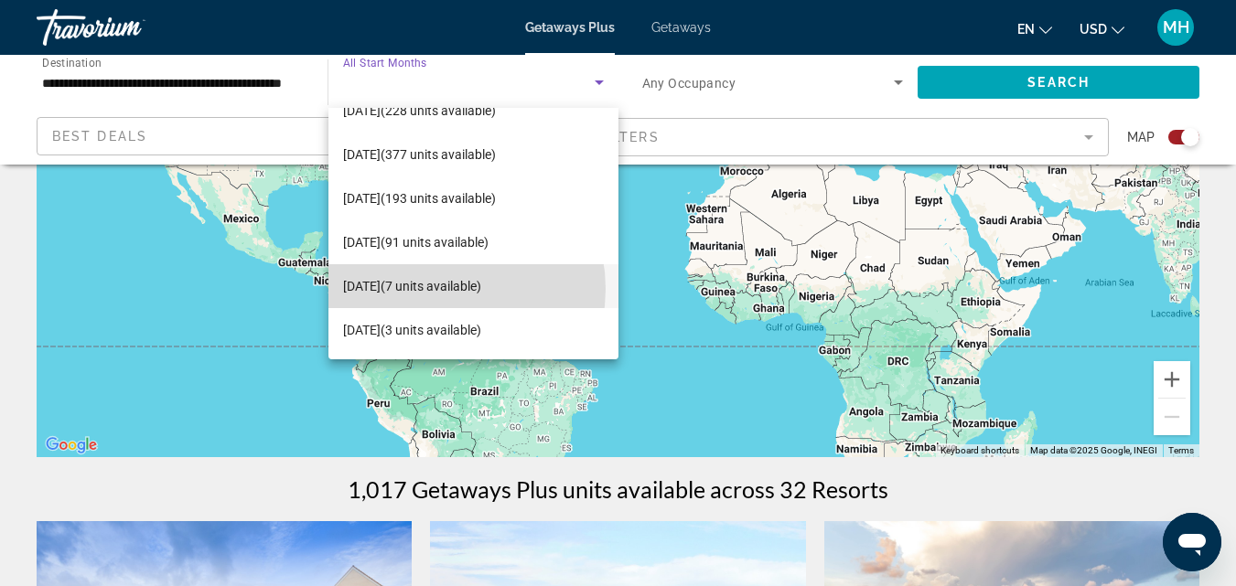
click at [435, 289] on span "[DATE] (7 units available)" at bounding box center [412, 286] width 138 height 22
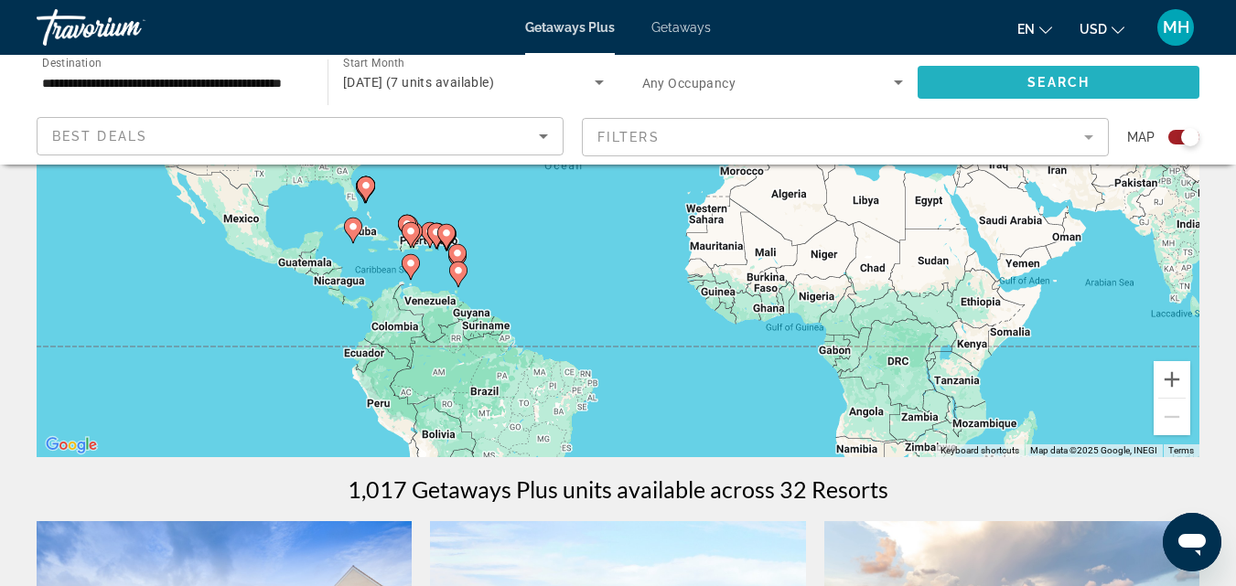
click at [1069, 80] on span "Search" at bounding box center [1058, 82] width 62 height 15
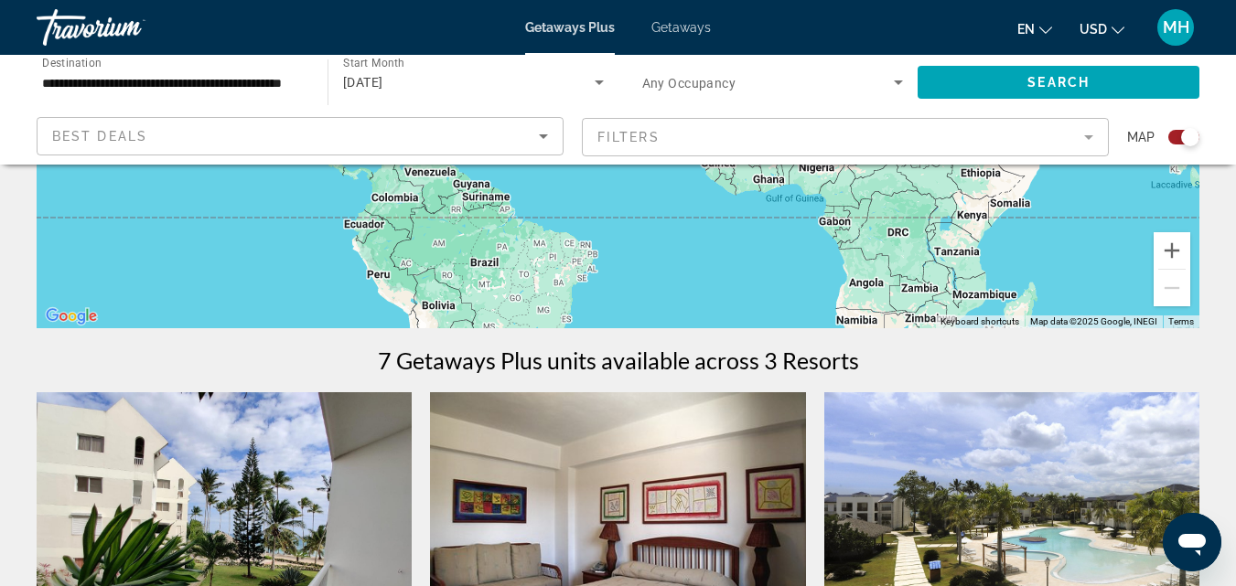
scroll to position [123, 0]
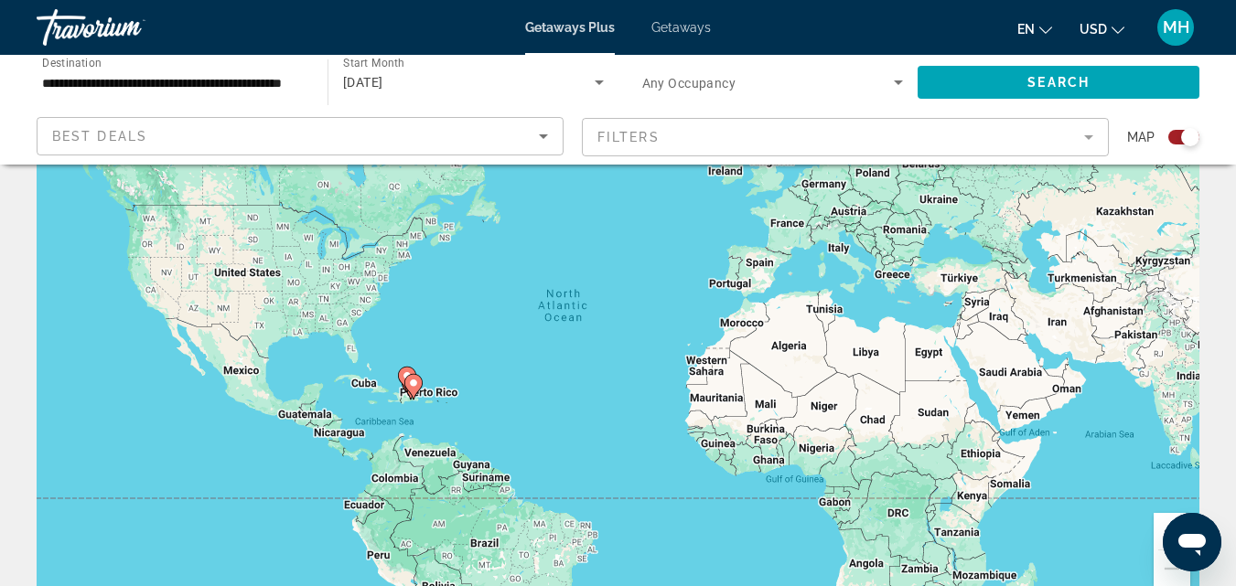
click at [422, 395] on gmp-advanced-marker "Main content" at bounding box center [413, 386] width 18 height 27
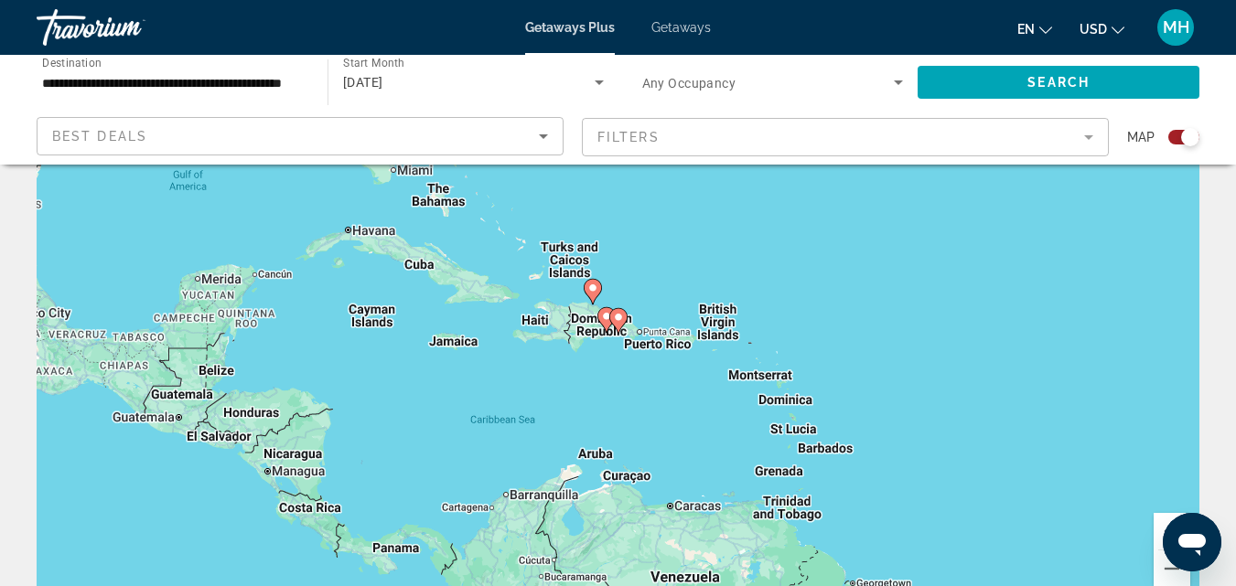
click at [642, 329] on div "To navigate, press the arrow keys. To activate drag with keyboard, press Alt + …" at bounding box center [618, 334] width 1162 height 549
click at [658, 350] on div "To activate drag with keyboard, press Alt + Enter. Once in keyboard drag state,…" at bounding box center [618, 334] width 1162 height 549
click at [664, 350] on div "To activate drag with keyboard, press Alt + Enter. Once in keyboard drag state,…" at bounding box center [618, 334] width 1162 height 549
click at [670, 355] on div "To activate drag with keyboard, press Alt + Enter. Once in keyboard drag state,…" at bounding box center [618, 334] width 1162 height 549
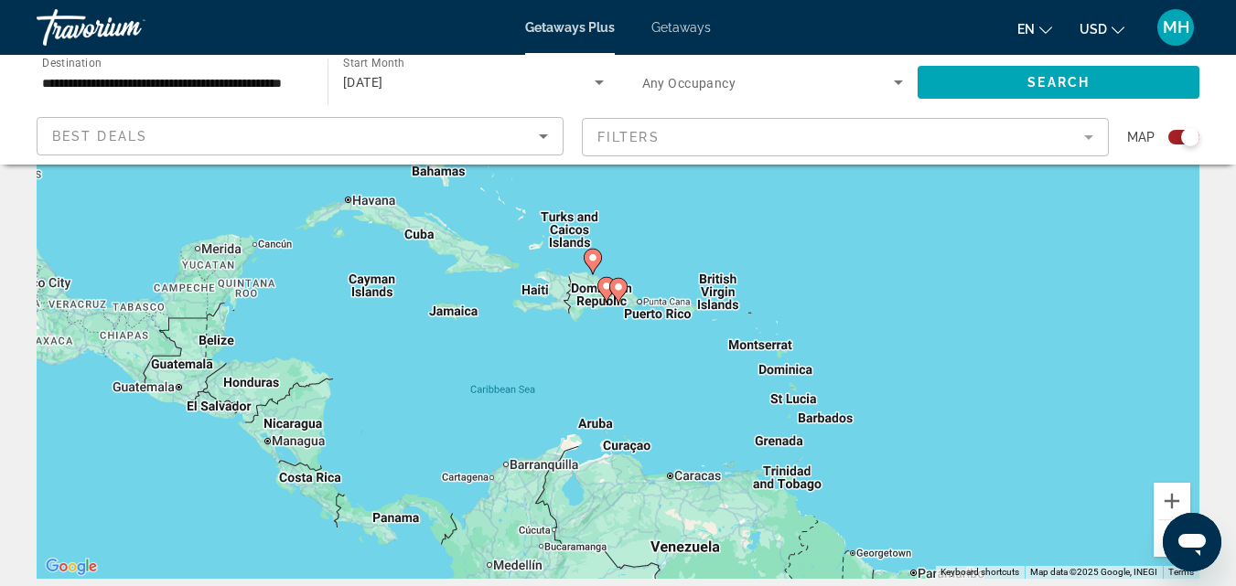
scroll to position [0, 0]
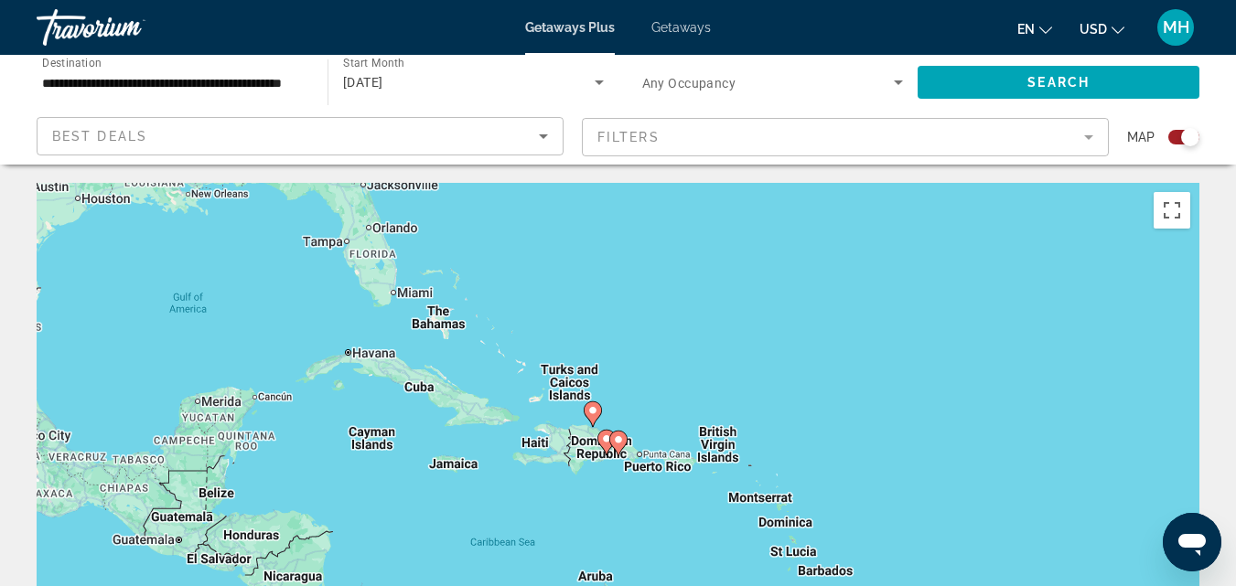
click at [541, 137] on icon "Sort by" at bounding box center [543, 136] width 9 height 5
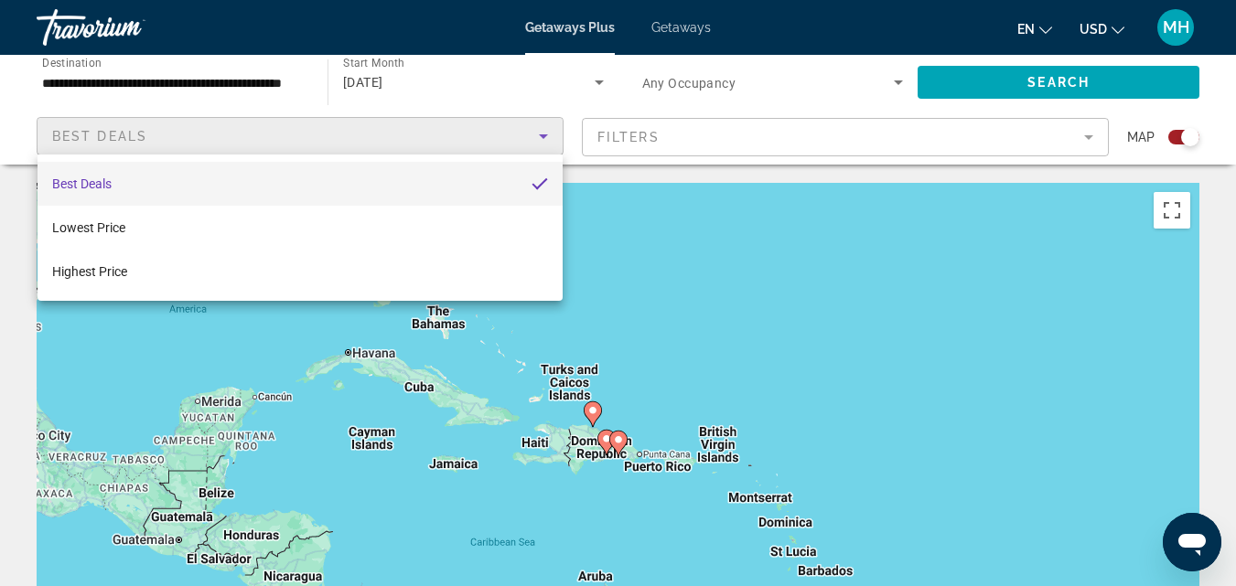
click at [797, 294] on div at bounding box center [618, 293] width 1236 height 586
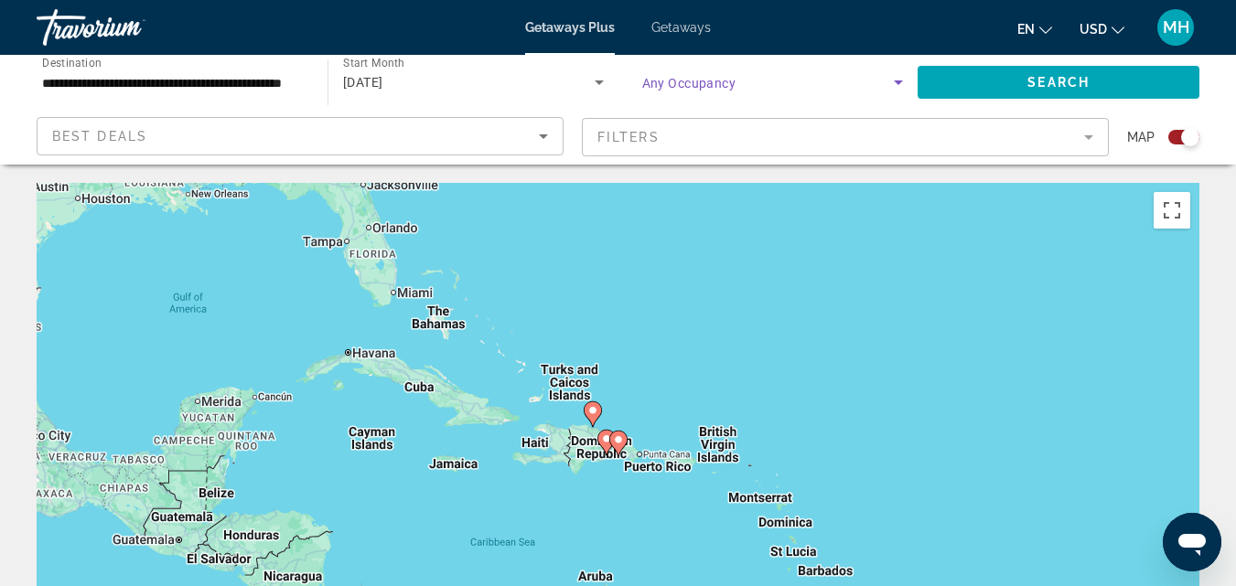
click at [832, 85] on span "Search widget" at bounding box center [768, 82] width 252 height 22
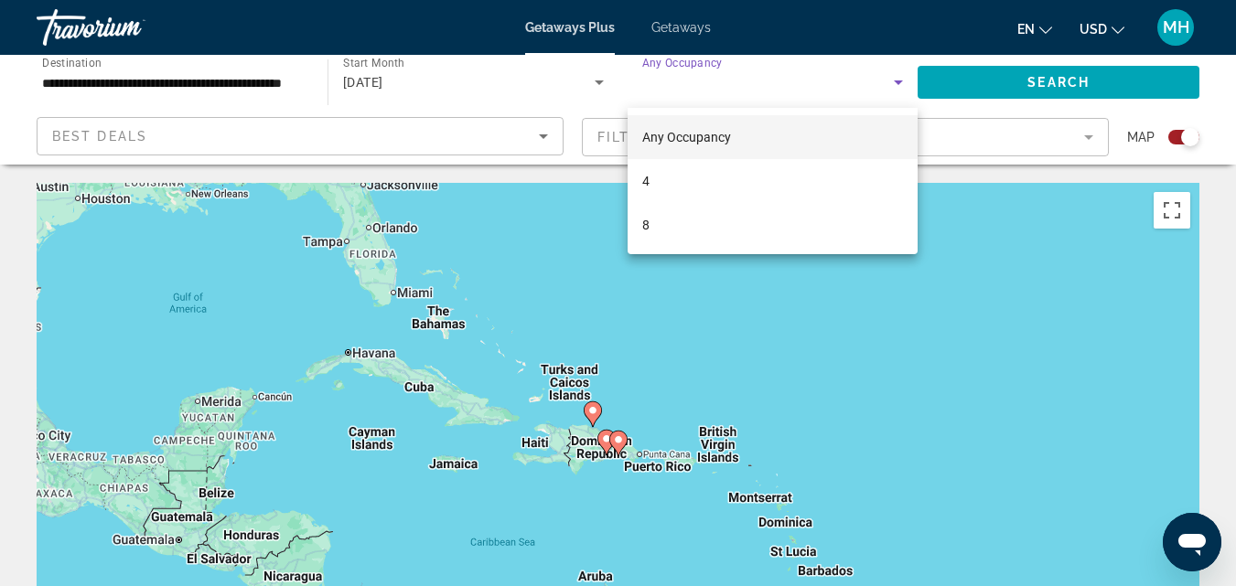
click at [1074, 79] on div at bounding box center [618, 293] width 1236 height 586
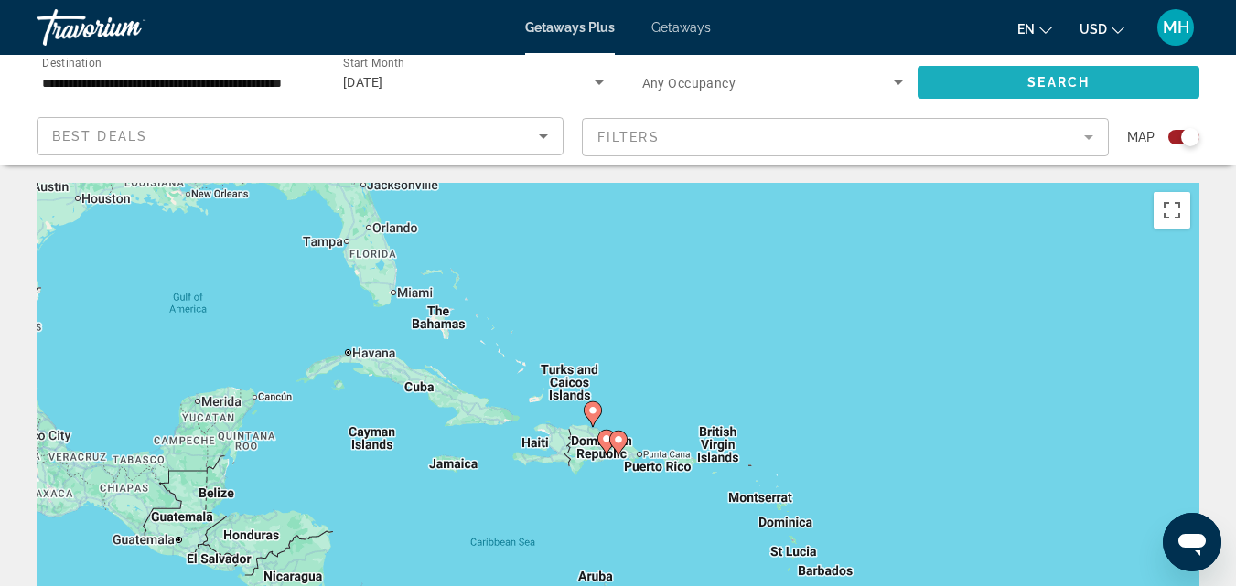
click at [1068, 75] on span "Search" at bounding box center [1058, 82] width 62 height 15
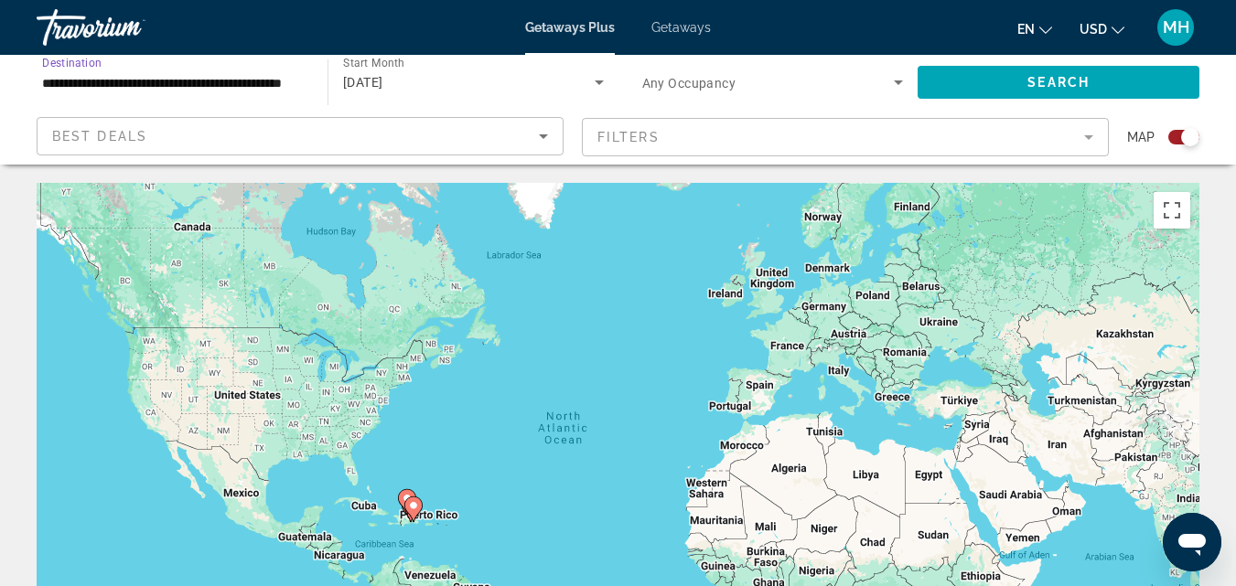
click at [290, 80] on input "**********" at bounding box center [173, 83] width 262 height 22
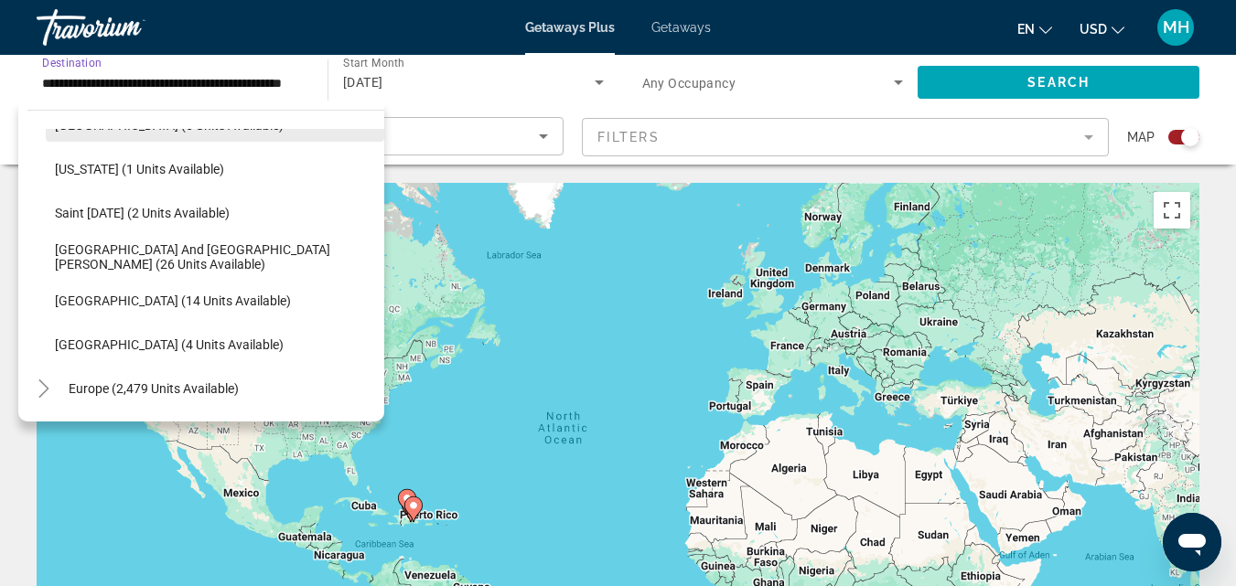
scroll to position [431, 0]
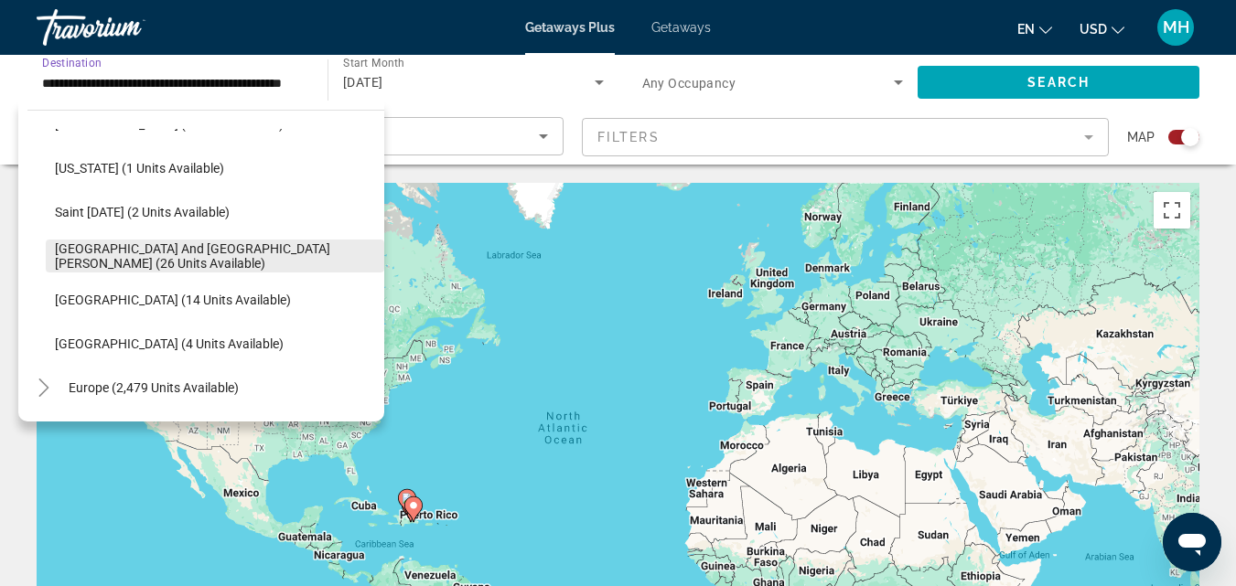
click at [182, 256] on span "[GEOGRAPHIC_DATA] and [GEOGRAPHIC_DATA][PERSON_NAME] (26 units available)" at bounding box center [215, 255] width 320 height 29
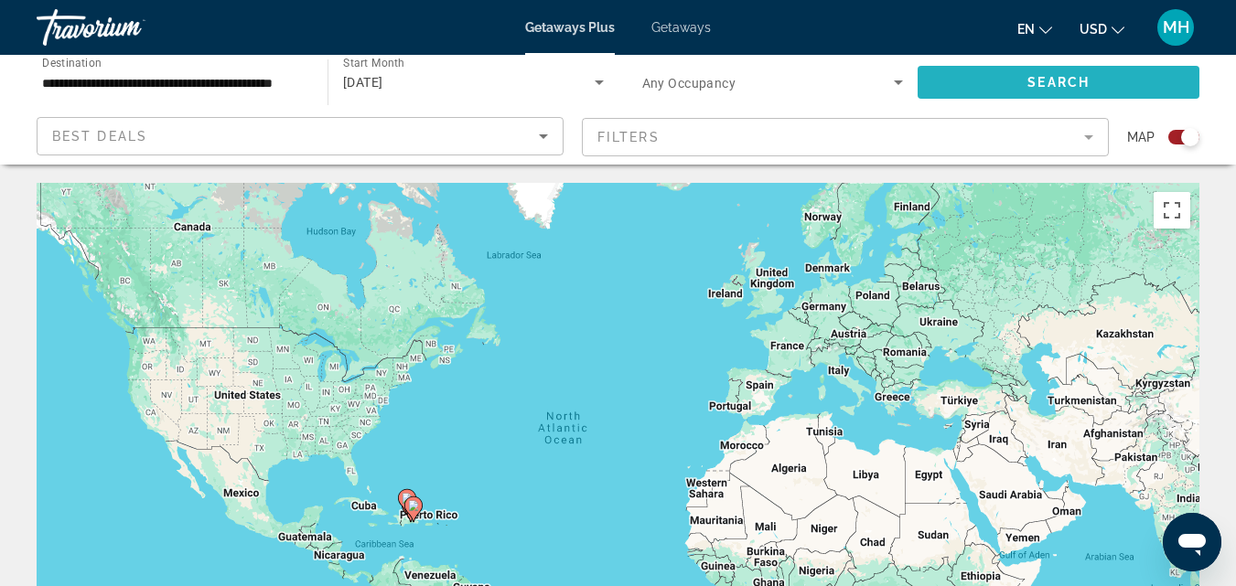
click at [1019, 81] on span "Search widget" at bounding box center [1058, 82] width 282 height 44
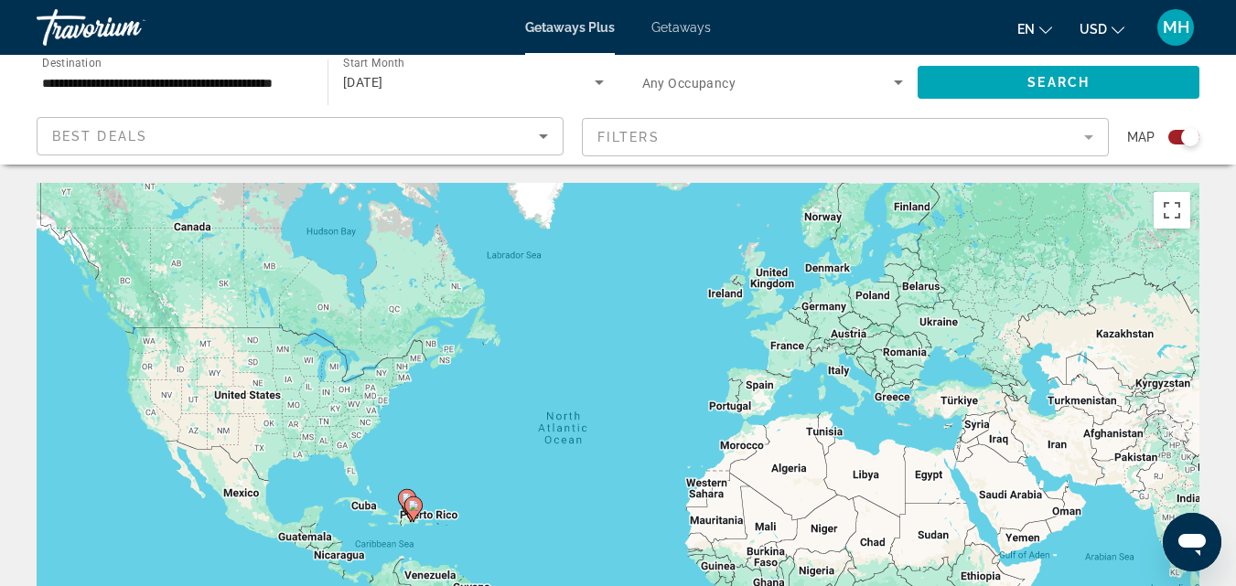
click at [273, 81] on input "**********" at bounding box center [173, 83] width 262 height 22
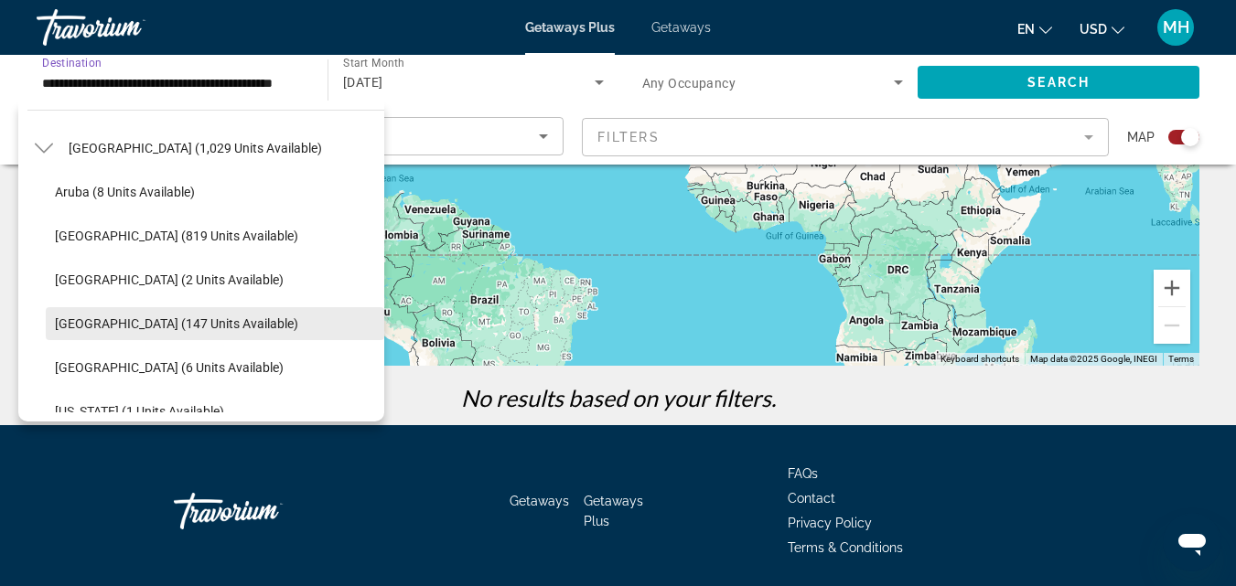
scroll to position [187, 0]
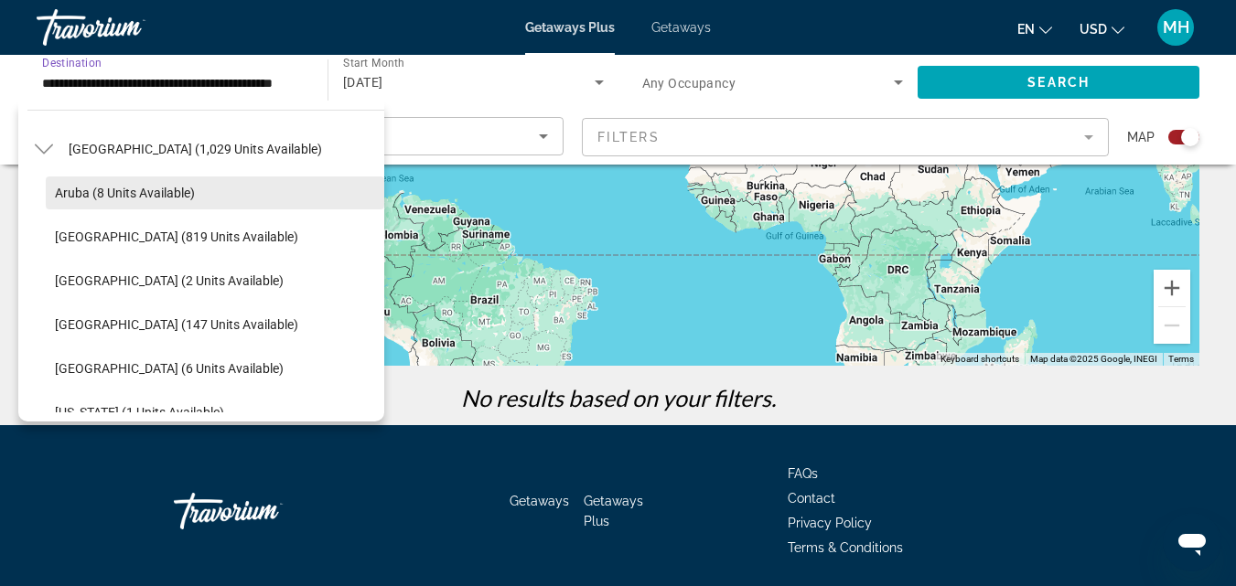
click at [205, 196] on span "Search widget" at bounding box center [215, 193] width 338 height 44
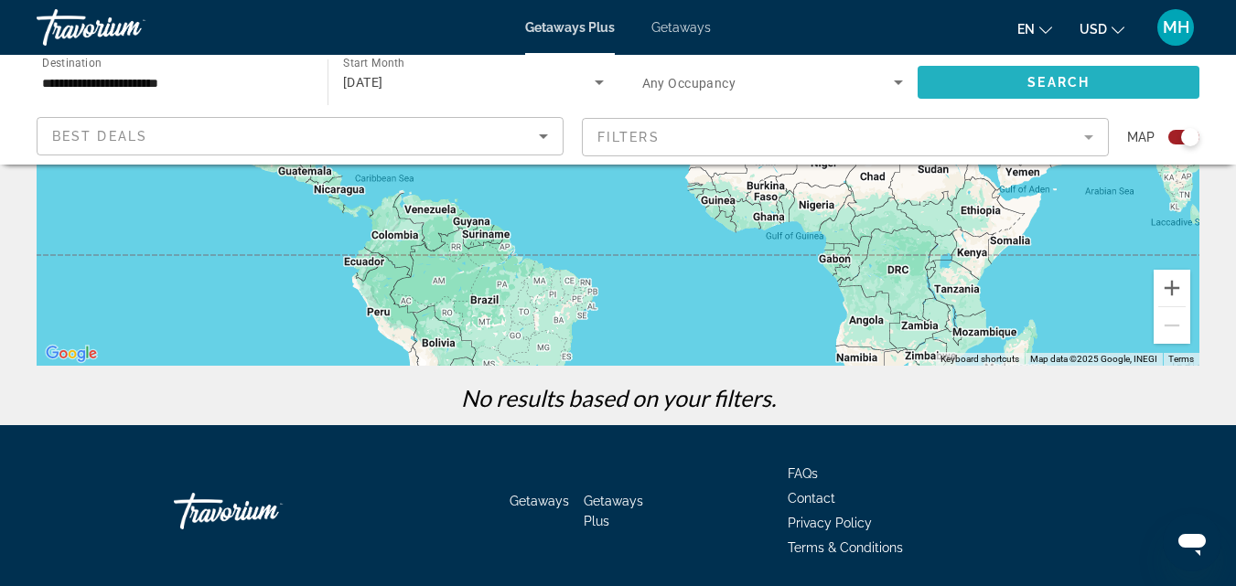
click at [1052, 85] on span "Search" at bounding box center [1058, 82] width 62 height 15
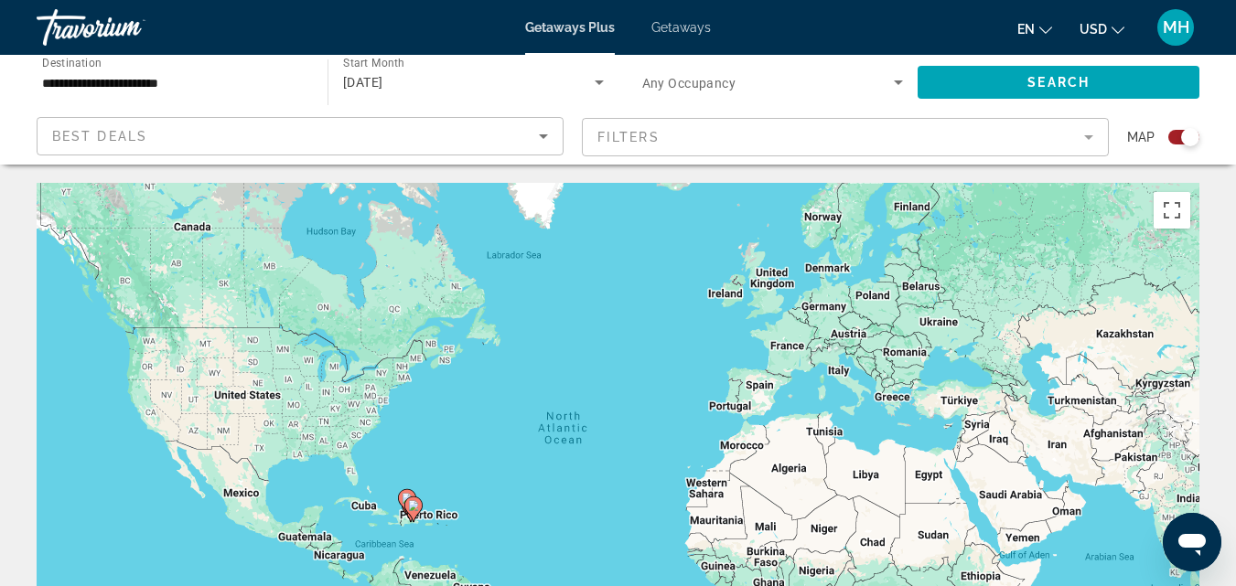
click at [206, 80] on input "**********" at bounding box center [173, 83] width 262 height 22
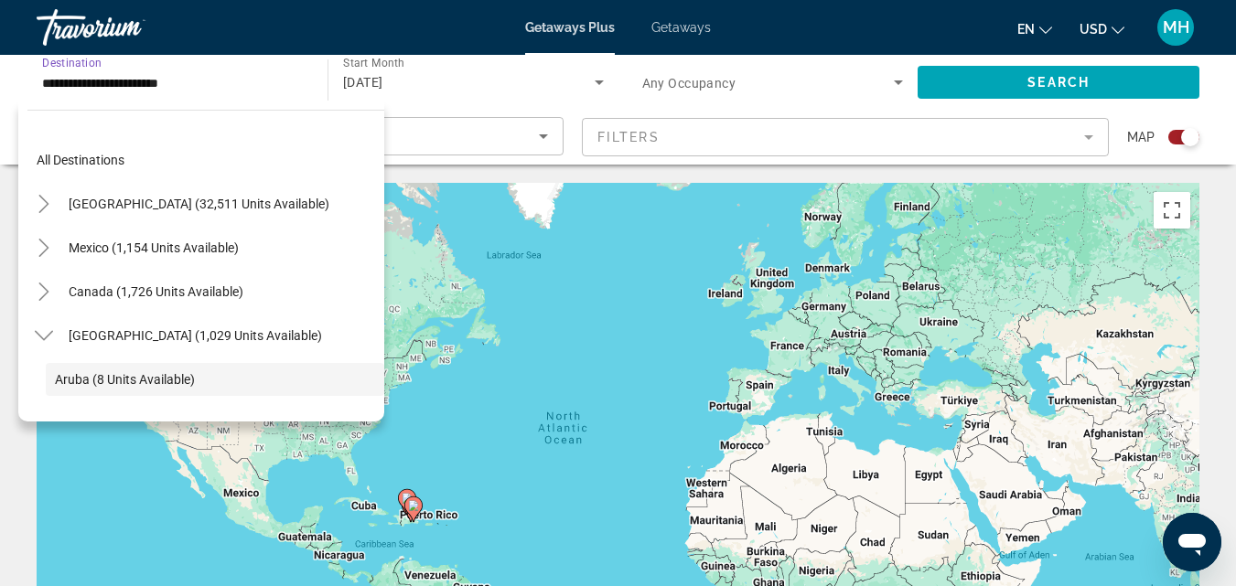
scroll to position [109, 0]
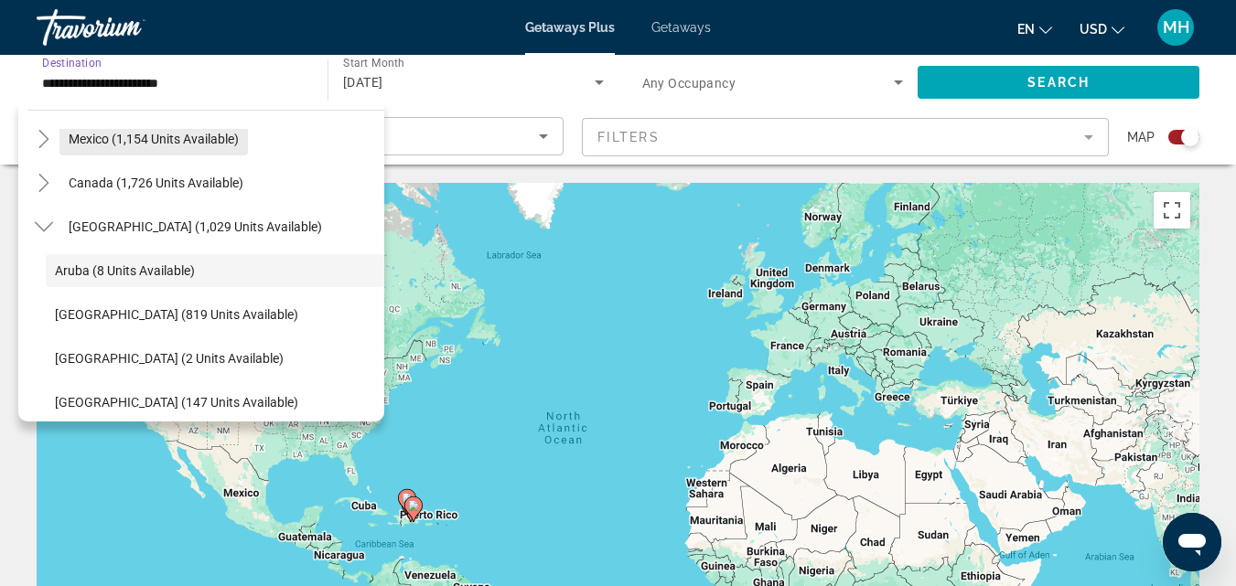
click at [212, 146] on span "Search widget" at bounding box center [153, 139] width 188 height 44
type input "**********"
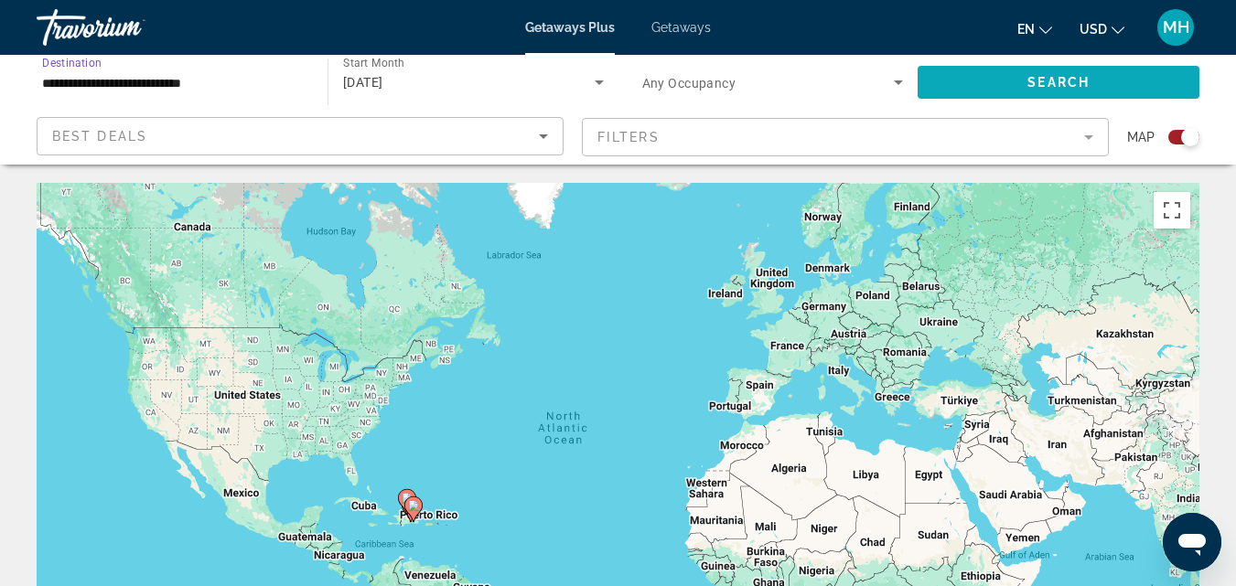
click at [1036, 79] on span "Search" at bounding box center [1058, 82] width 62 height 15
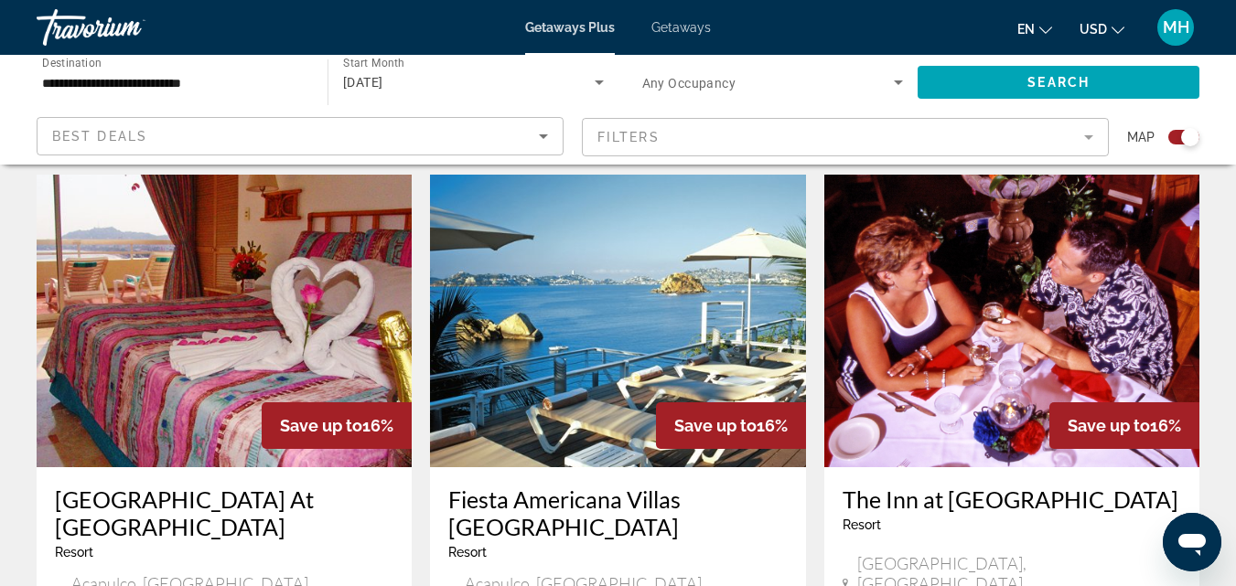
scroll to position [1555, 0]
